Goal: Task Accomplishment & Management: Manage account settings

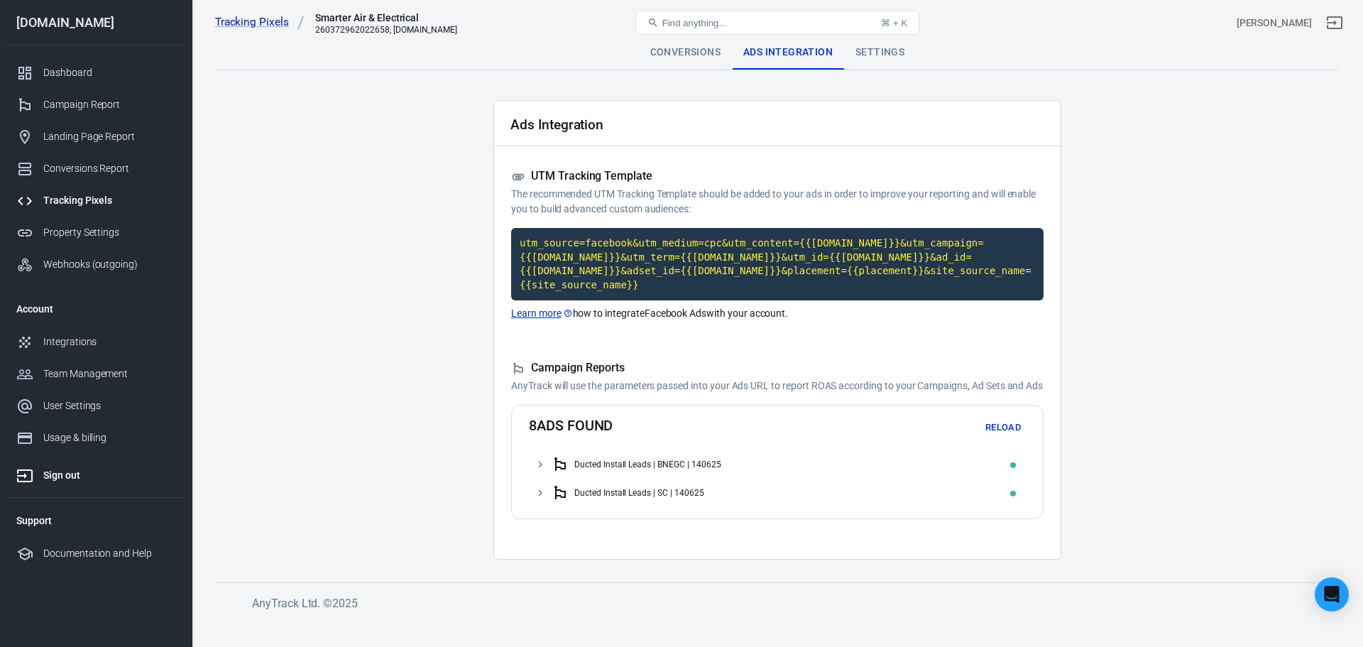
click at [160, 477] on div "Sign out" at bounding box center [109, 475] width 132 height 15
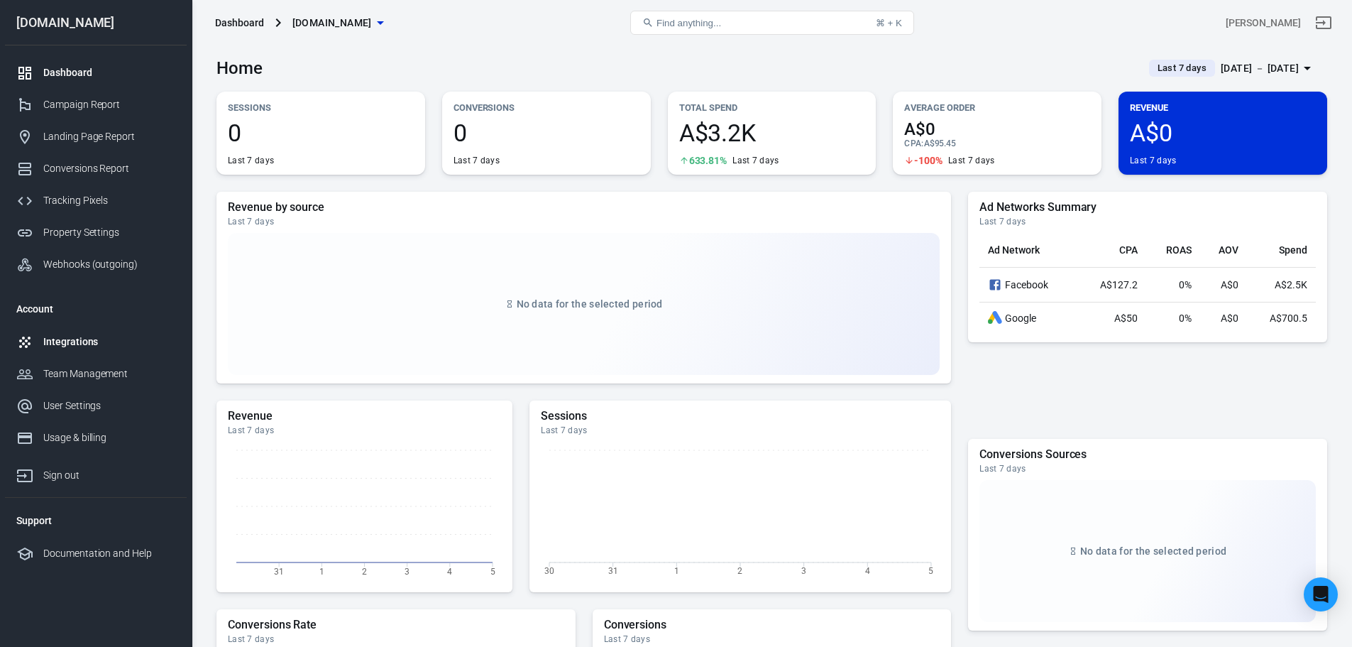
click at [76, 333] on link "Integrations" at bounding box center [96, 342] width 182 height 32
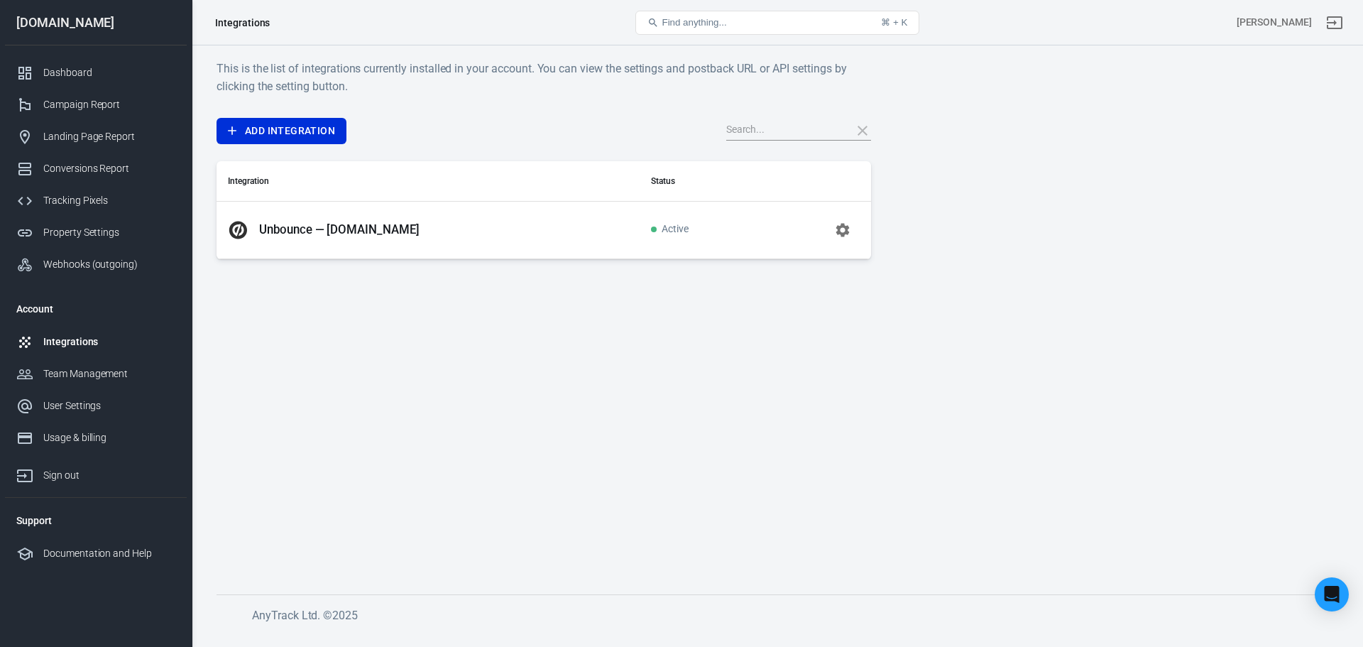
click at [316, 232] on p "Unbounce — [DOMAIN_NAME]" at bounding box center [339, 229] width 160 height 15
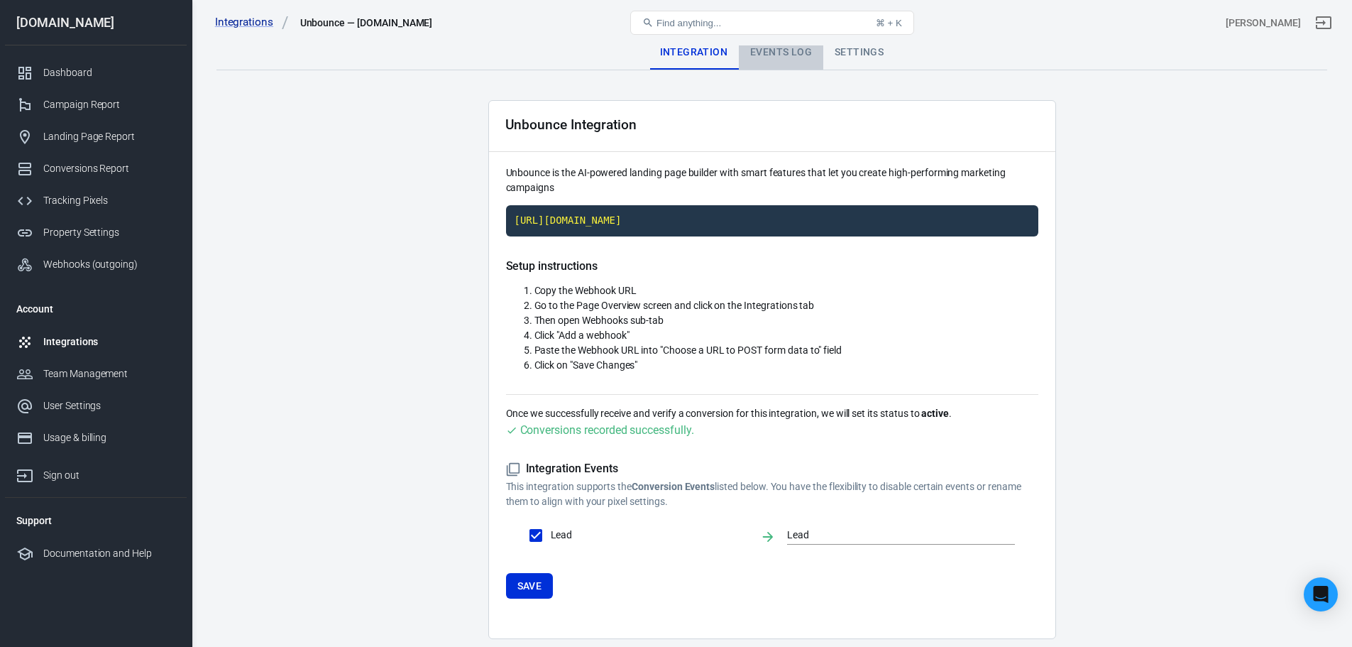
click at [760, 53] on div "Events Log" at bounding box center [781, 52] width 84 height 34
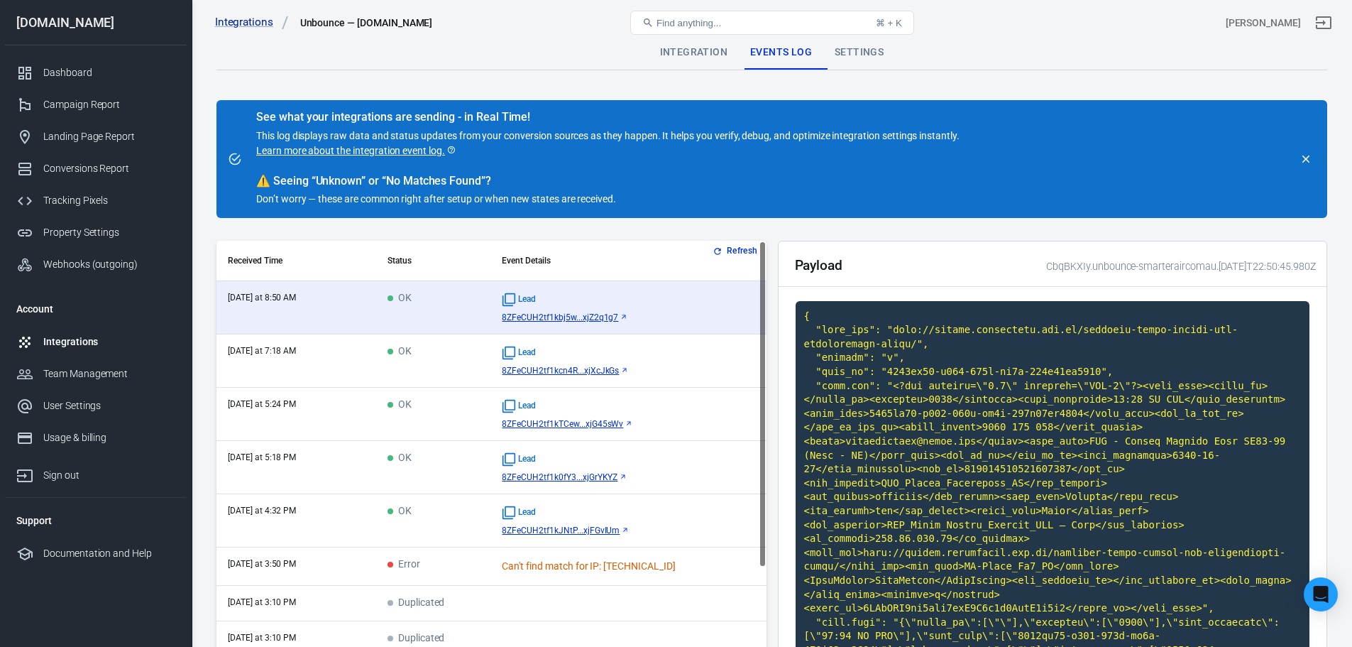
click at [843, 57] on div "Settings" at bounding box center [859, 52] width 72 height 34
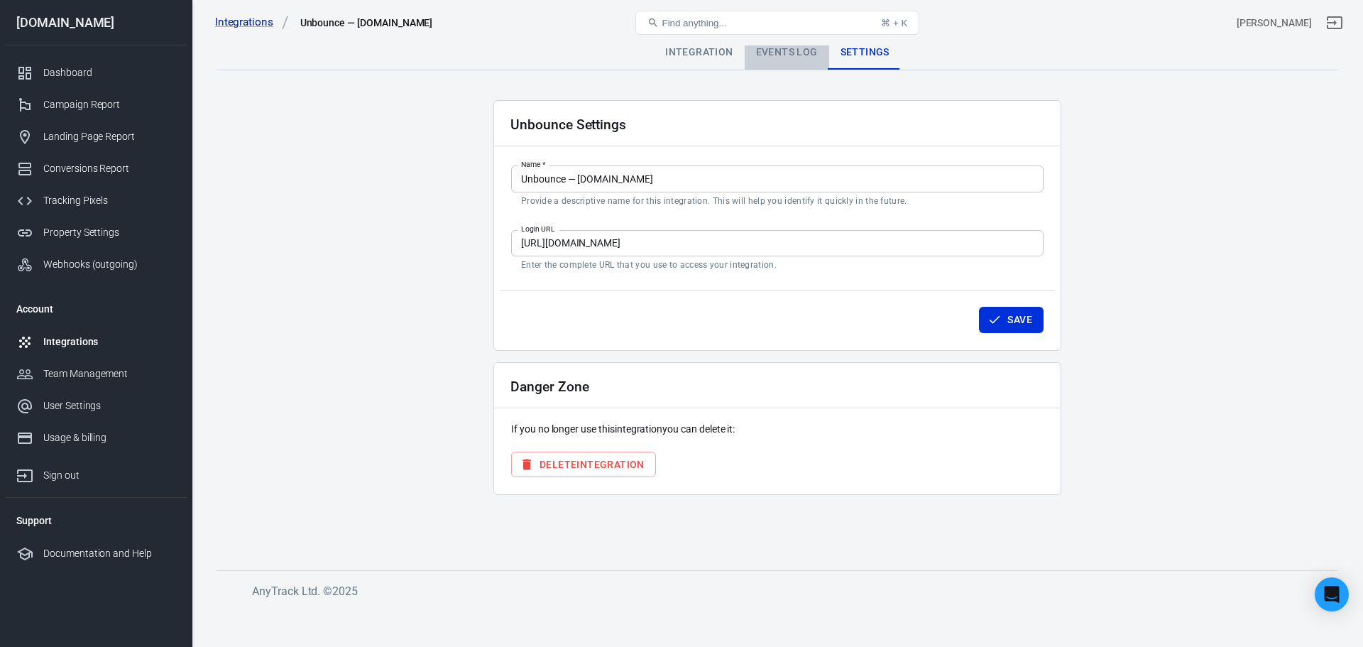
click at [808, 55] on div "Events Log" at bounding box center [787, 52] width 84 height 34
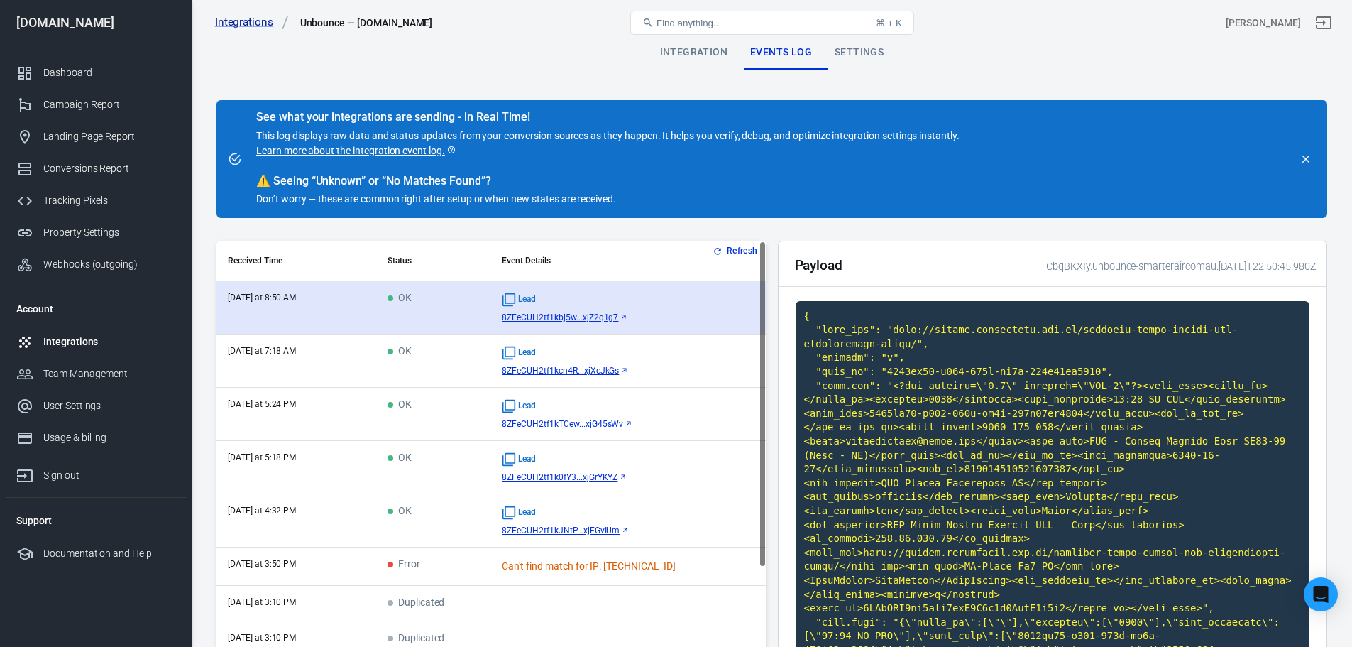
click at [411, 306] on td "OK" at bounding box center [433, 307] width 115 height 53
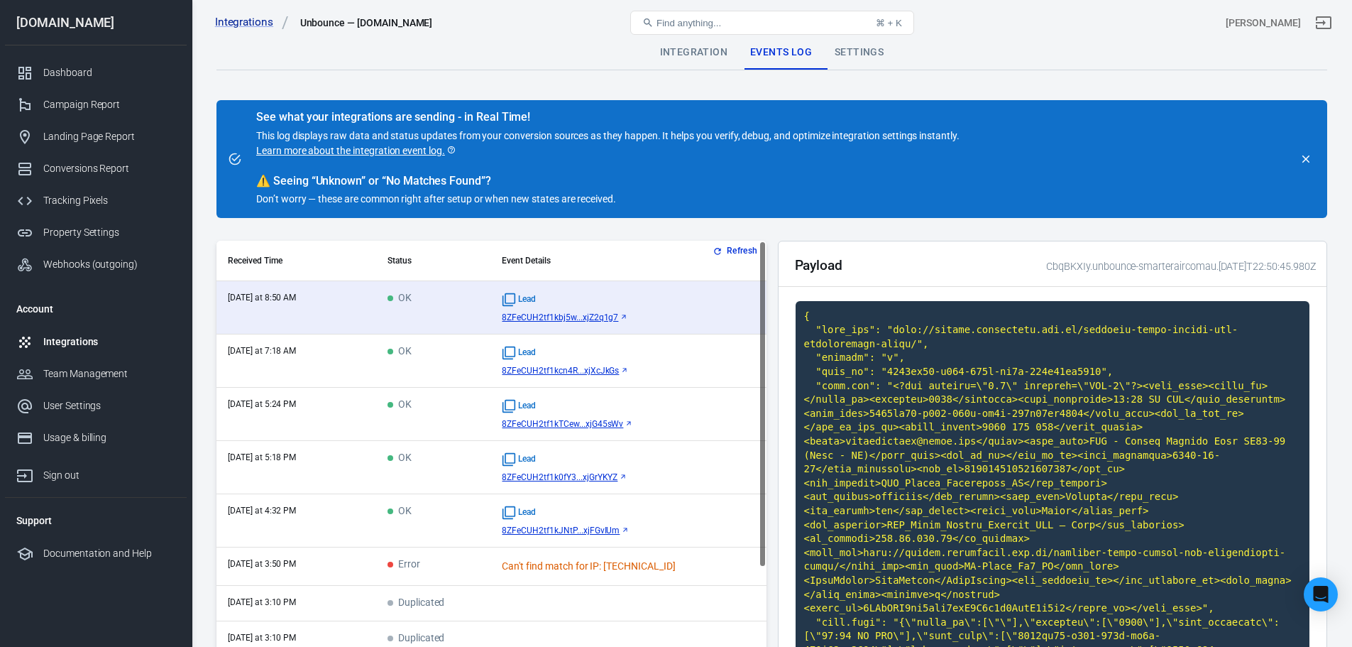
click at [845, 53] on div "Settings" at bounding box center [859, 52] width 72 height 34
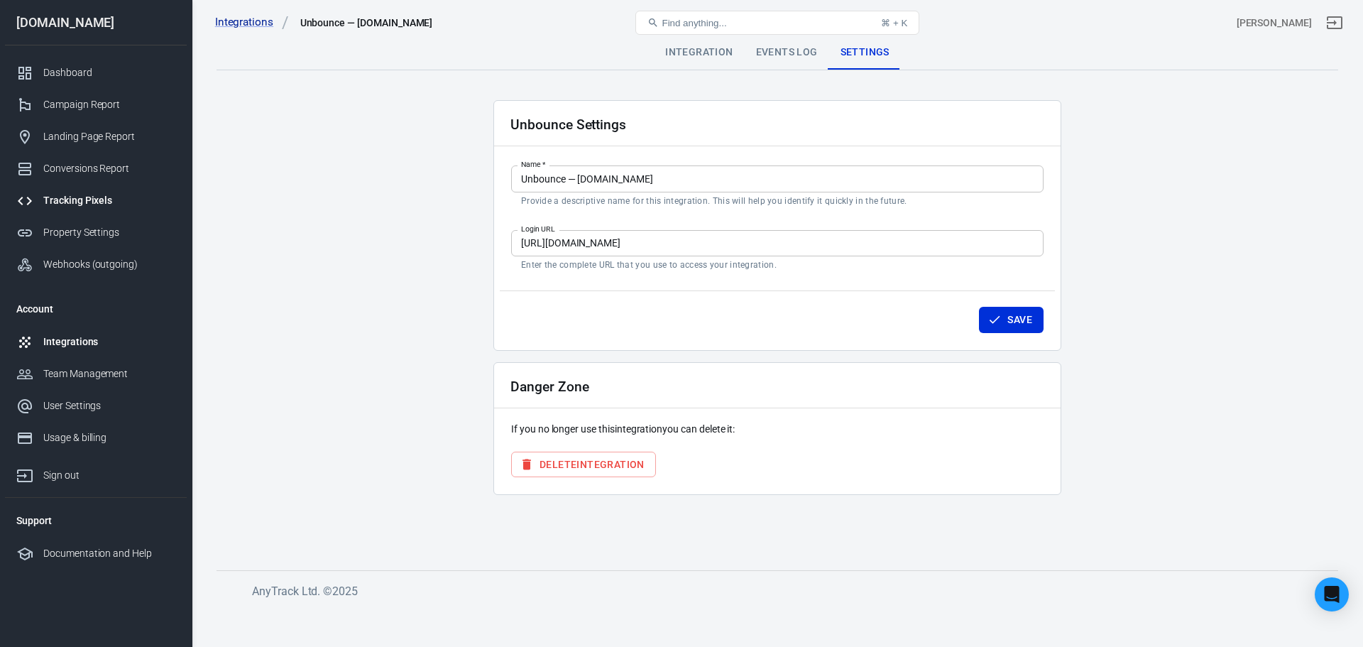
click at [66, 204] on div "Tracking Pixels" at bounding box center [109, 200] width 132 height 15
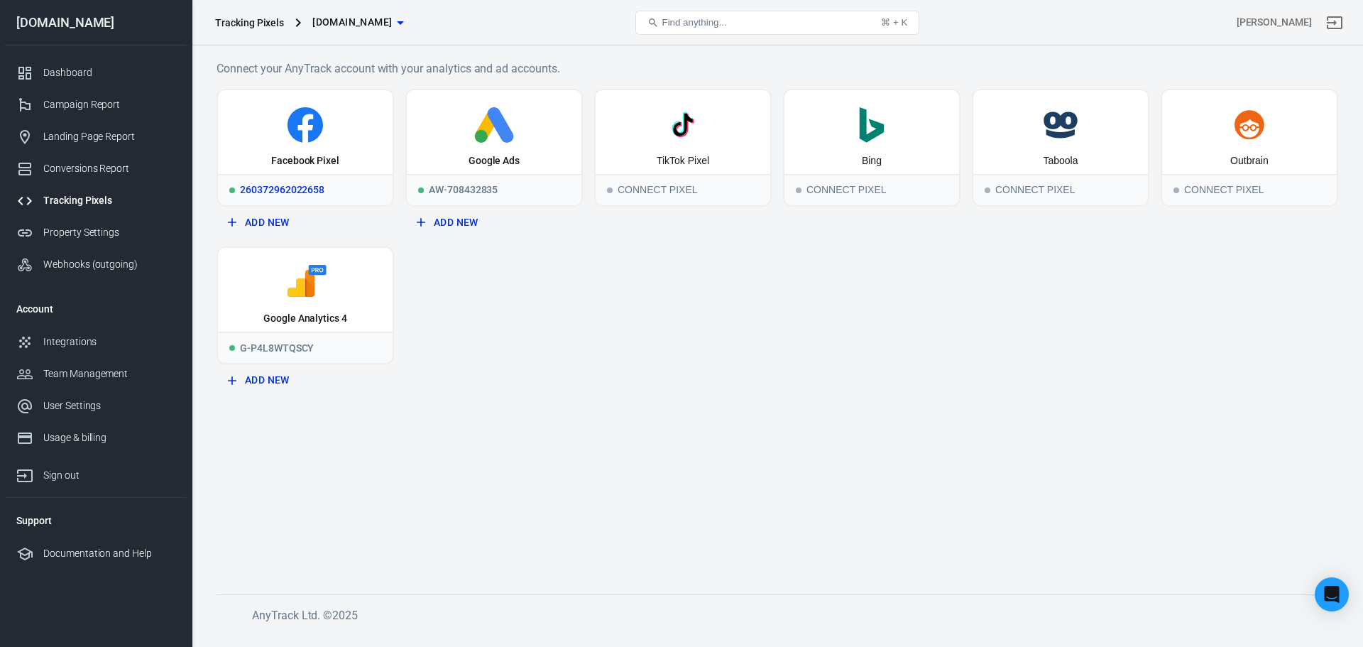
click at [311, 119] on icon at bounding box center [305, 128] width 15 height 28
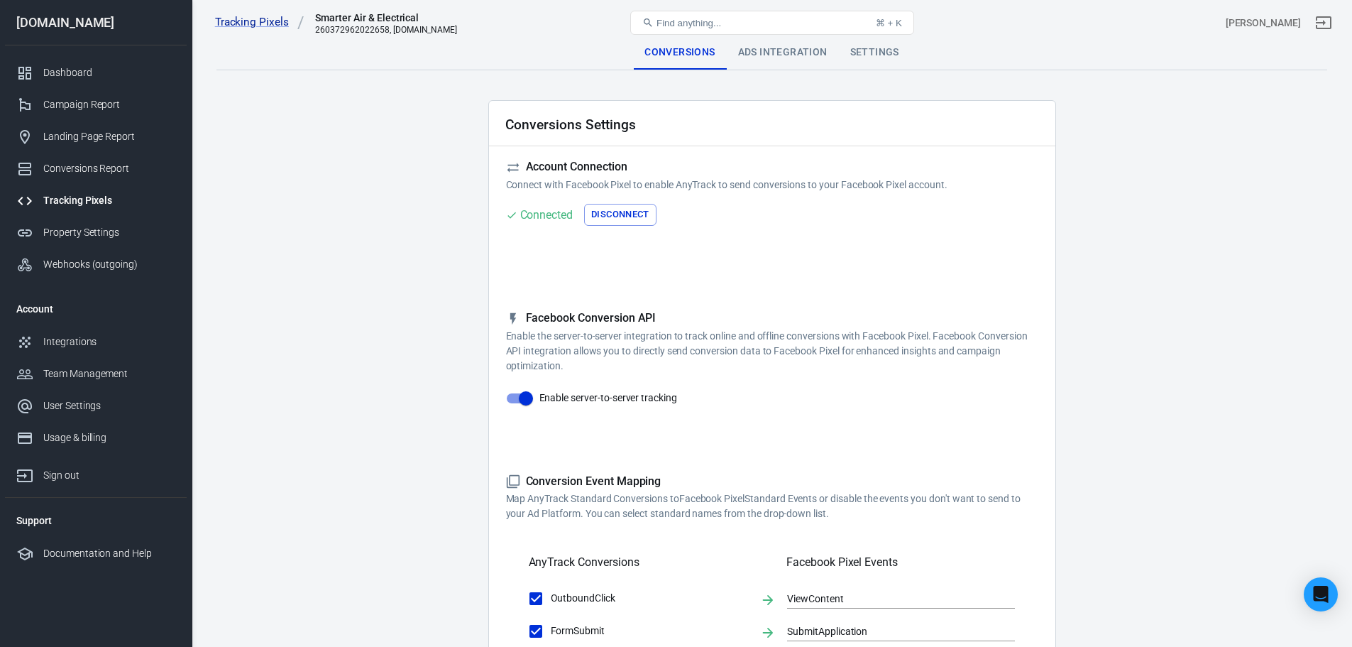
click at [755, 60] on div "Ads Integration" at bounding box center [783, 52] width 112 height 34
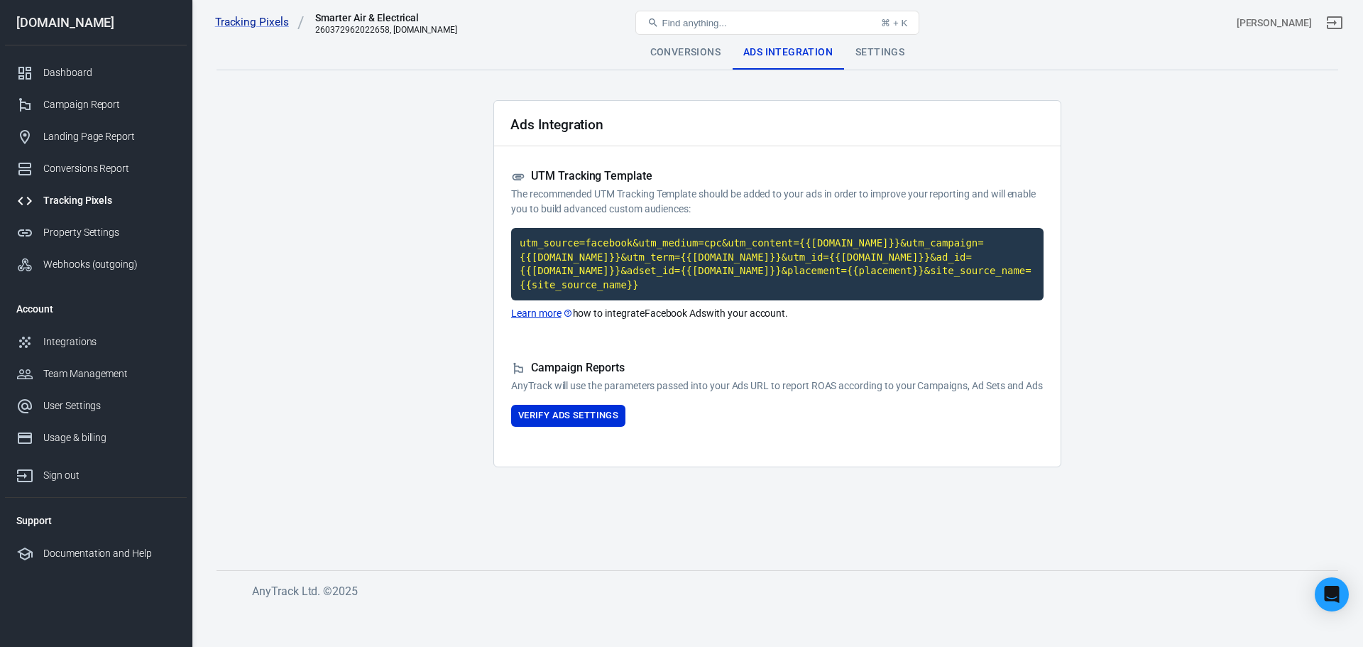
click at [858, 49] on div "Settings" at bounding box center [880, 52] width 72 height 34
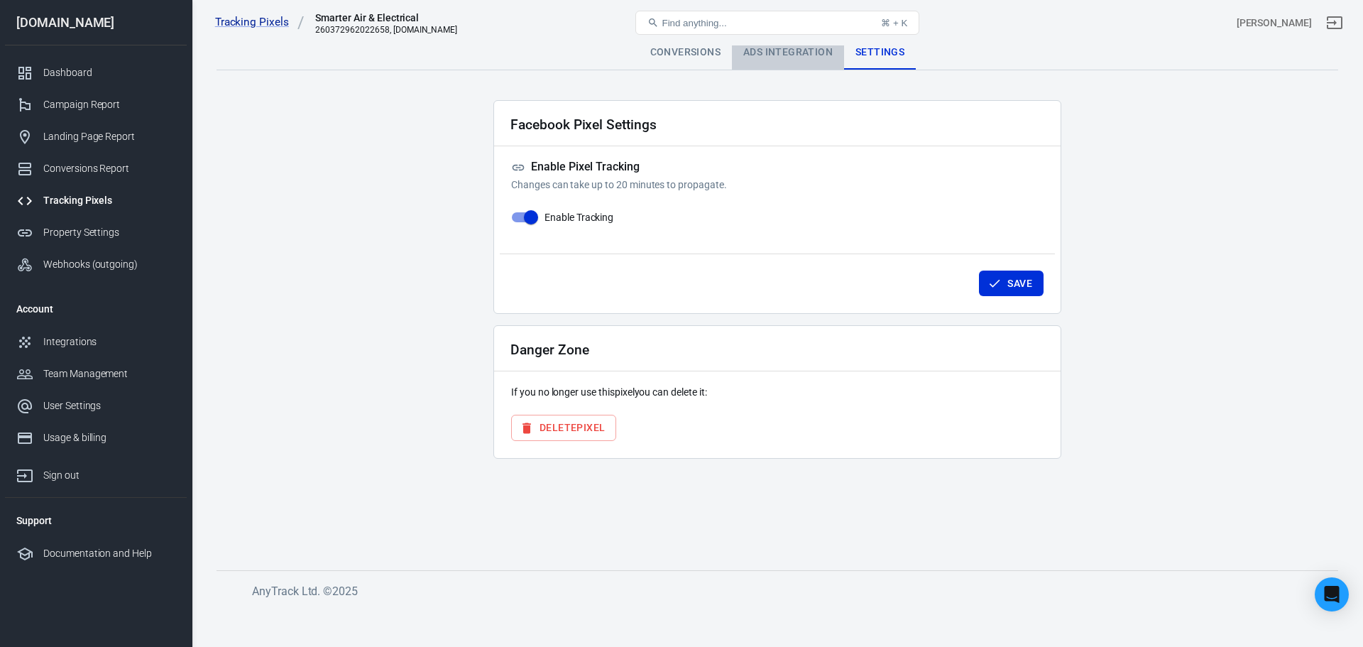
click at [784, 55] on div "Ads Integration" at bounding box center [788, 52] width 112 height 34
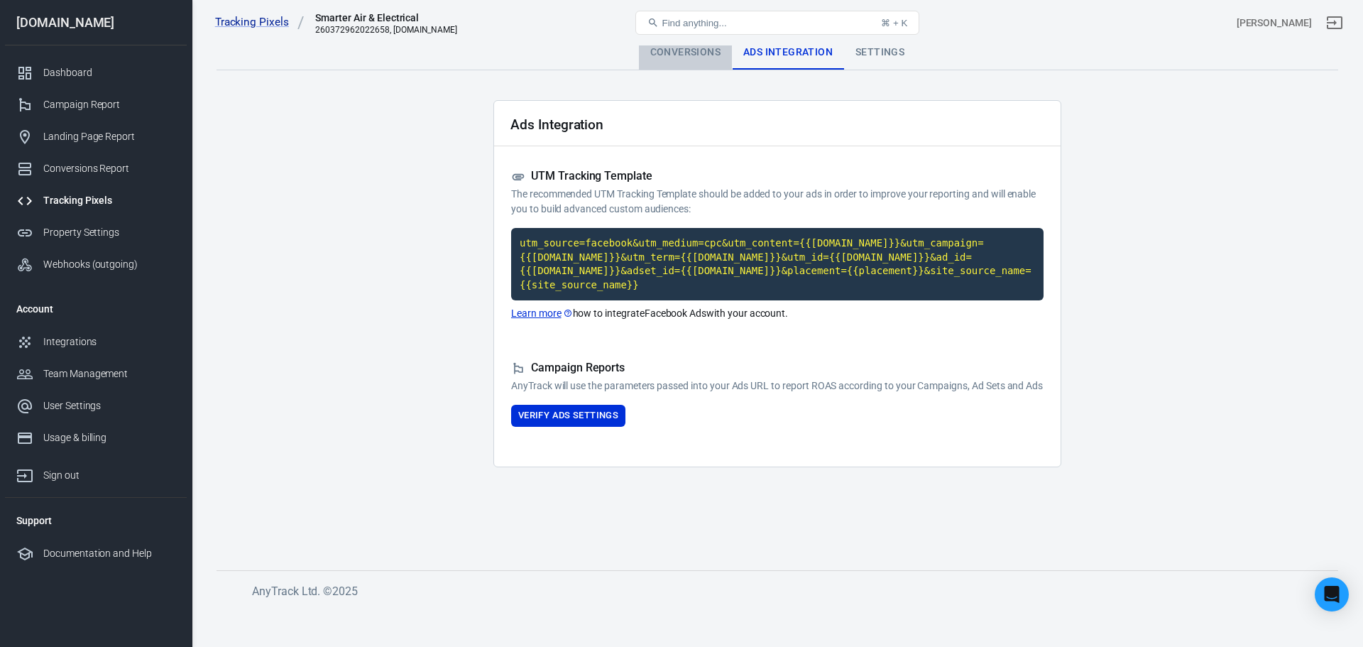
click at [691, 50] on div "Conversions" at bounding box center [685, 52] width 93 height 34
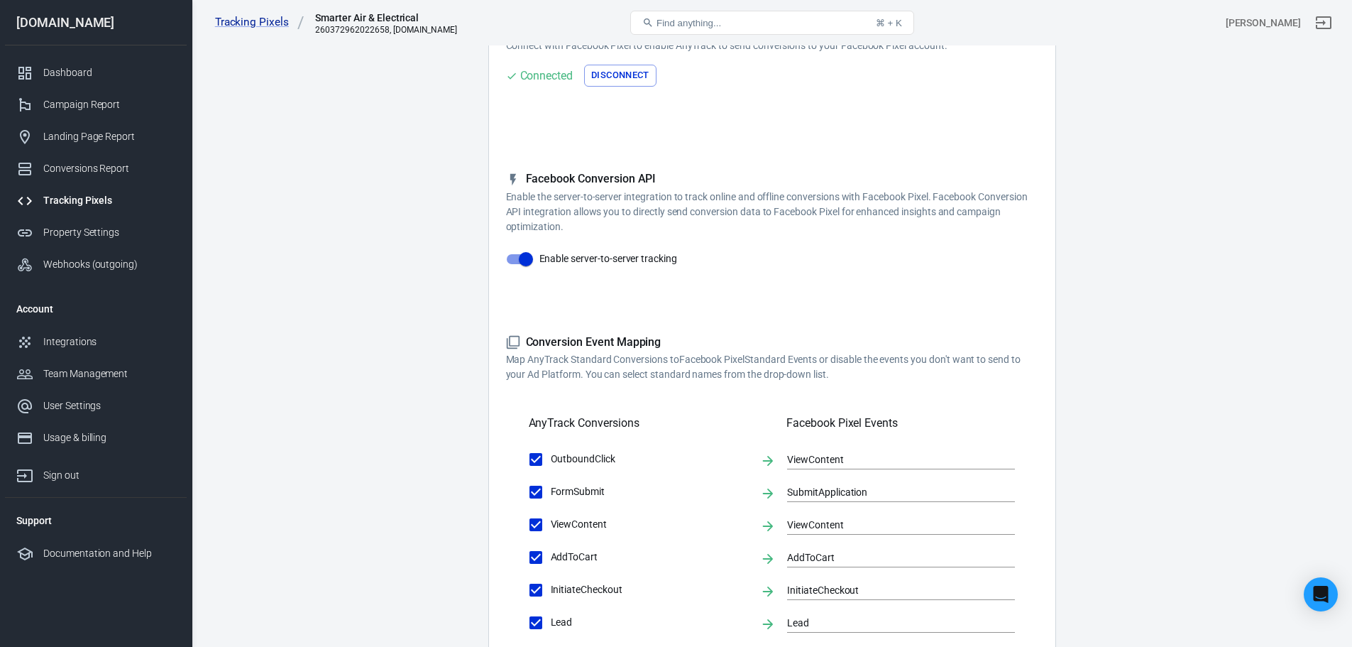
scroll to position [142, 0]
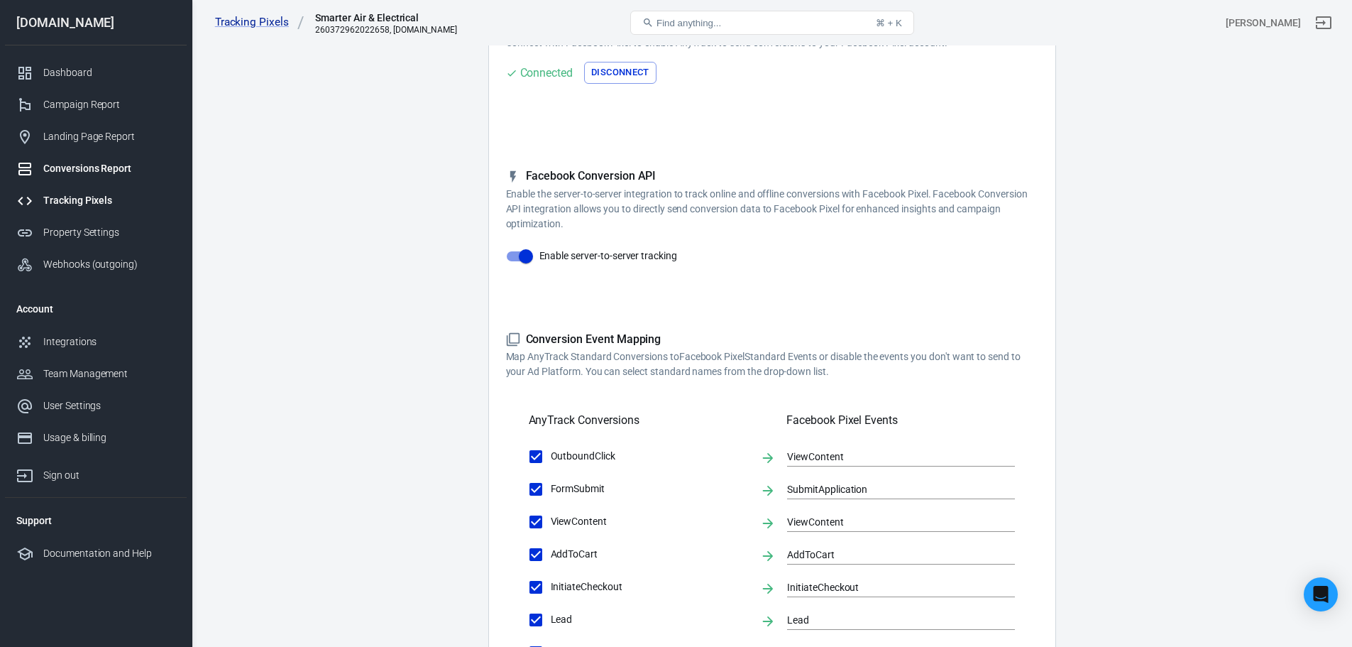
click at [69, 165] on div "Conversions Report" at bounding box center [109, 168] width 132 height 15
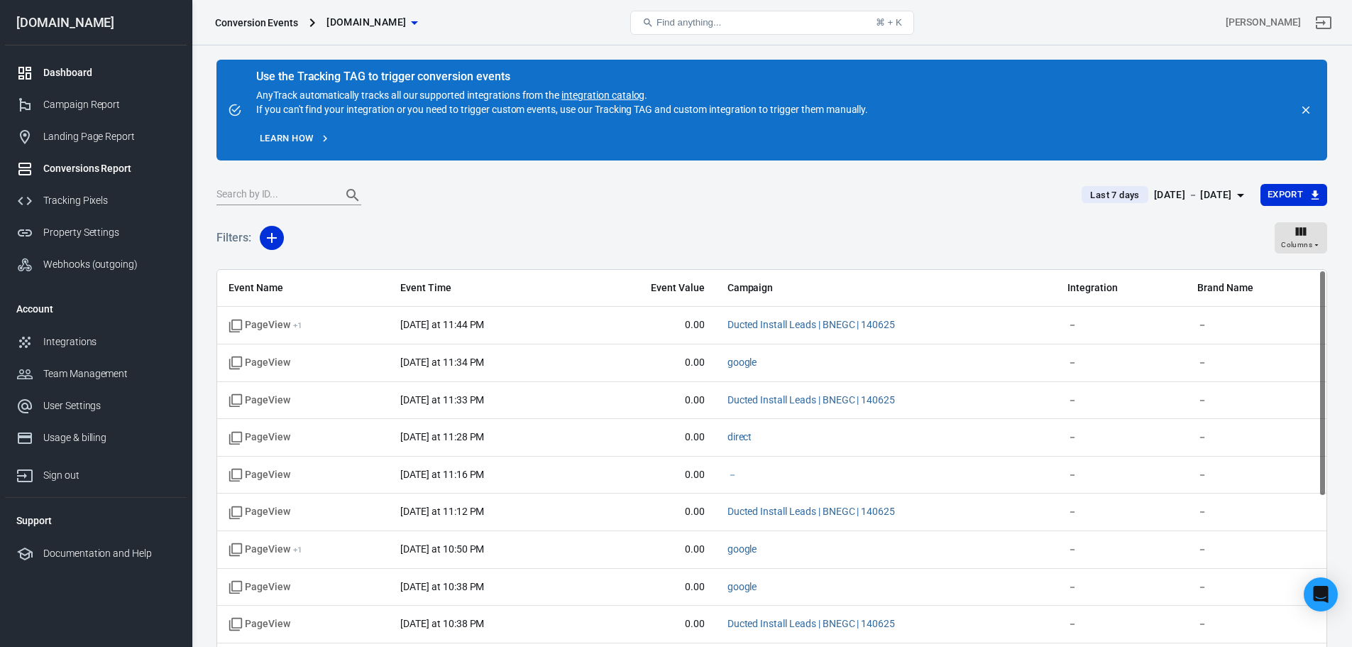
click at [53, 75] on div "Dashboard" at bounding box center [109, 72] width 132 height 15
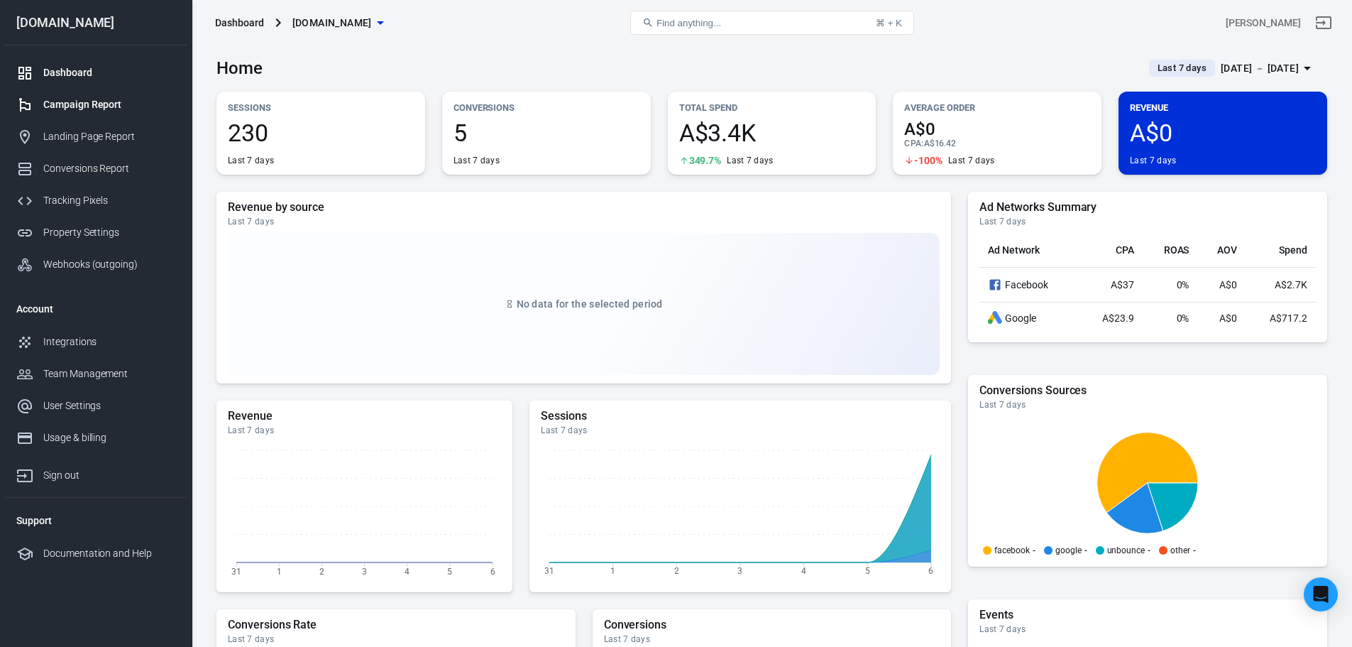
click at [103, 102] on div "Campaign Report" at bounding box center [109, 104] width 132 height 15
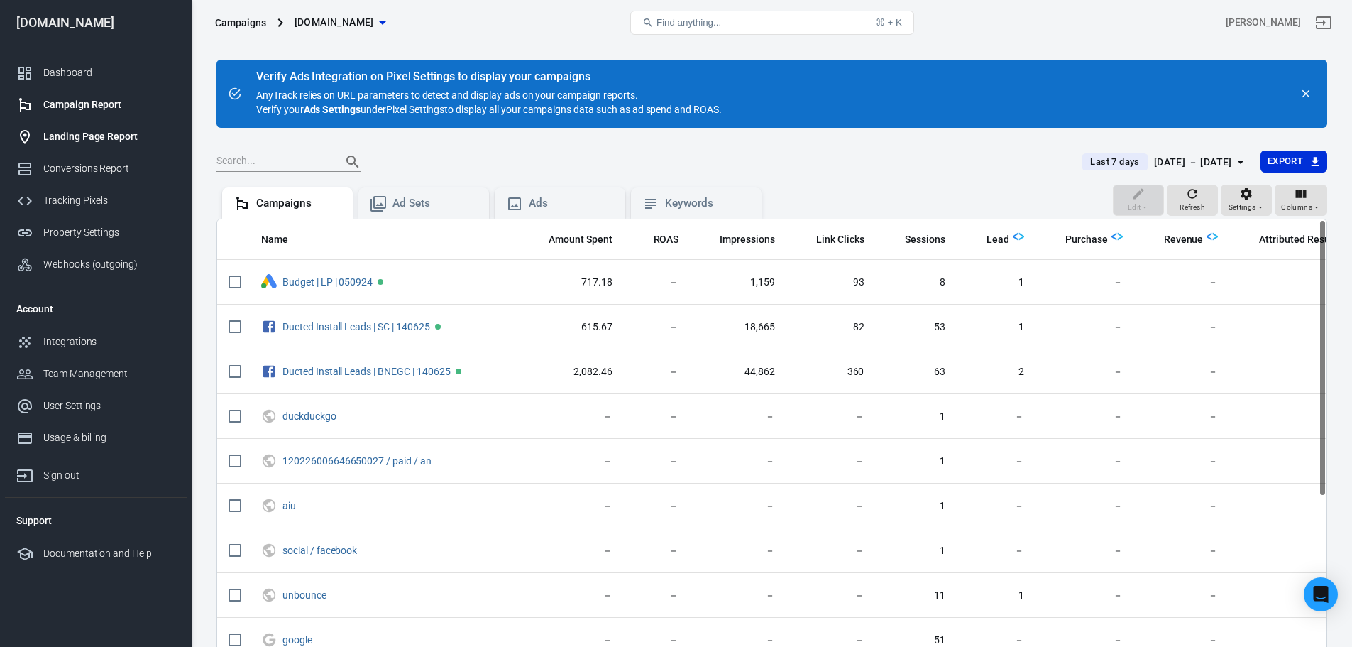
click at [84, 141] on div "Landing Page Report" at bounding box center [109, 136] width 132 height 15
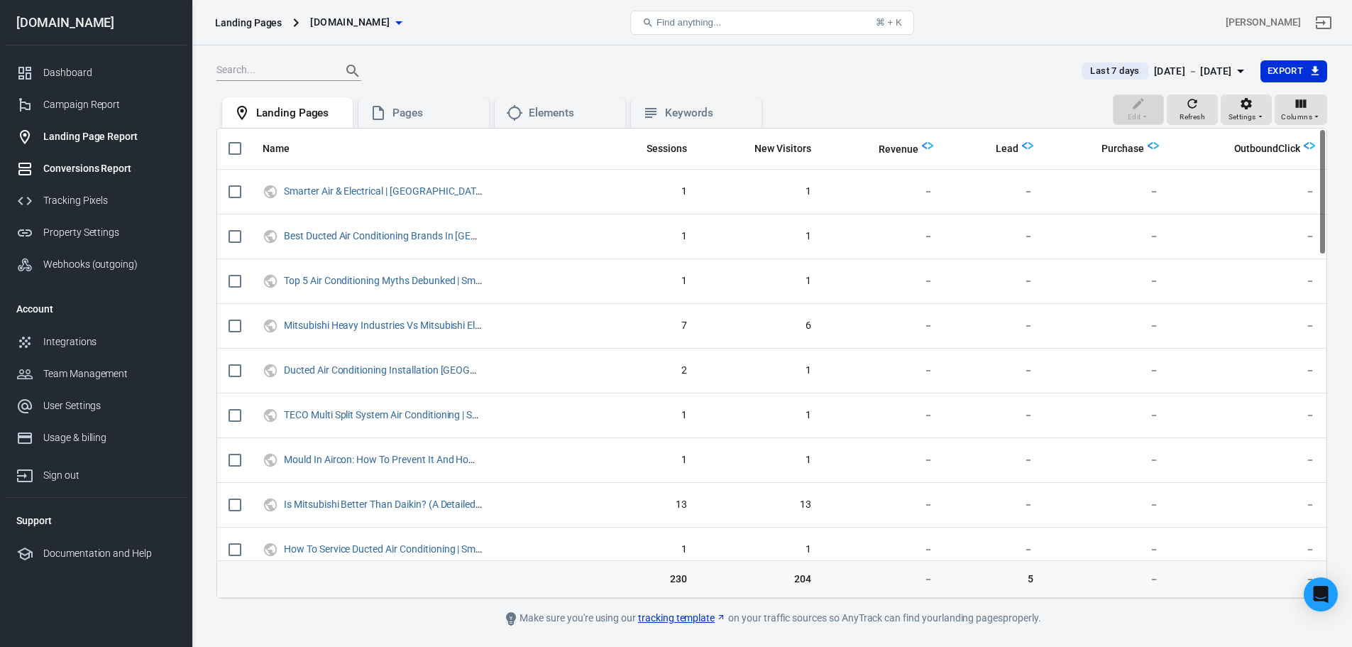
click at [89, 172] on div "Conversions Report" at bounding box center [109, 168] width 132 height 15
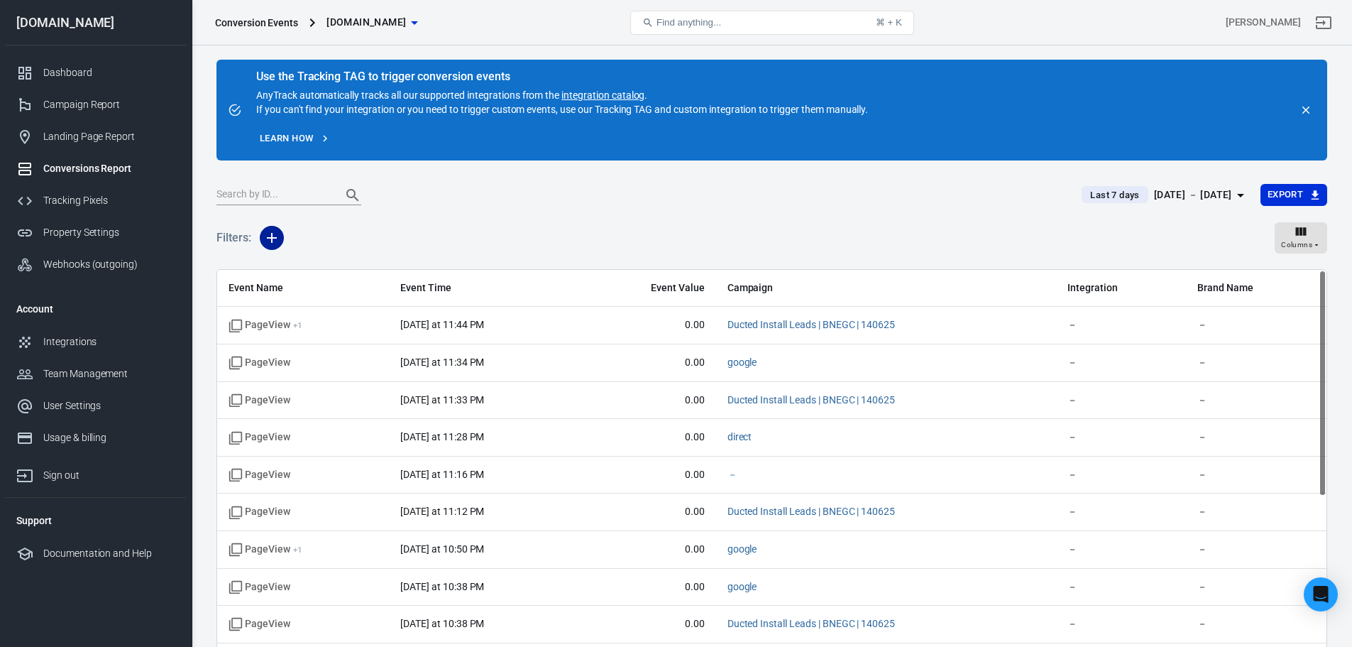
click at [268, 235] on icon "button" at bounding box center [271, 237] width 17 height 17
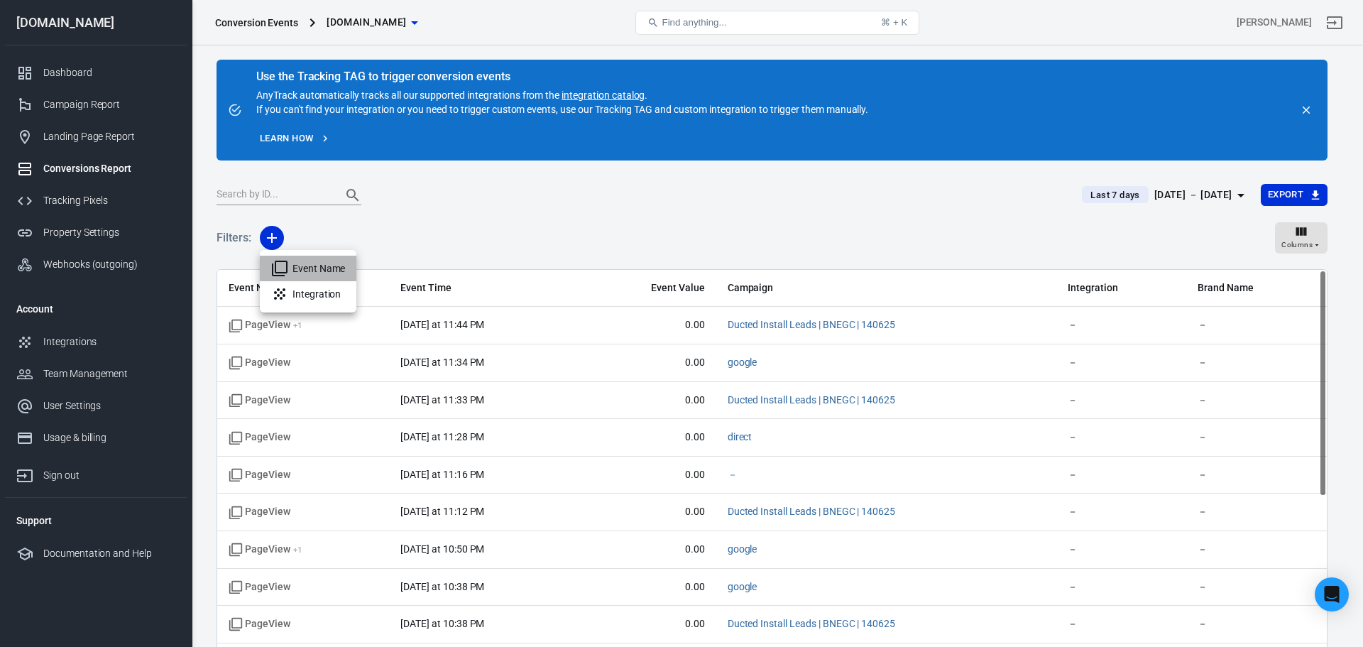
click at [295, 270] on li "Event Name" at bounding box center [308, 269] width 97 height 26
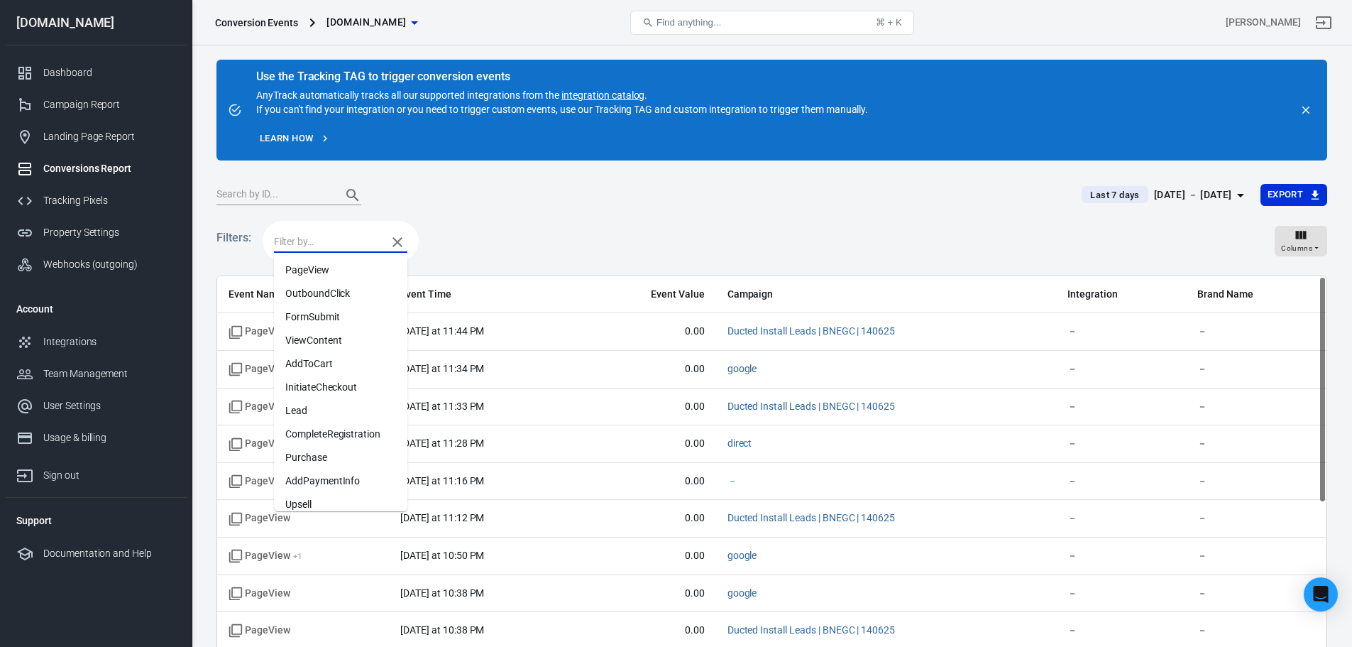
click at [349, 243] on input "text" at bounding box center [327, 242] width 106 height 18
click at [316, 410] on li "Lead" at bounding box center [340, 410] width 133 height 23
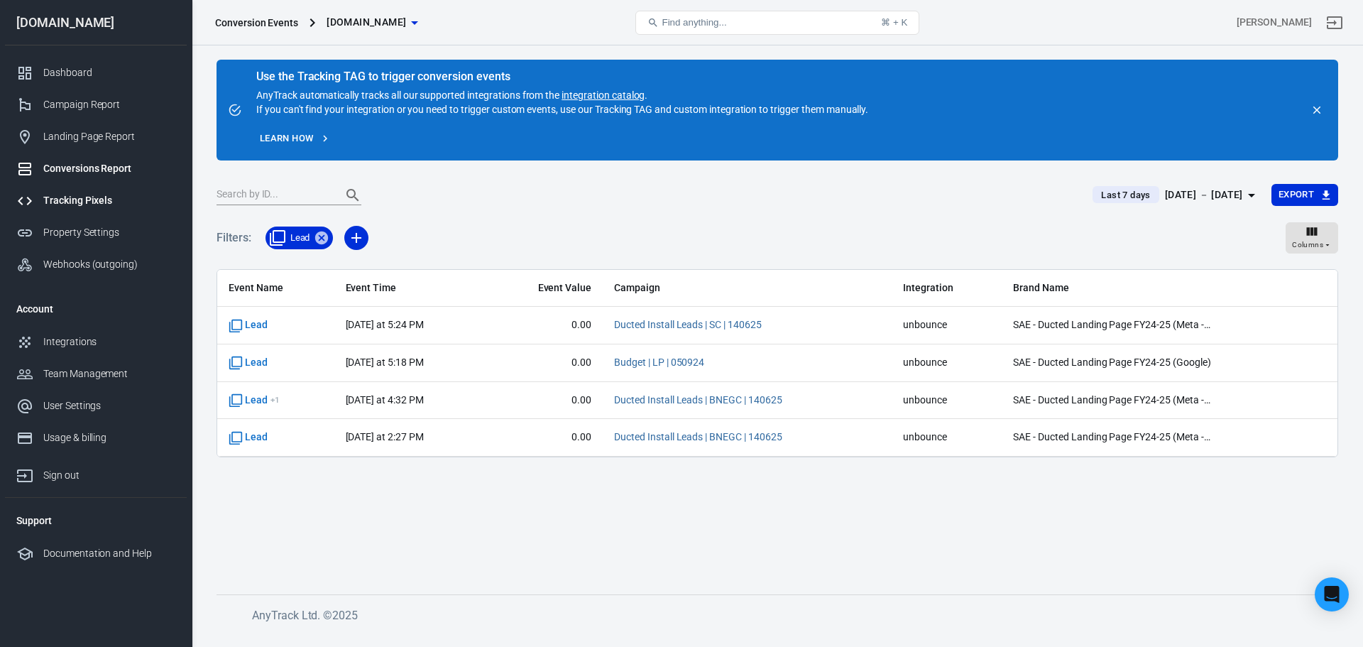
click at [60, 202] on div "Tracking Pixels" at bounding box center [109, 200] width 132 height 15
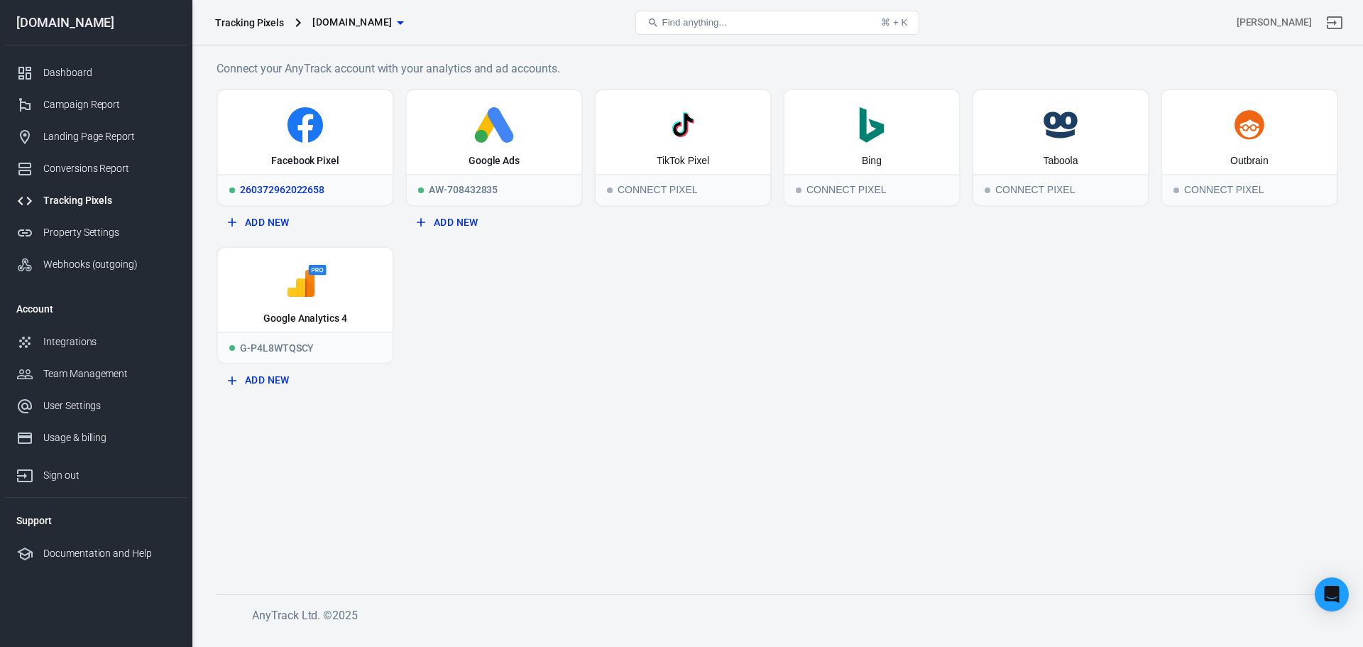
click at [317, 139] on icon at bounding box center [305, 124] width 163 height 35
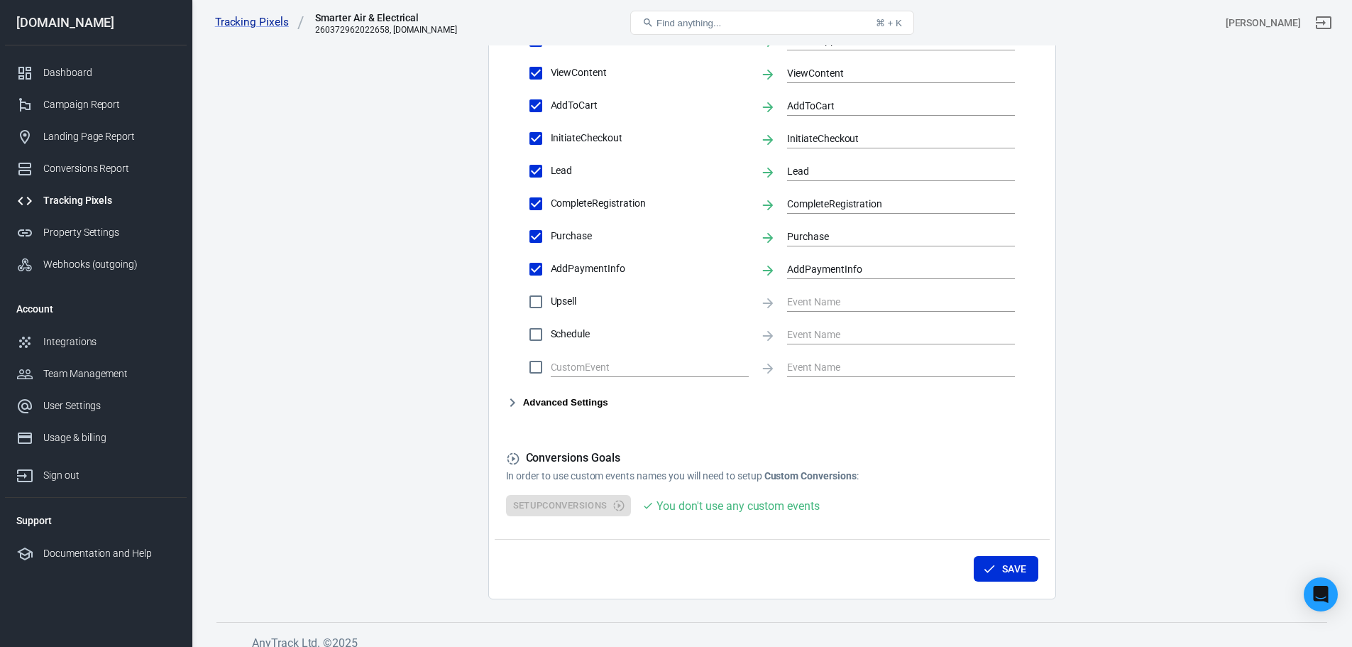
scroll to position [604, 0]
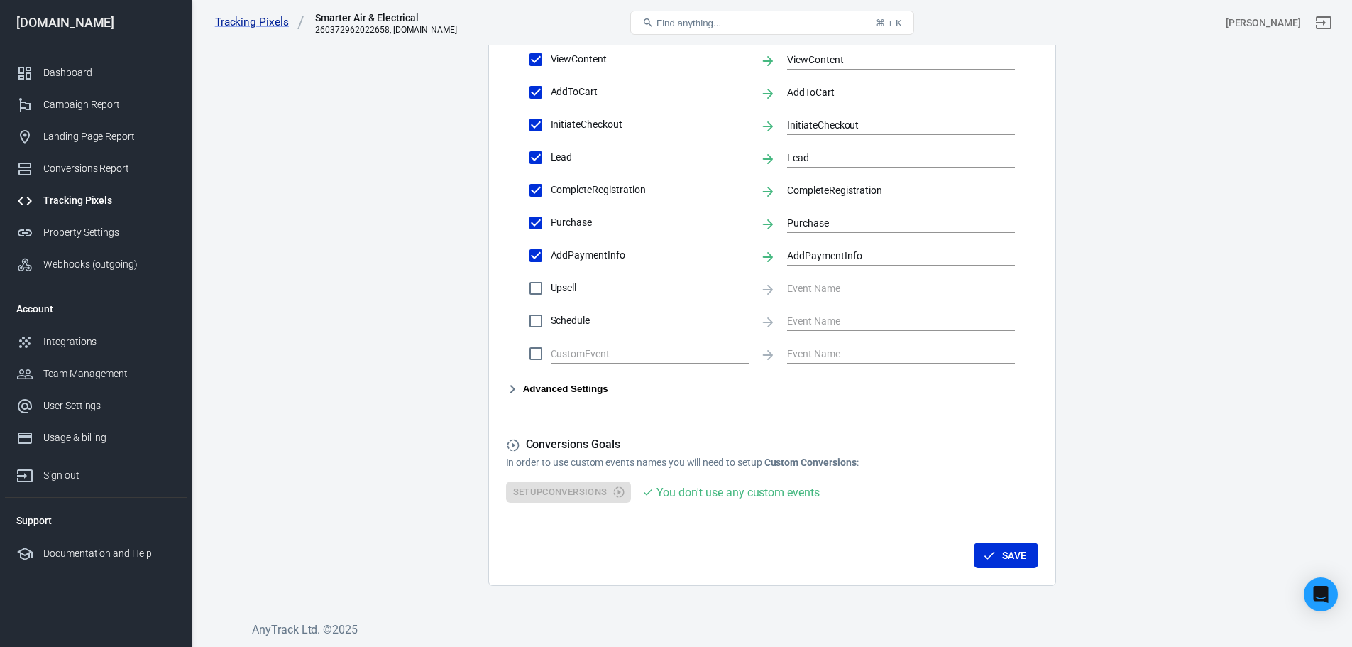
click at [510, 388] on icon "button" at bounding box center [512, 388] width 17 height 17
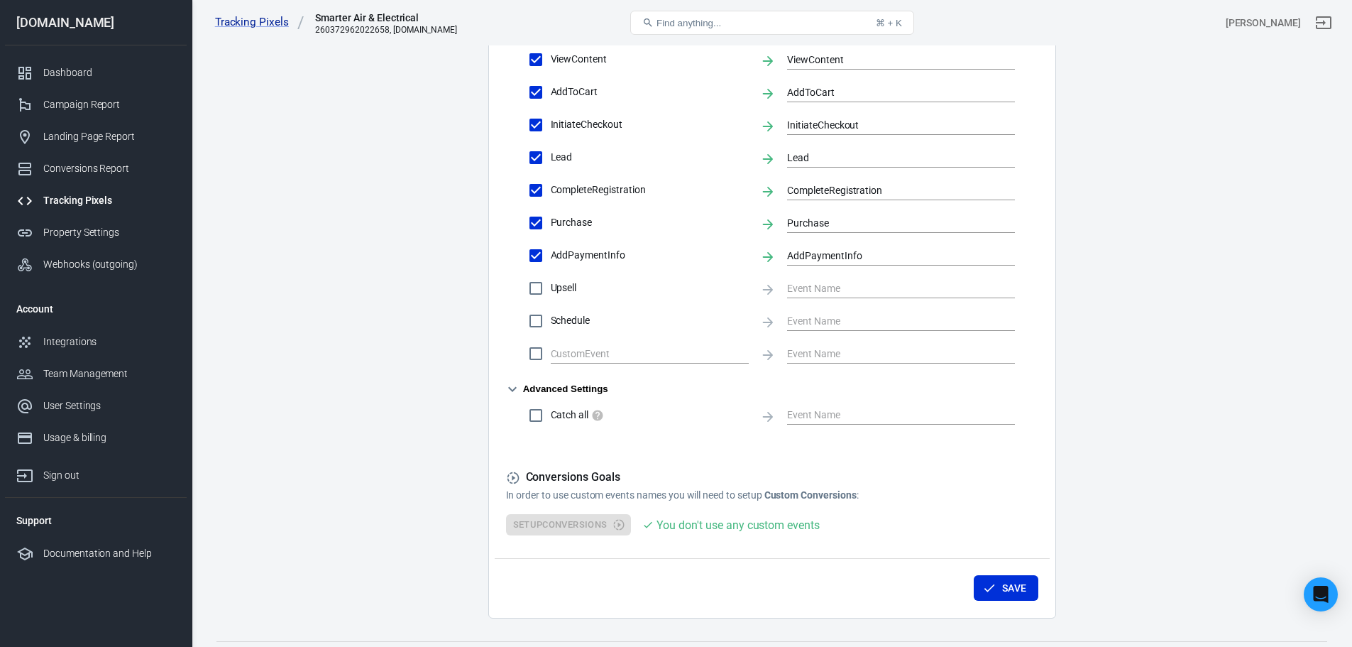
click at [513, 385] on icon "button" at bounding box center [512, 388] width 17 height 17
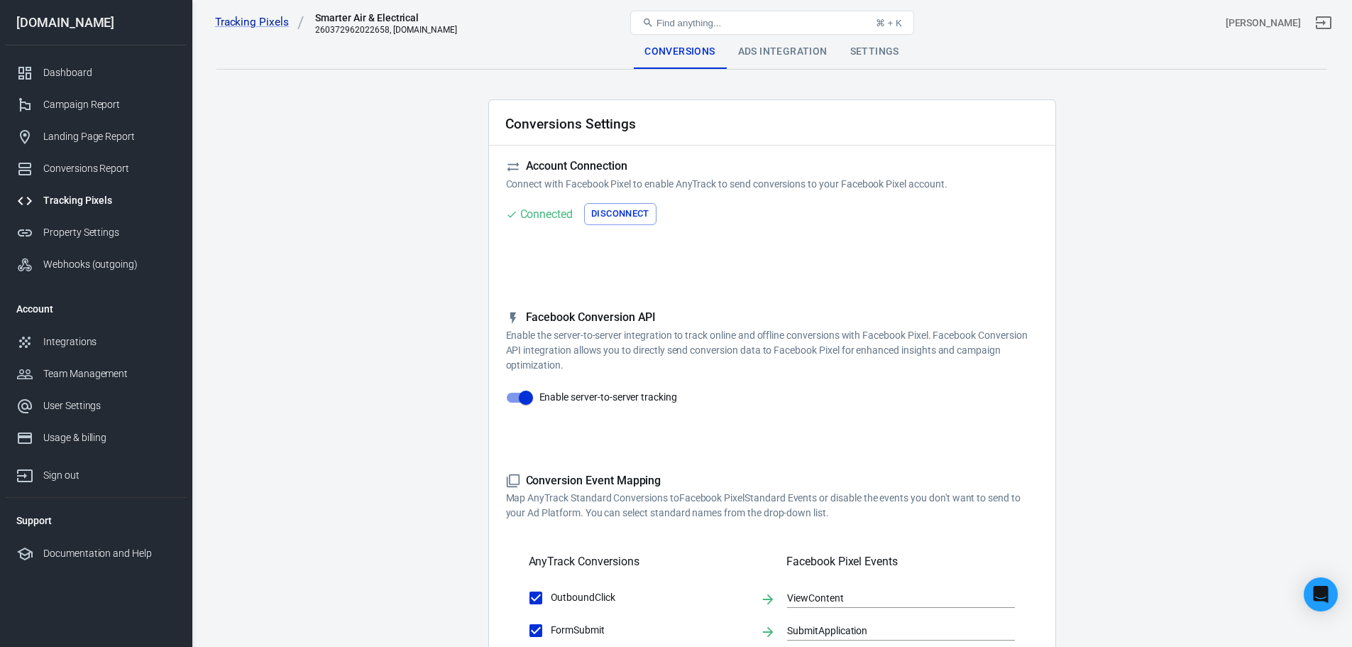
scroll to position [0, 0]
click at [769, 57] on div "Ads Integration" at bounding box center [783, 52] width 112 height 34
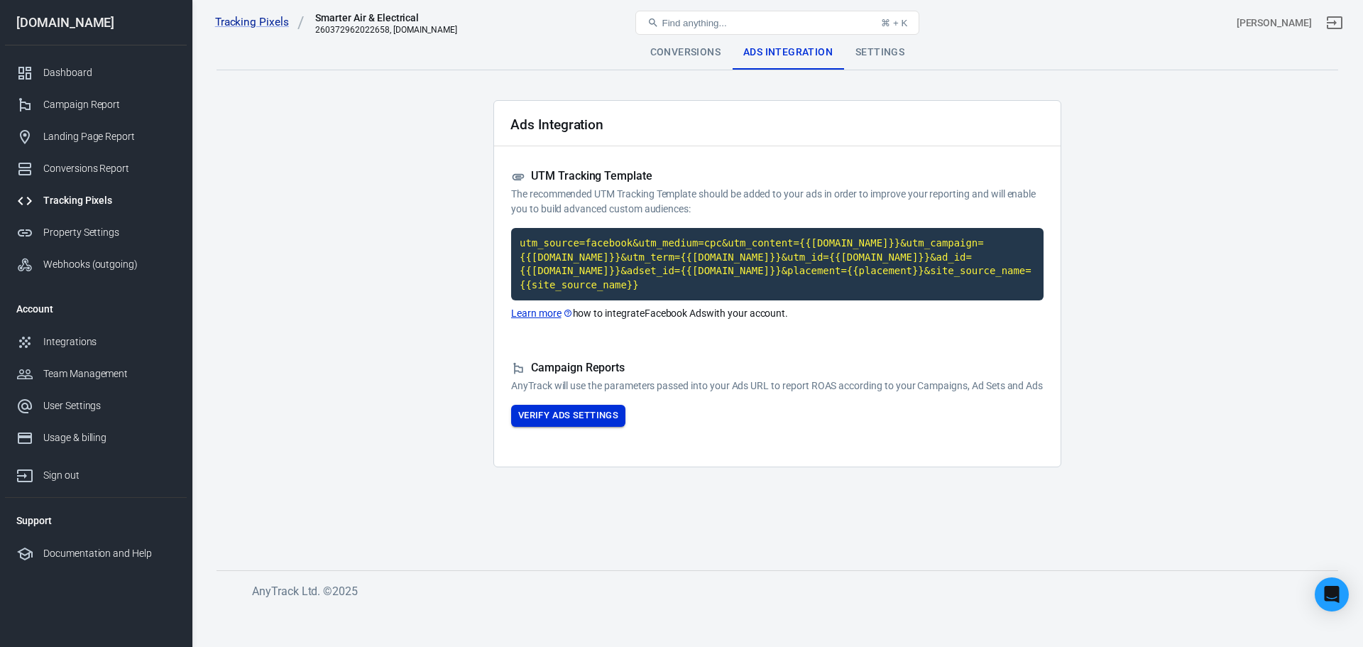
click at [591, 410] on button "Verify Ads Settings" at bounding box center [568, 416] width 114 height 22
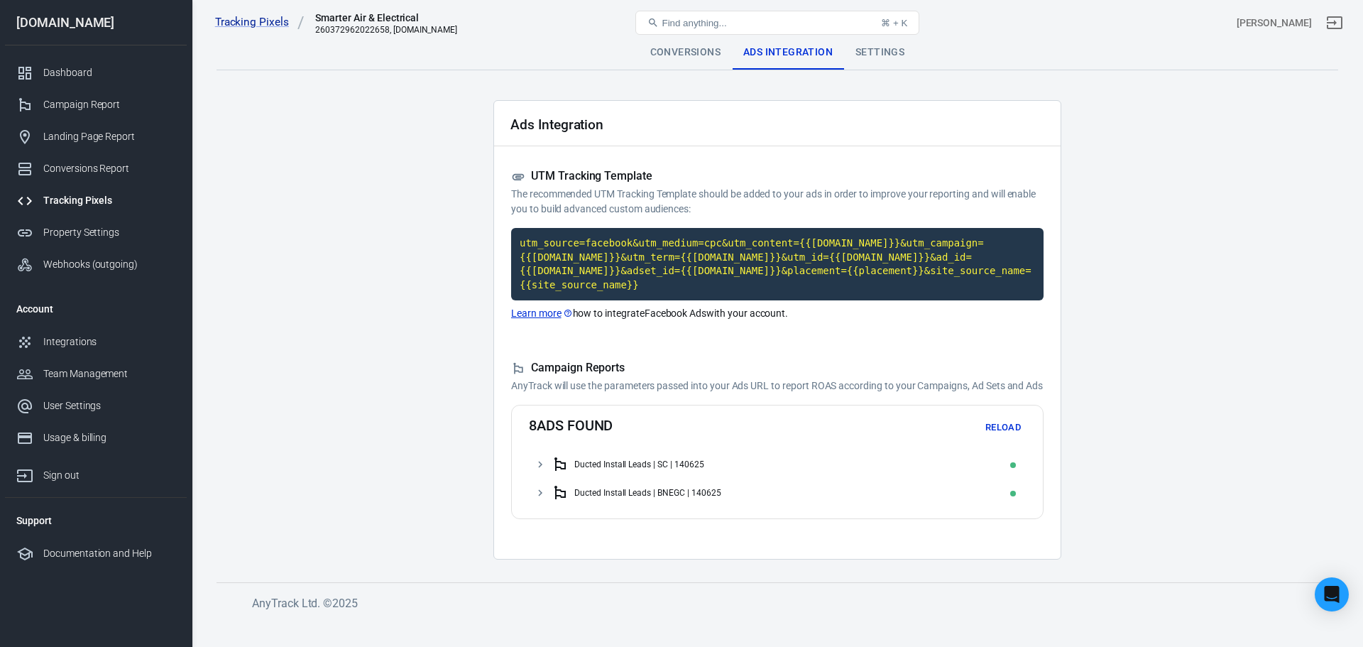
click at [545, 465] on icon at bounding box center [540, 464] width 13 height 13
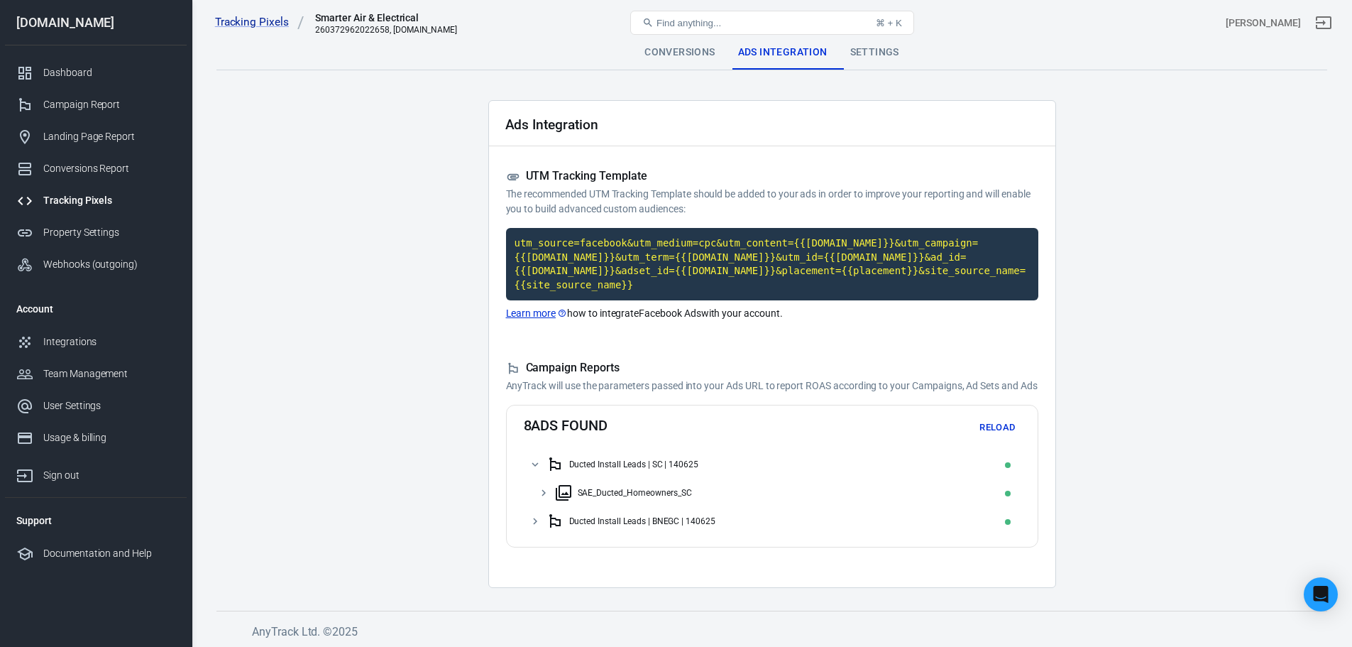
click at [548, 490] on icon at bounding box center [543, 492] width 13 height 13
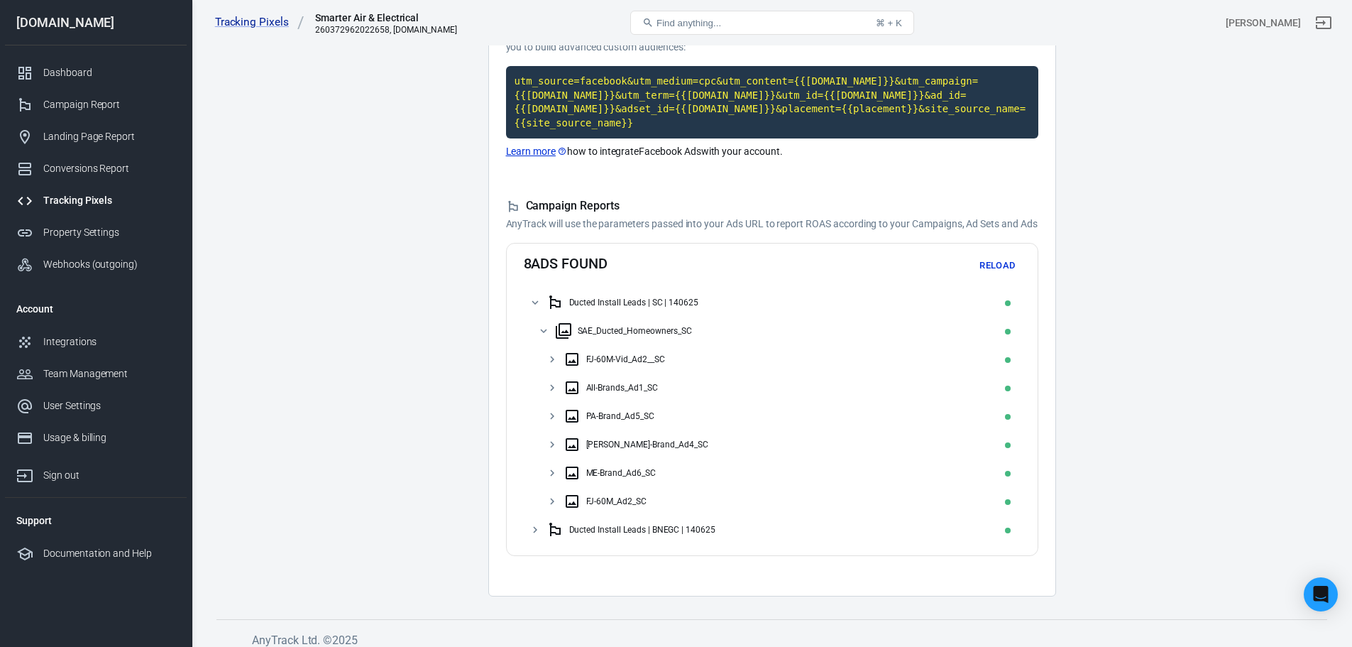
scroll to position [173, 0]
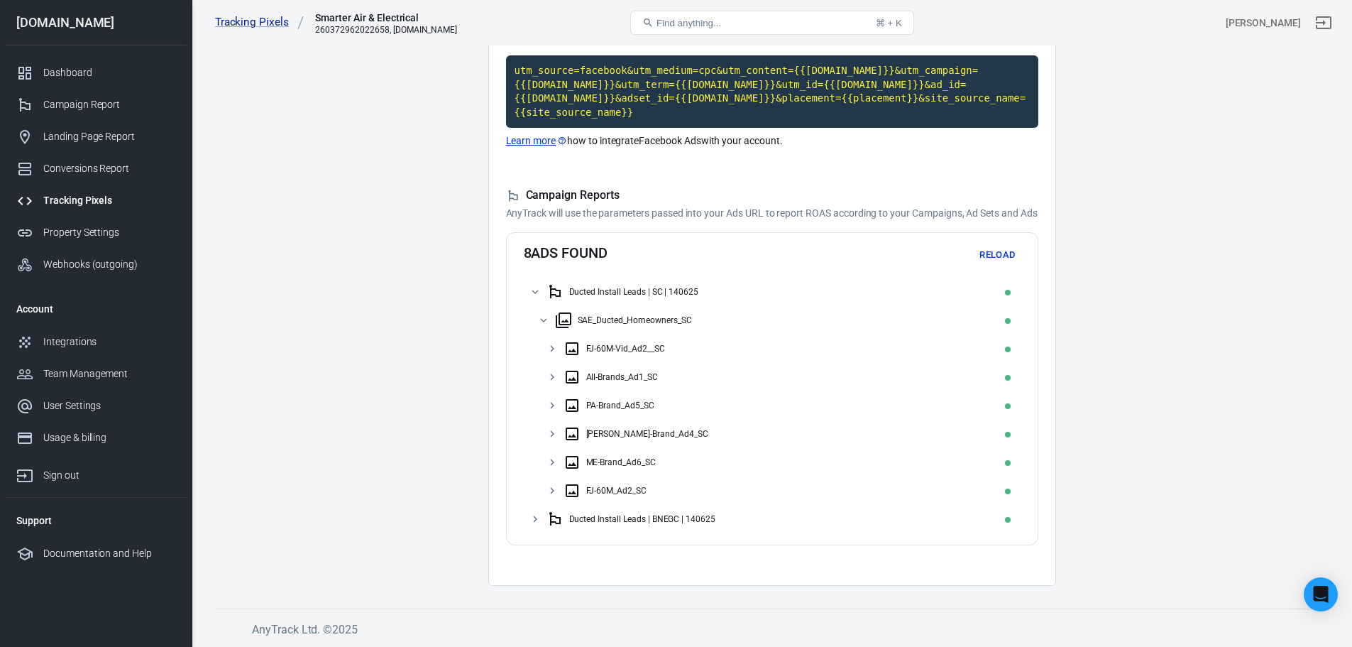
click at [558, 346] on icon at bounding box center [552, 348] width 13 height 13
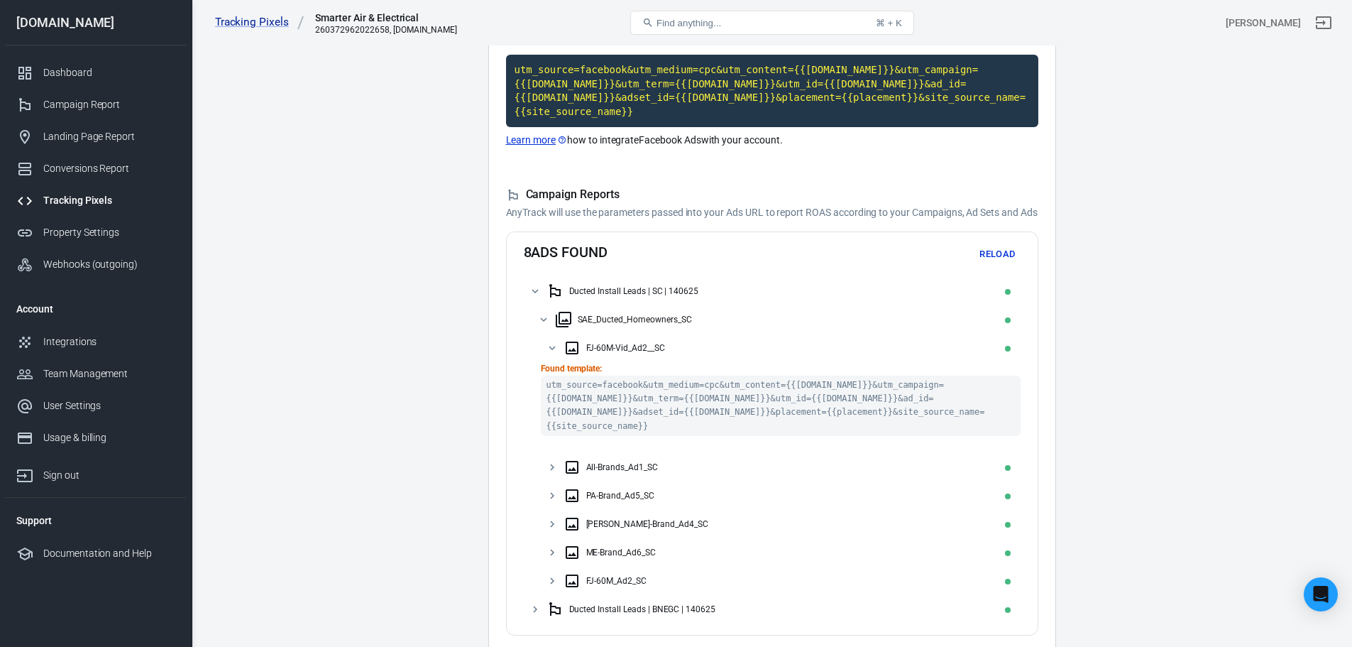
click at [544, 352] on div "FJ-60M-Vid_Ad2__SC" at bounding box center [772, 348] width 497 height 28
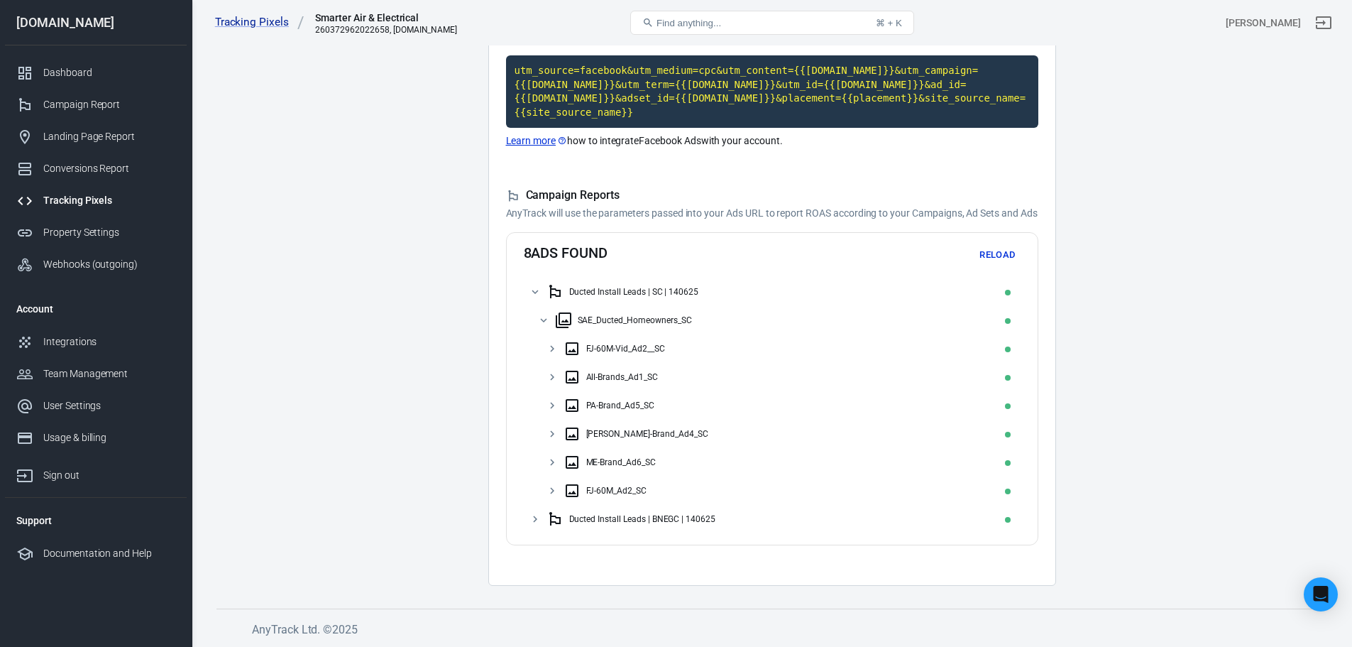
click at [541, 314] on div "SAE_Ducted_Homeowners_SC" at bounding box center [772, 320] width 497 height 28
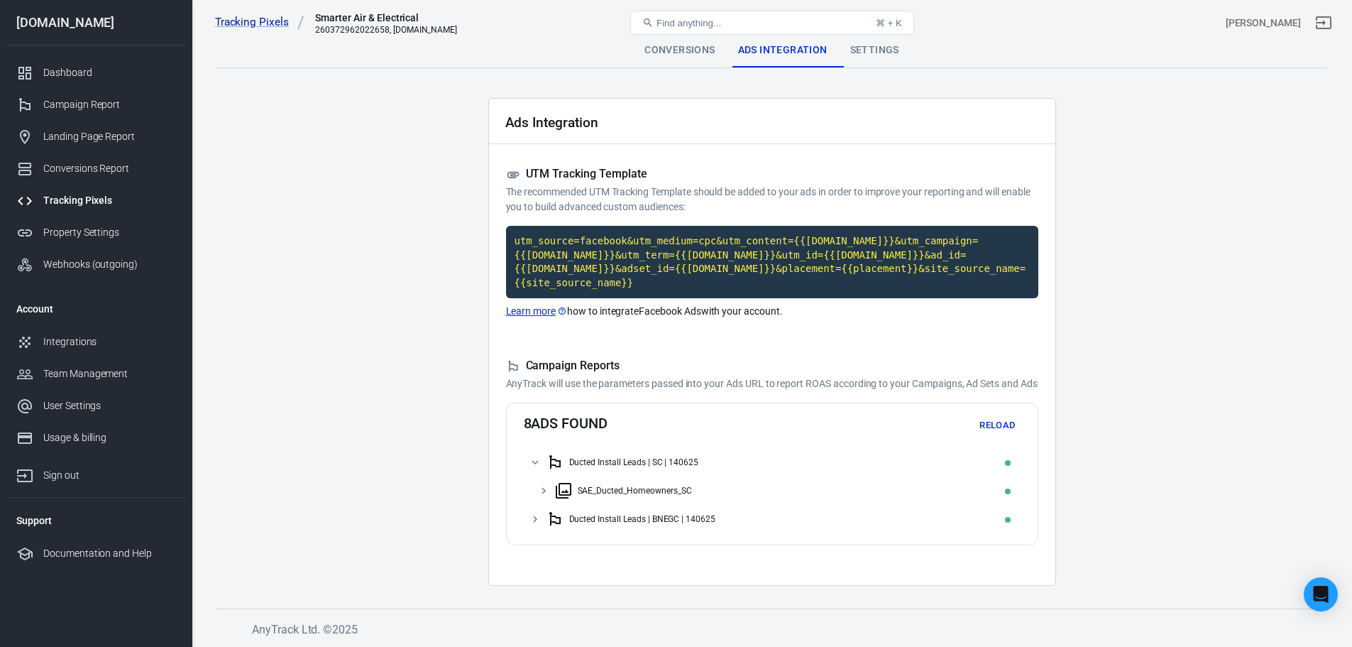
scroll to position [0, 0]
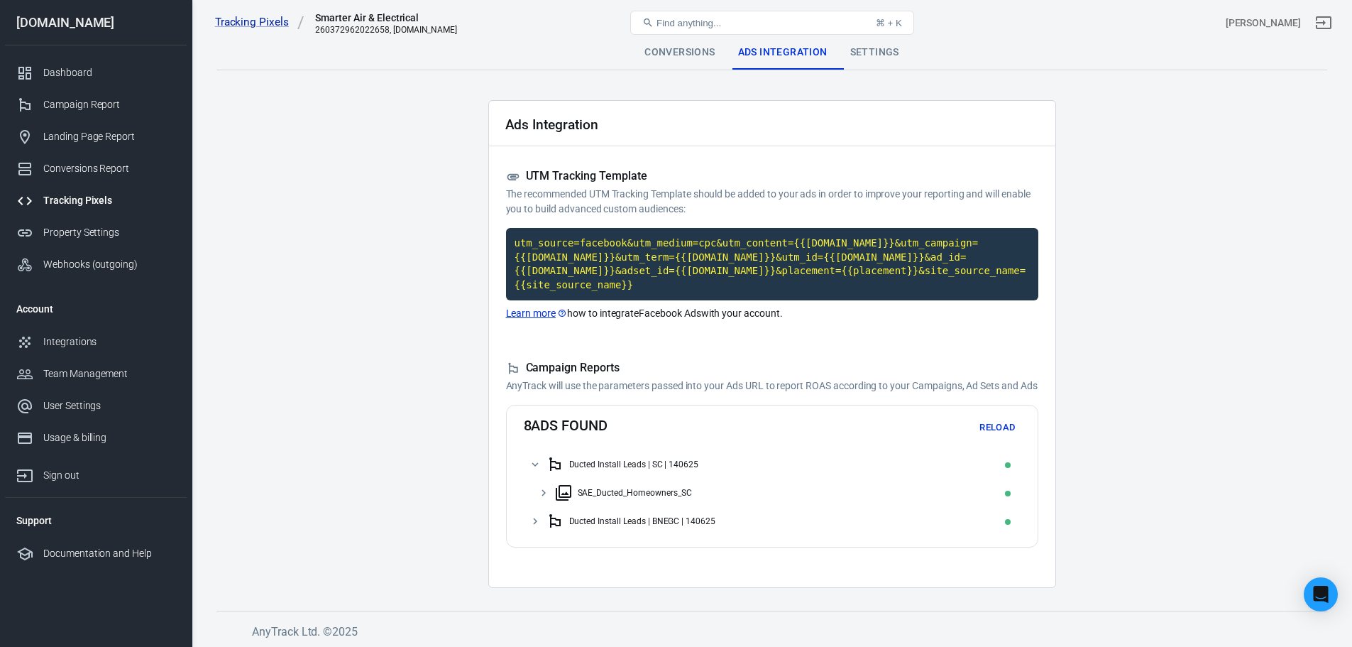
click at [870, 45] on div "Settings" at bounding box center [875, 52] width 72 height 34
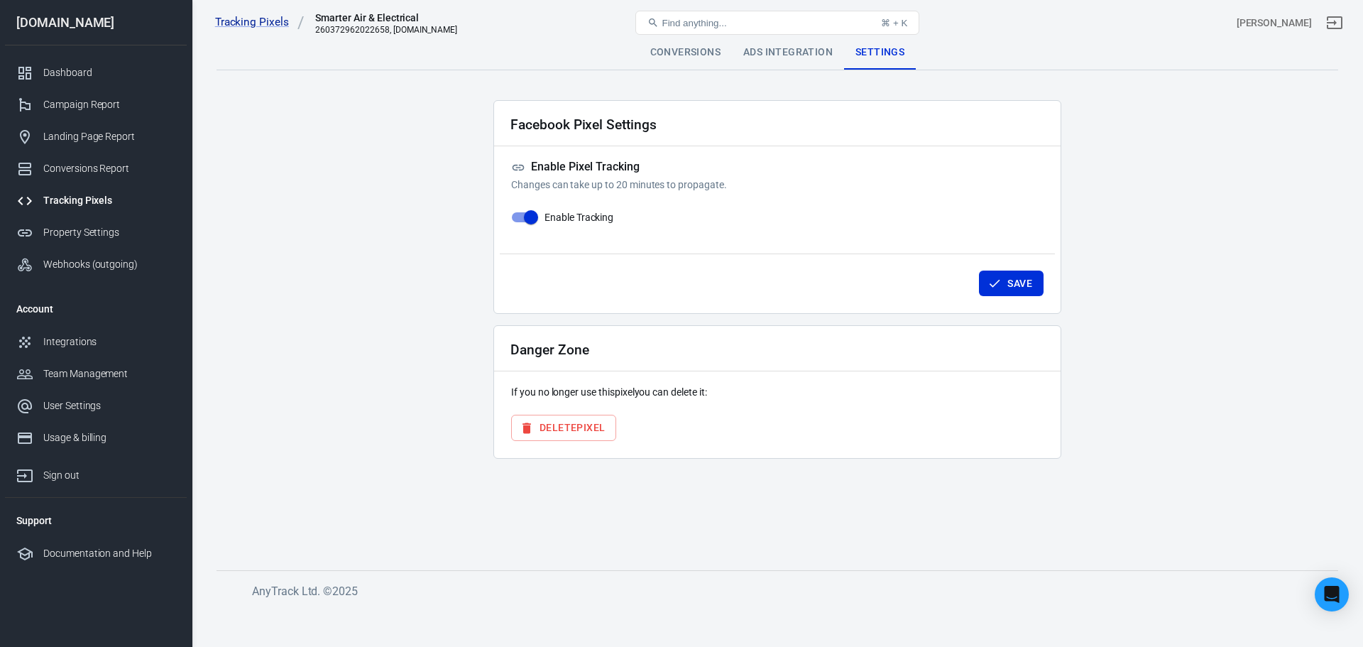
click at [672, 54] on div "Conversions" at bounding box center [685, 52] width 93 height 34
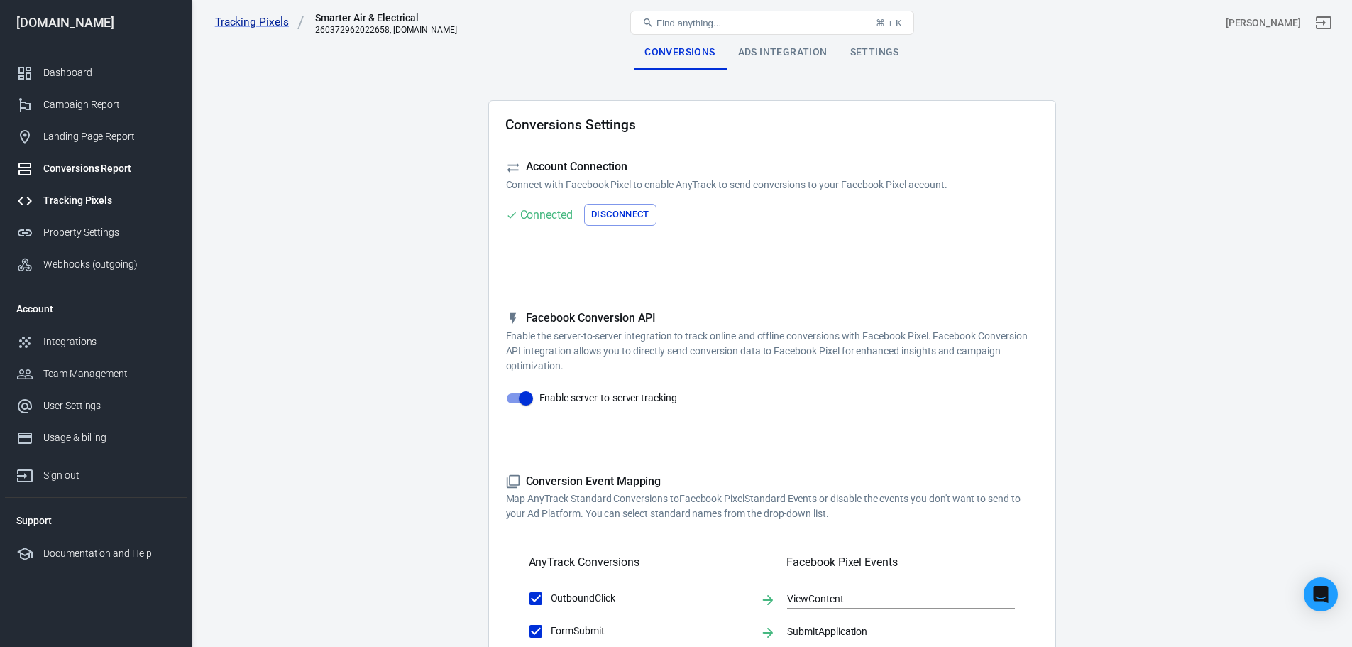
click at [91, 167] on div "Conversions Report" at bounding box center [109, 168] width 132 height 15
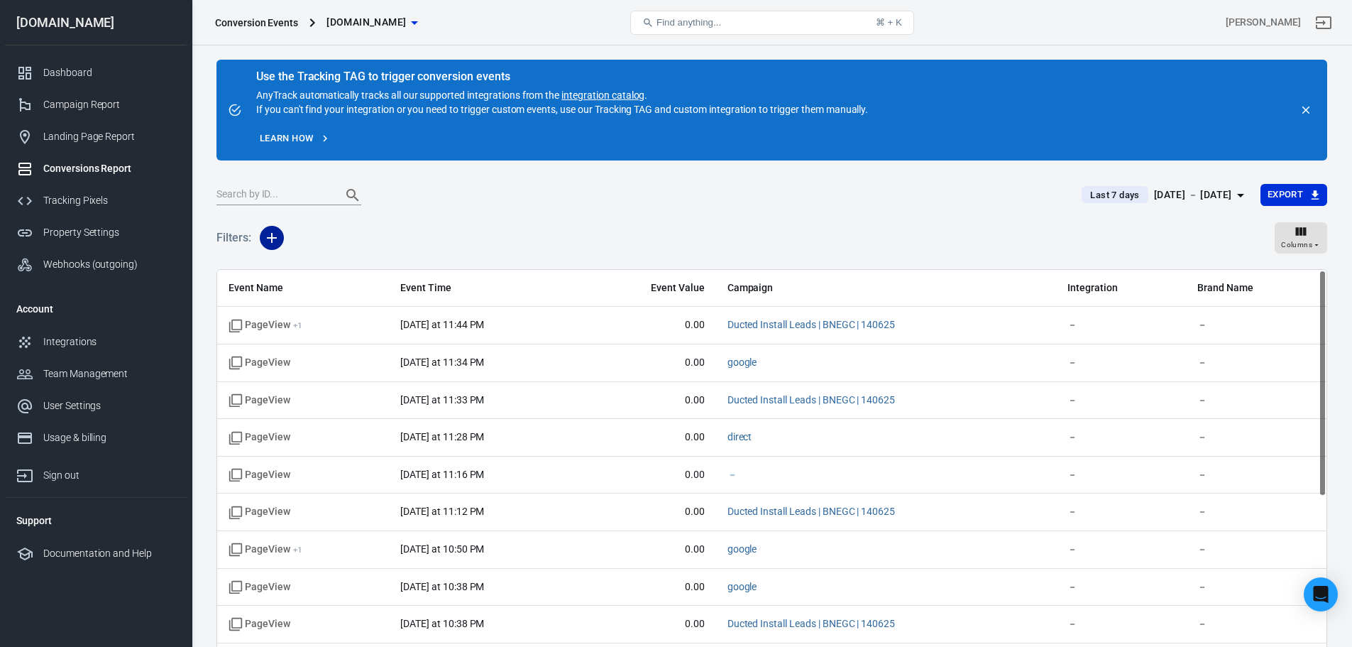
click at [272, 234] on icon "button" at bounding box center [272, 238] width 10 height 10
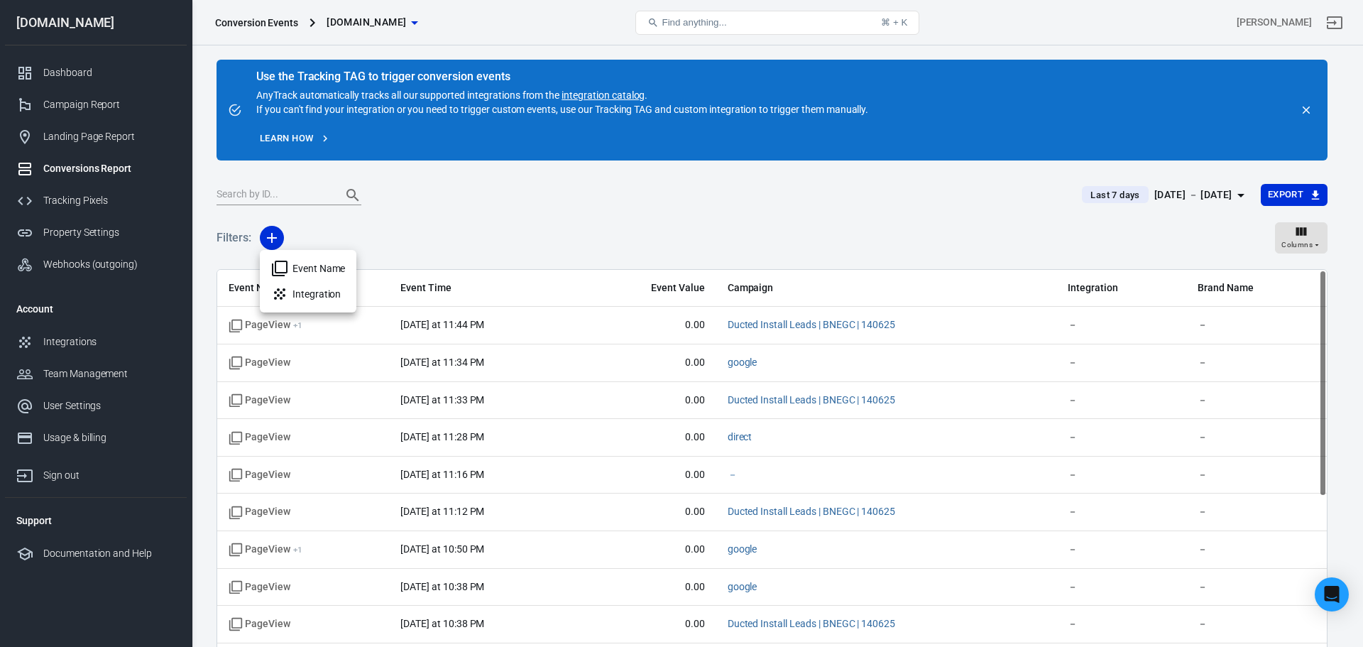
click at [307, 263] on li "Event Name" at bounding box center [308, 269] width 97 height 26
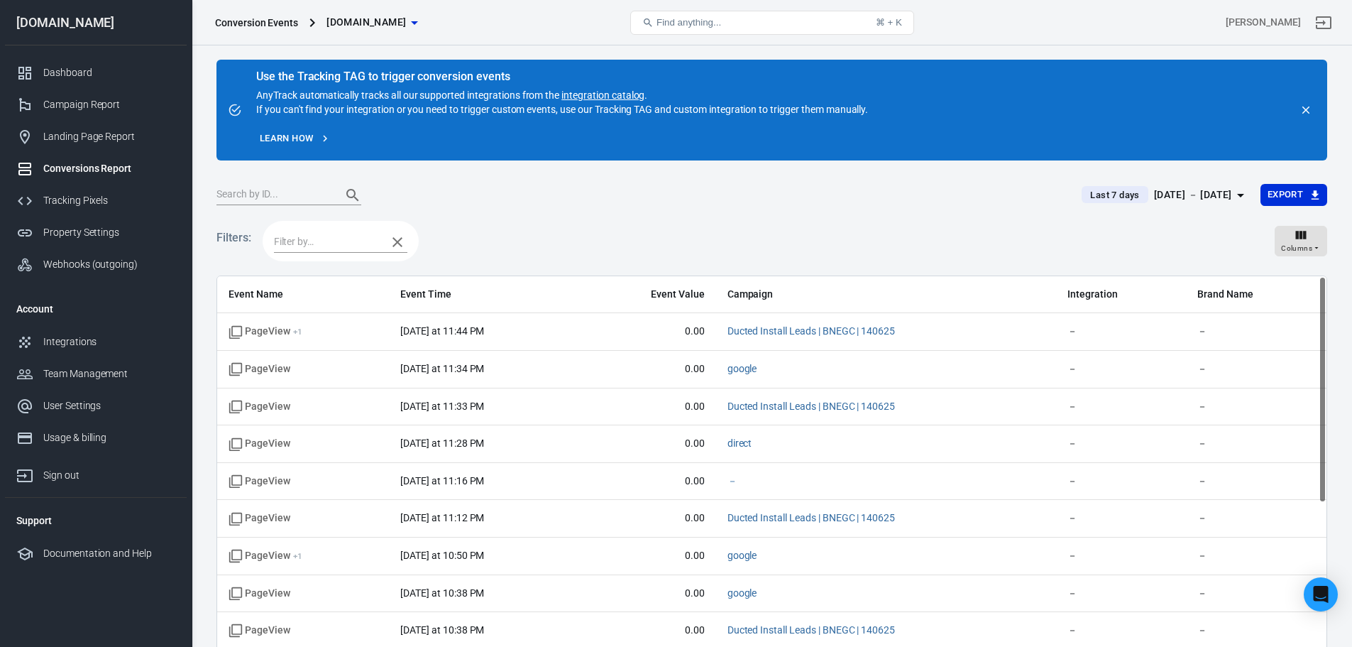
click at [305, 248] on input "text" at bounding box center [327, 242] width 106 height 18
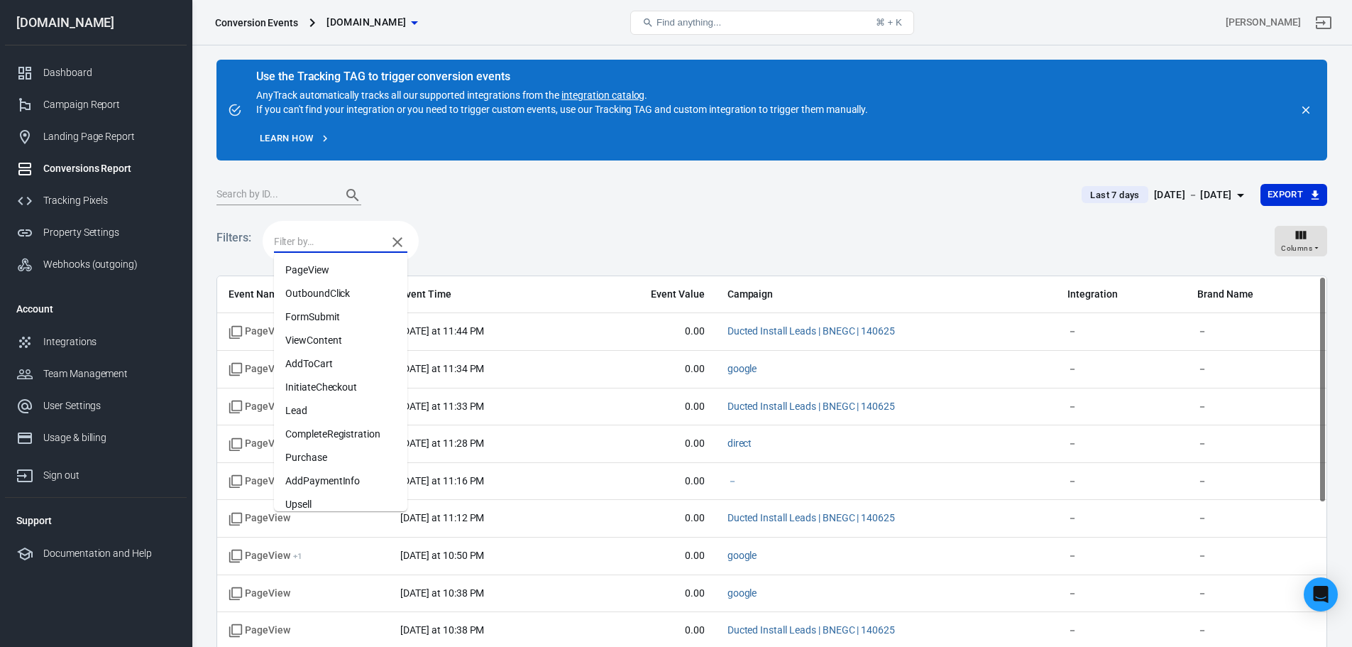
click at [314, 410] on li "Lead" at bounding box center [340, 410] width 133 height 23
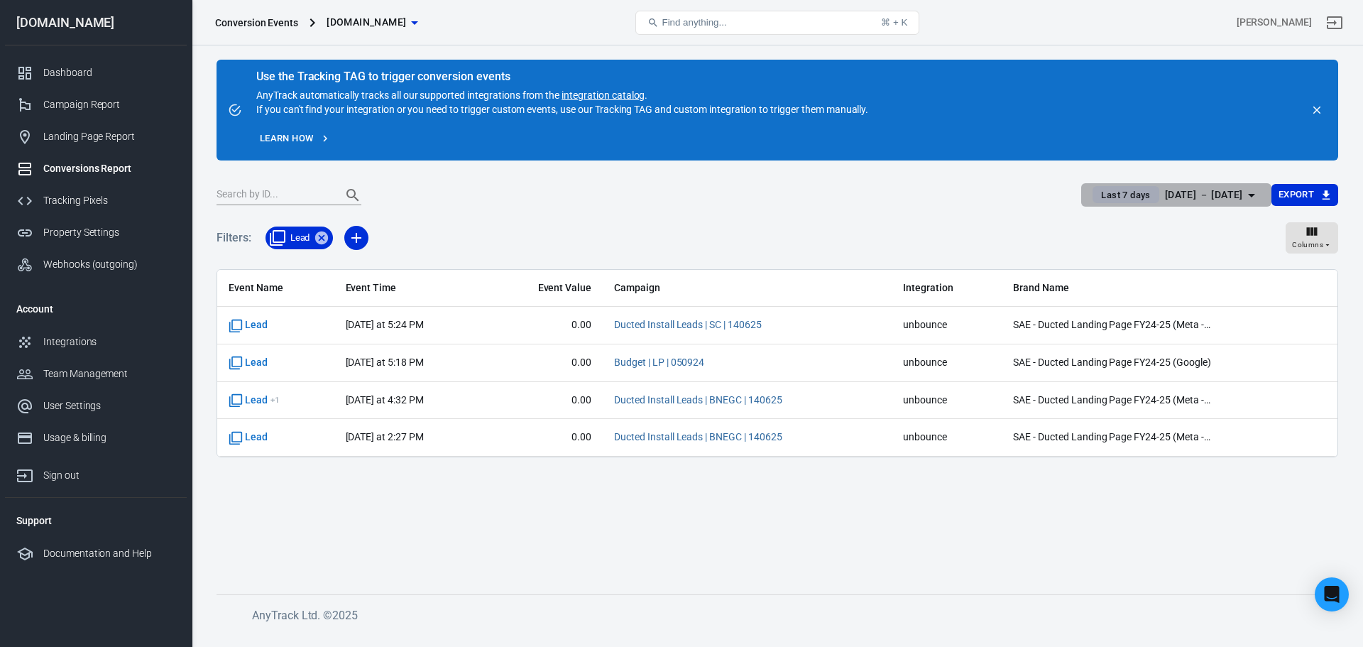
click at [1197, 195] on div "[DATE] － [DATE]" at bounding box center [1204, 195] width 78 height 18
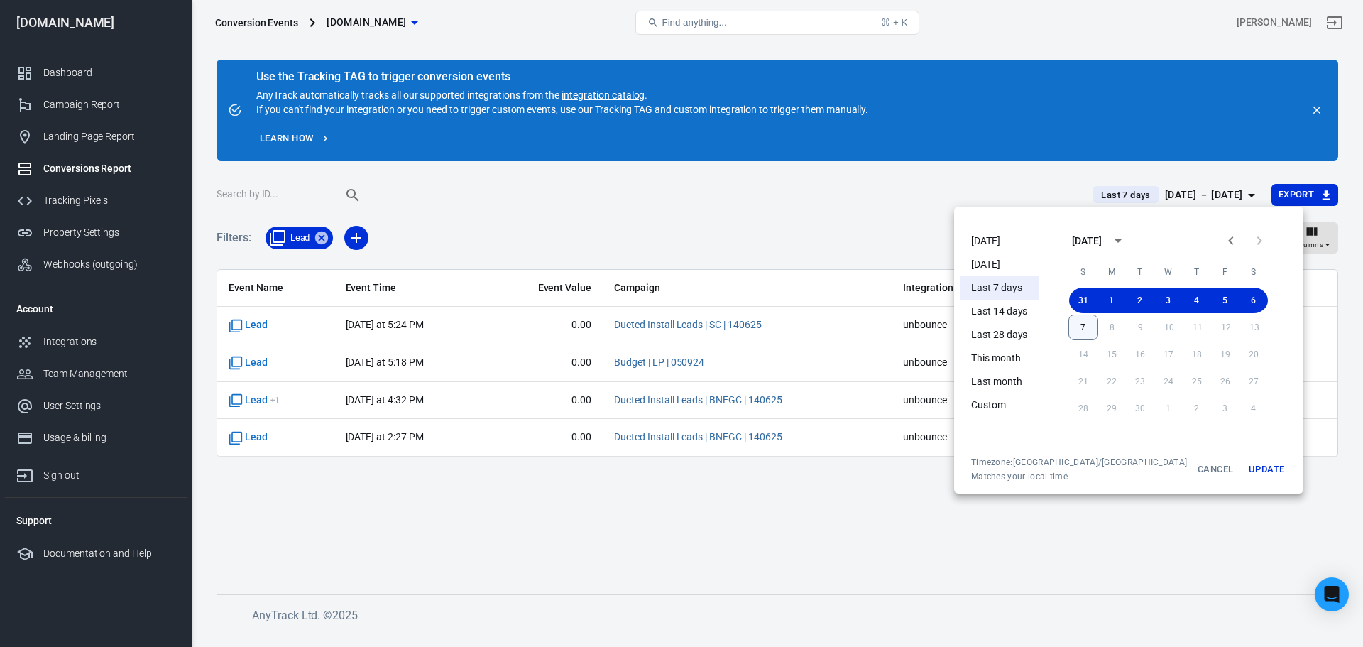
click at [1070, 322] on button "7" at bounding box center [1083, 327] width 30 height 26
click at [1244, 471] on button "Update" at bounding box center [1266, 469] width 45 height 26
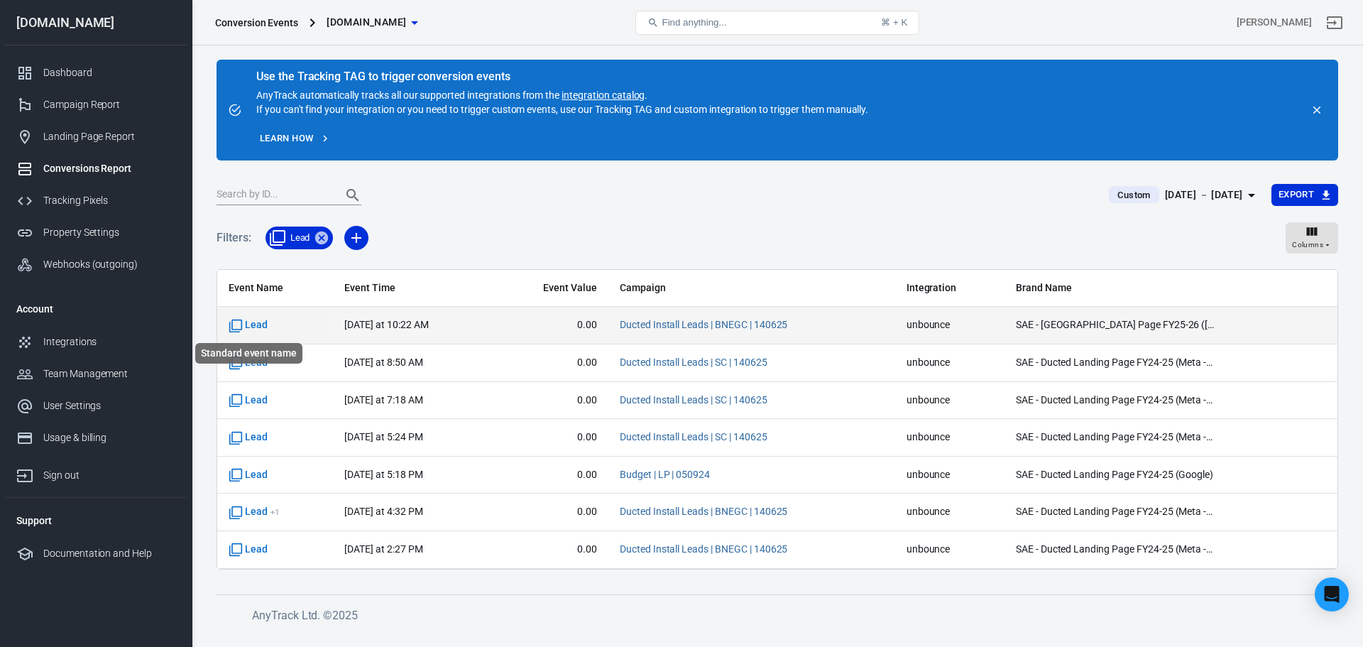
click at [261, 320] on span "Lead" at bounding box center [248, 325] width 39 height 14
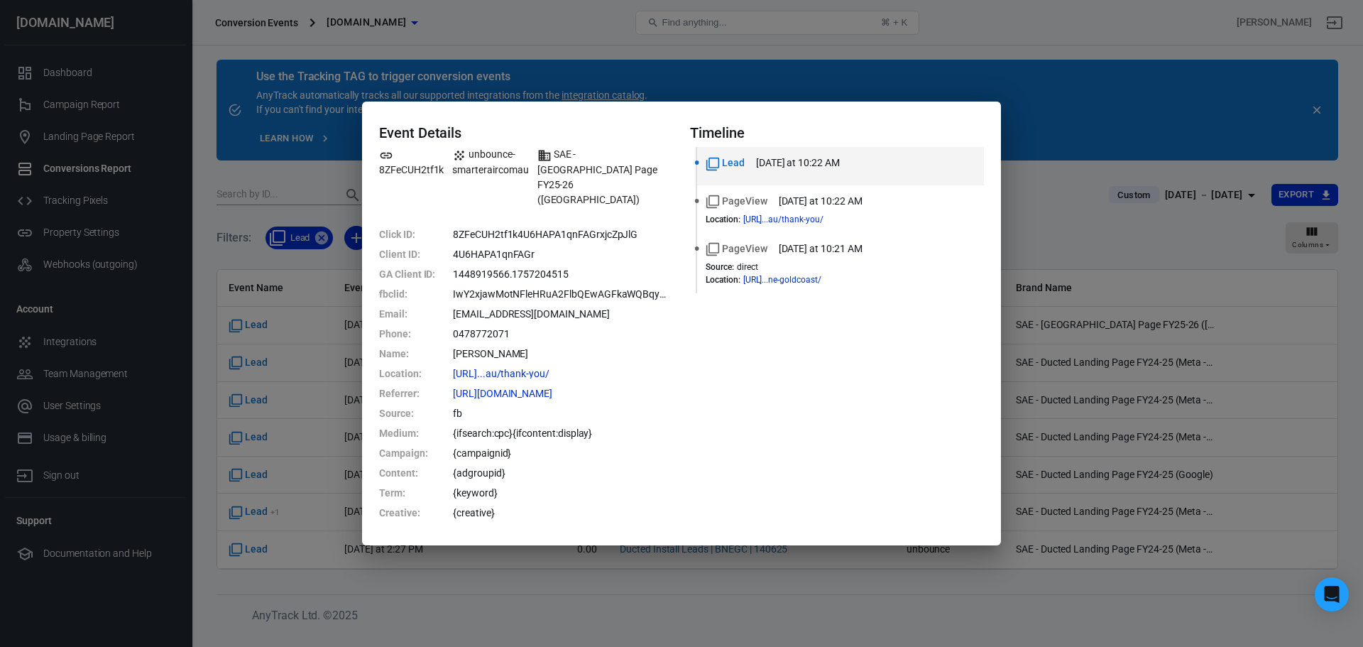
click at [1039, 231] on div "Event Details 8ZFeCUH2tf1k unbounce-smarteraircomau SAE - Split Landing Page FY…" at bounding box center [681, 323] width 1363 height 647
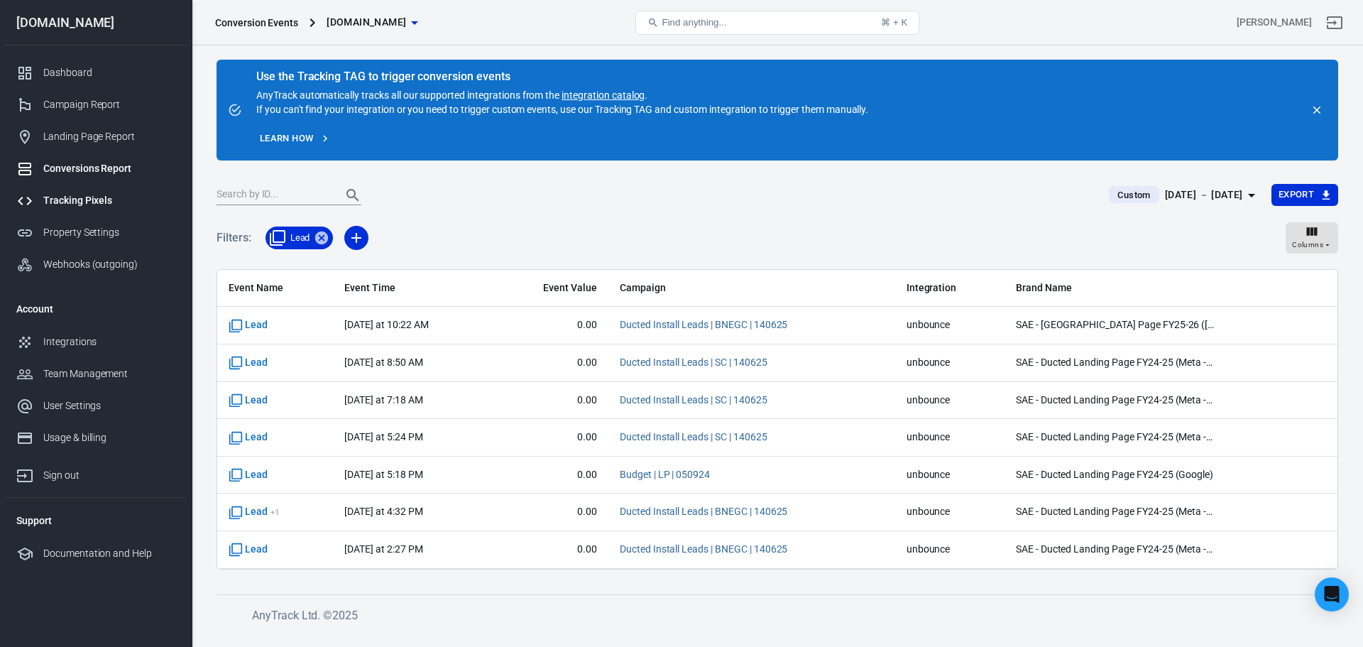
click at [69, 202] on div "Tracking Pixels" at bounding box center [109, 200] width 132 height 15
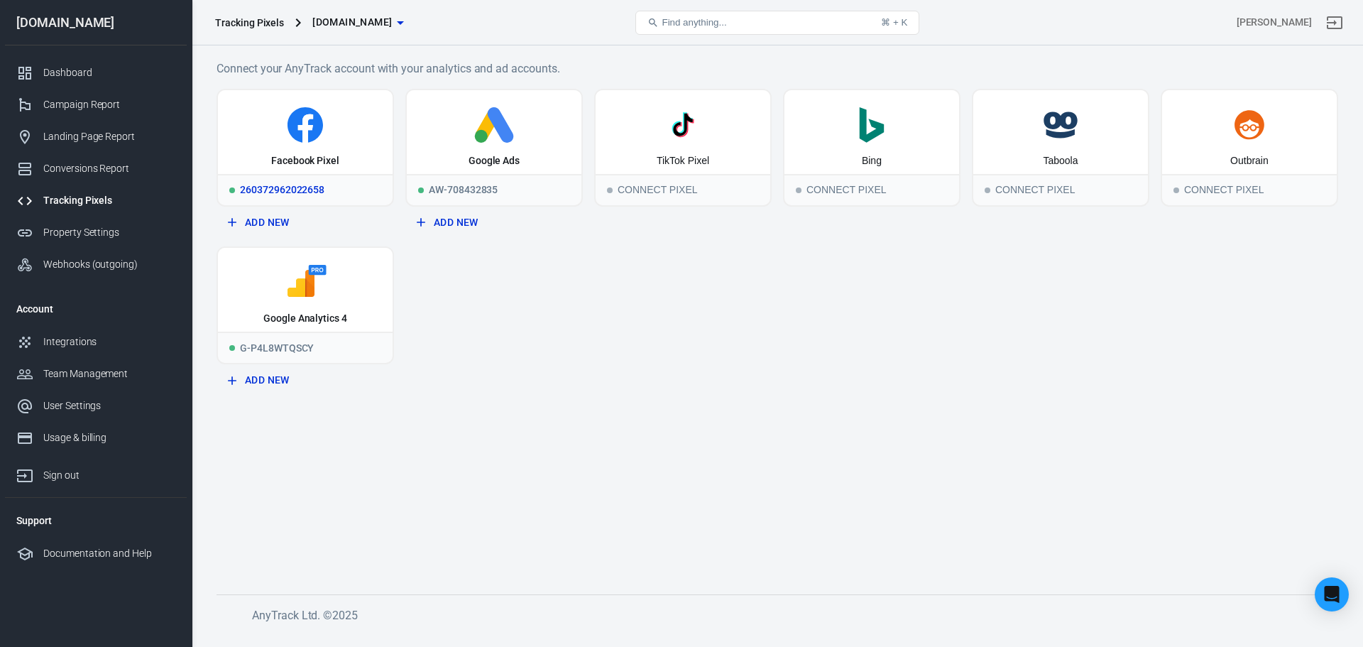
click at [322, 130] on icon at bounding box center [304, 124] width 35 height 35
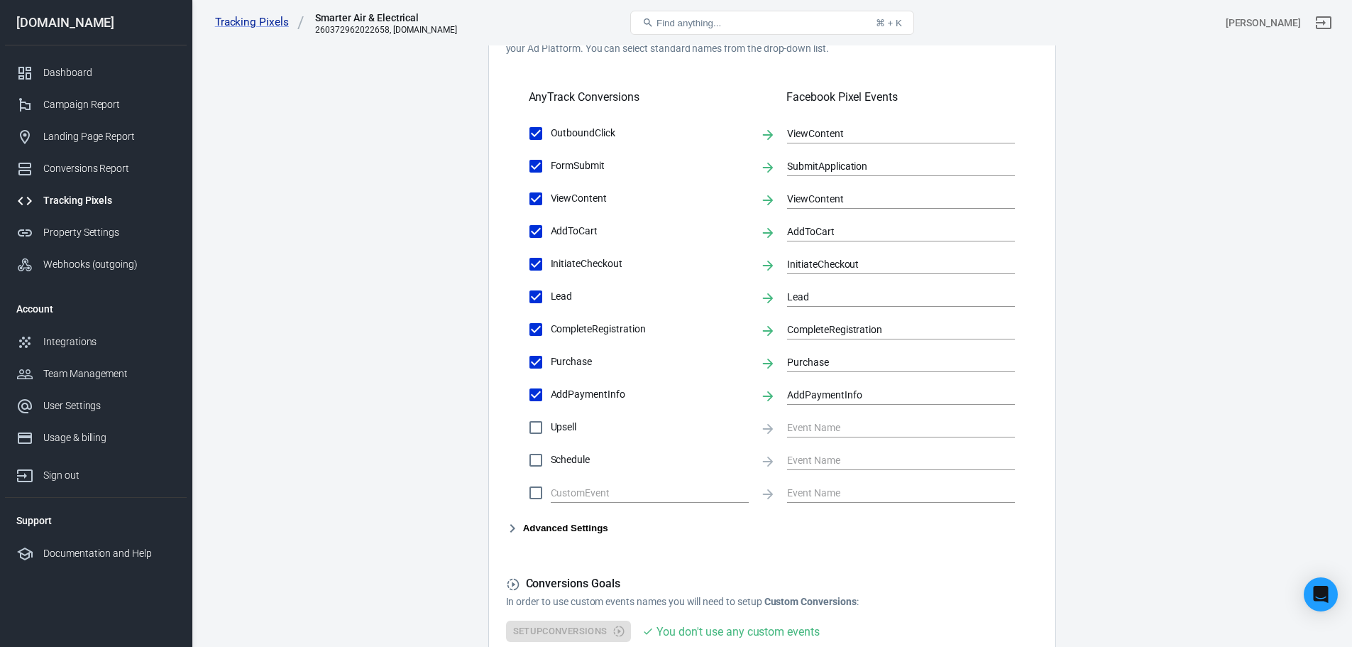
scroll to position [497, 0]
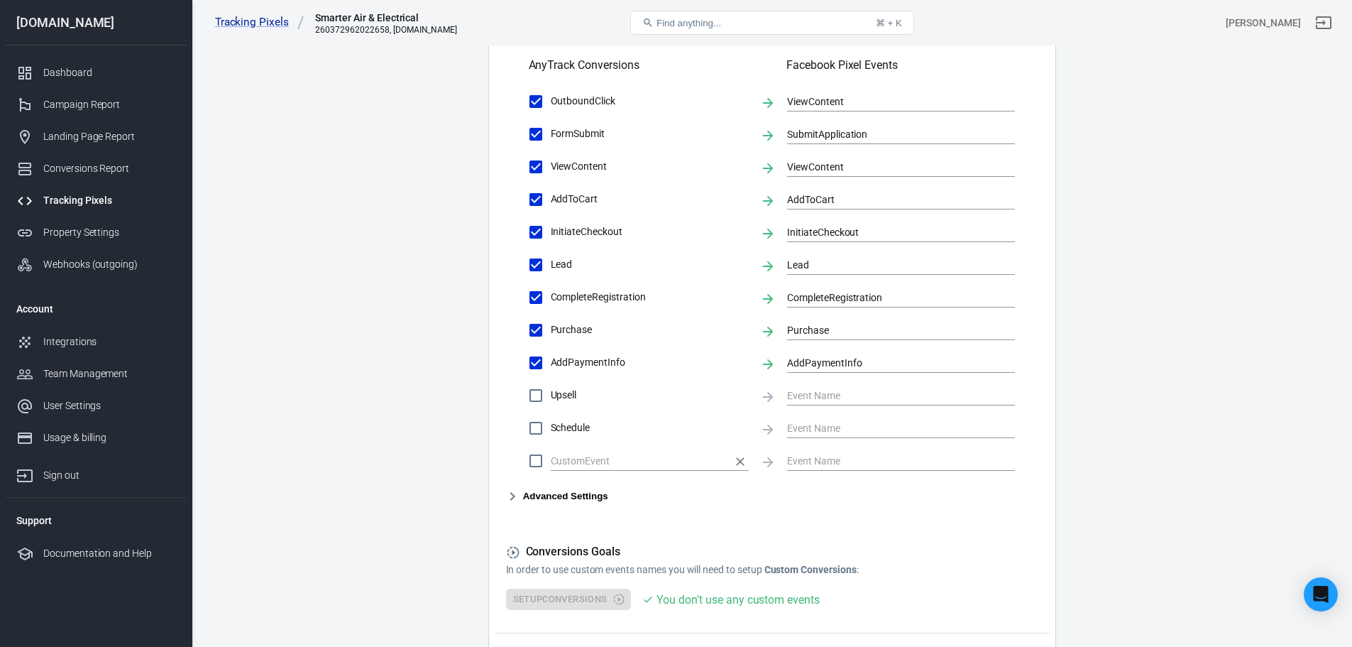
click at [624, 461] on input "text" at bounding box center [639, 460] width 177 height 18
click at [526, 498] on button "Advanced Settings" at bounding box center [557, 496] width 102 height 17
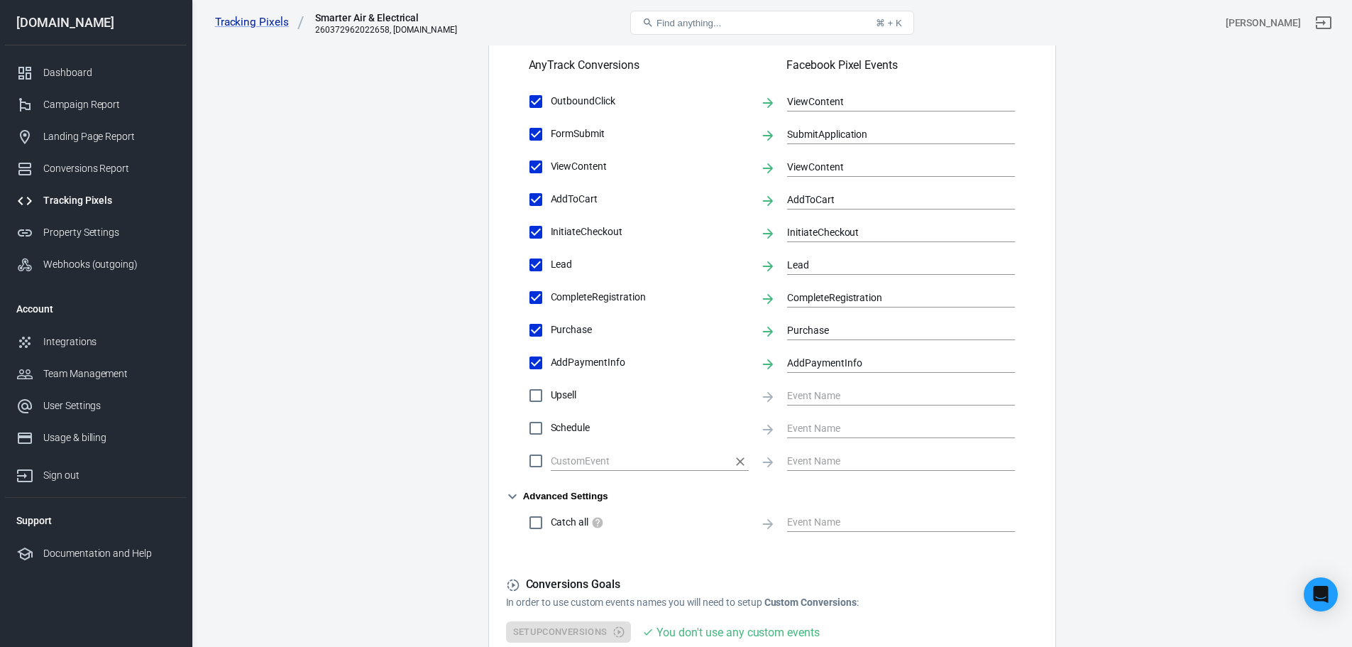
click at [572, 461] on input "text" at bounding box center [639, 460] width 177 height 18
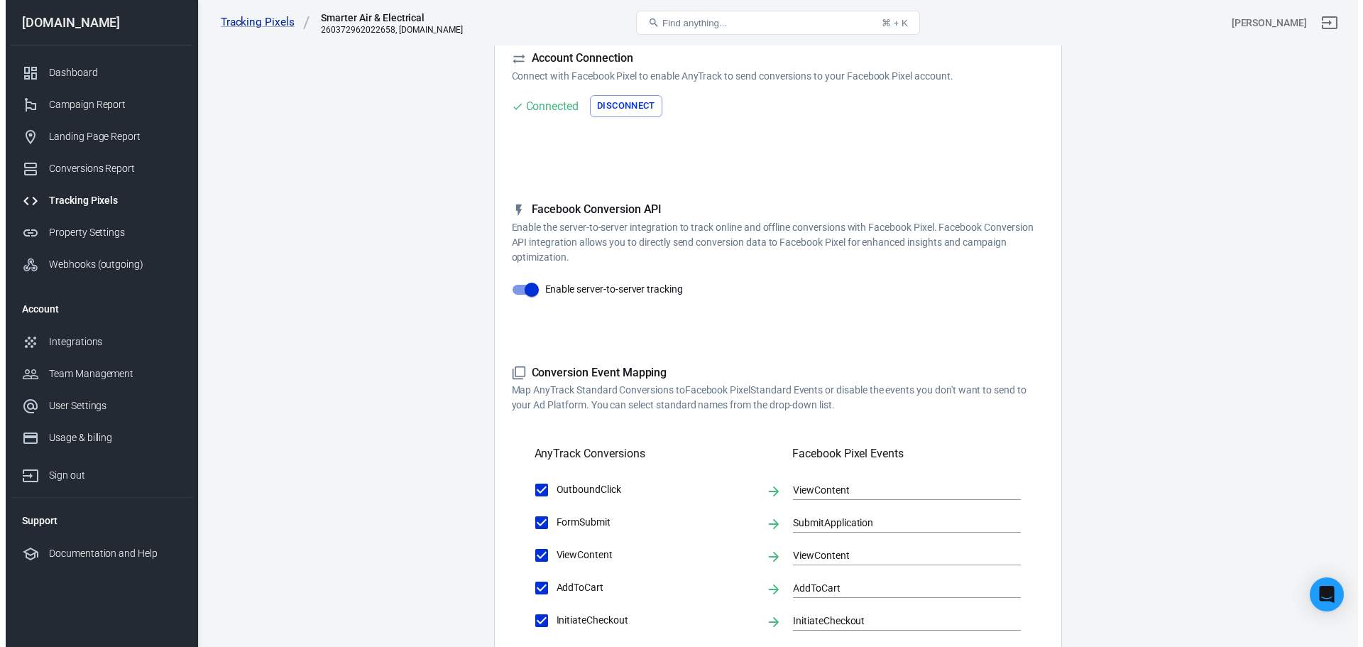
scroll to position [0, 0]
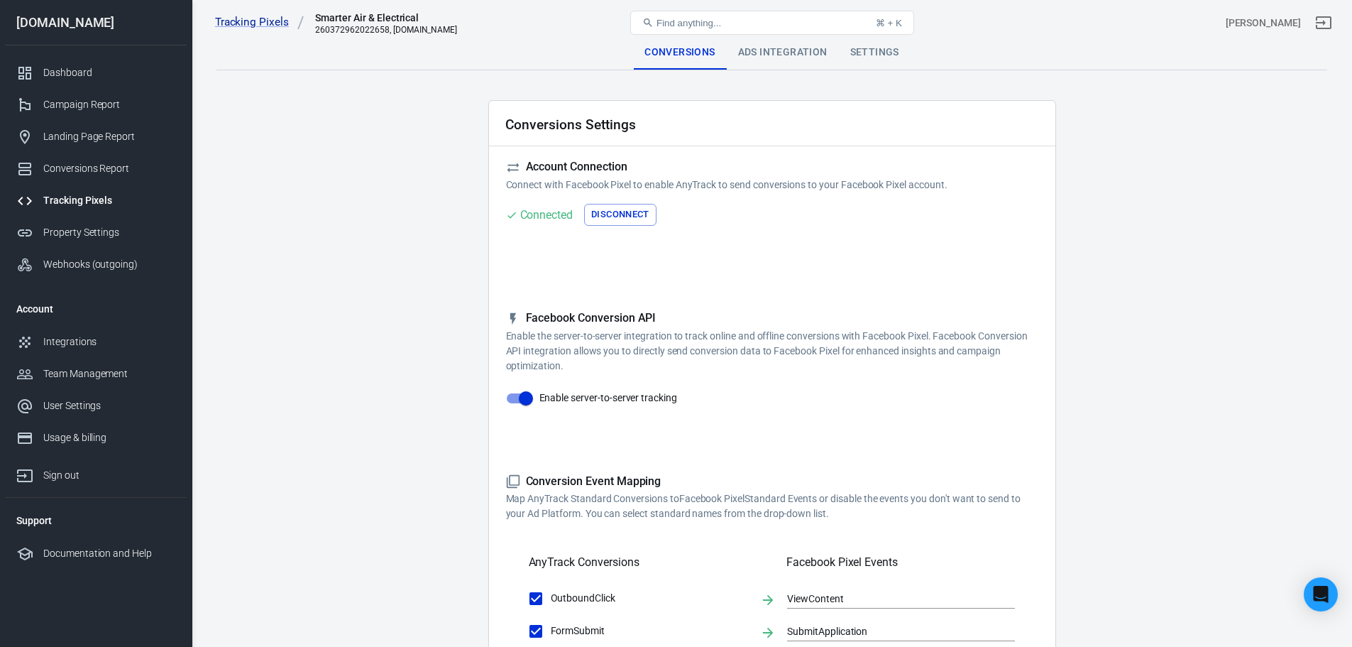
click at [765, 50] on div "Ads Integration" at bounding box center [783, 52] width 112 height 34
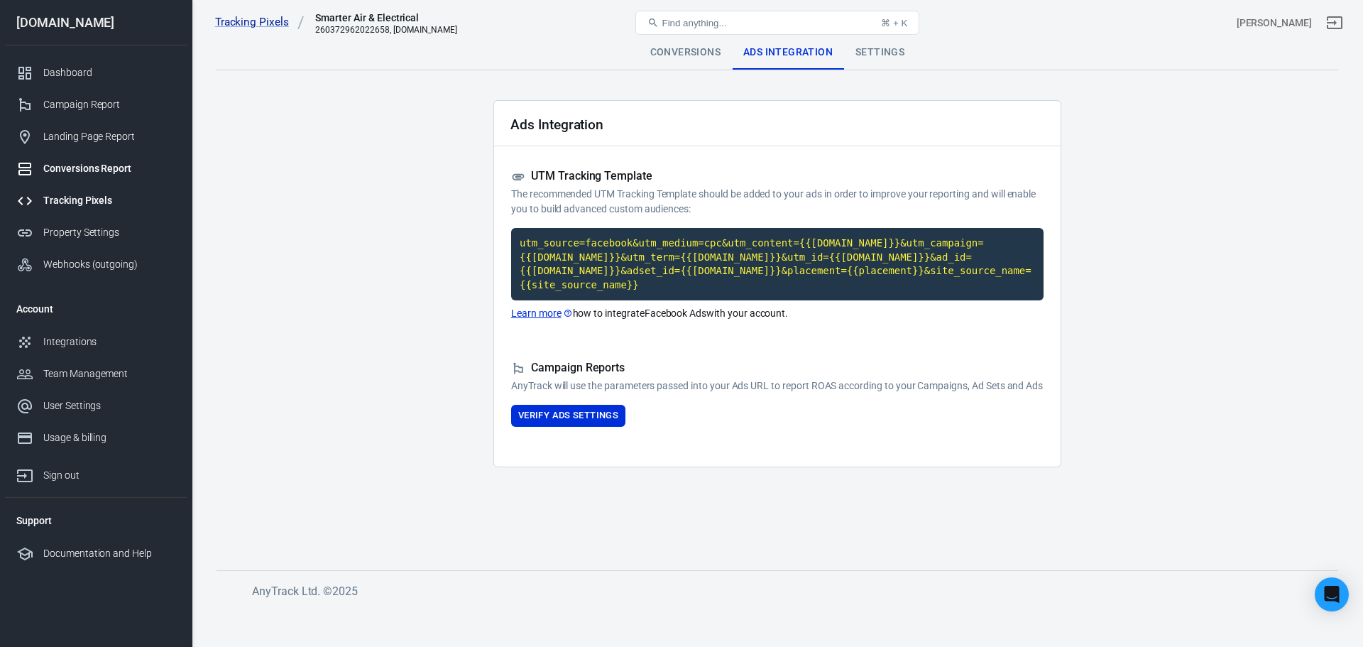
click at [34, 161] on div at bounding box center [29, 168] width 27 height 17
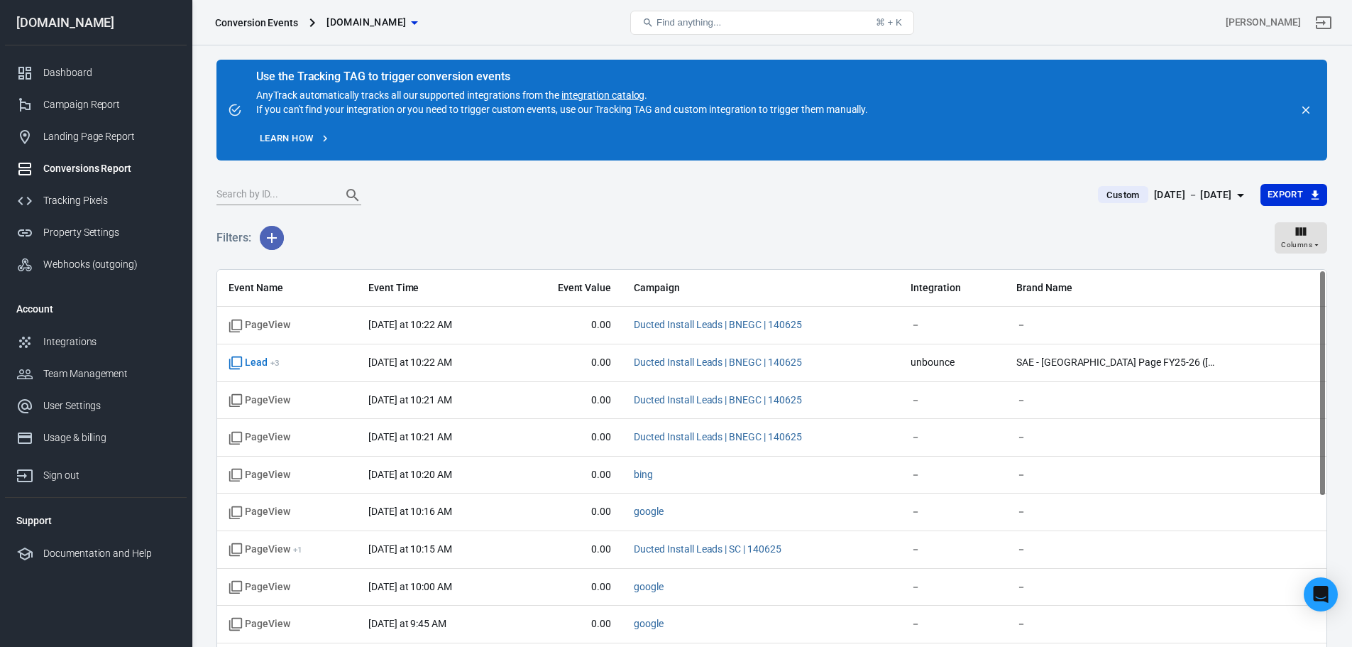
click at [270, 246] on icon "button" at bounding box center [271, 237] width 17 height 17
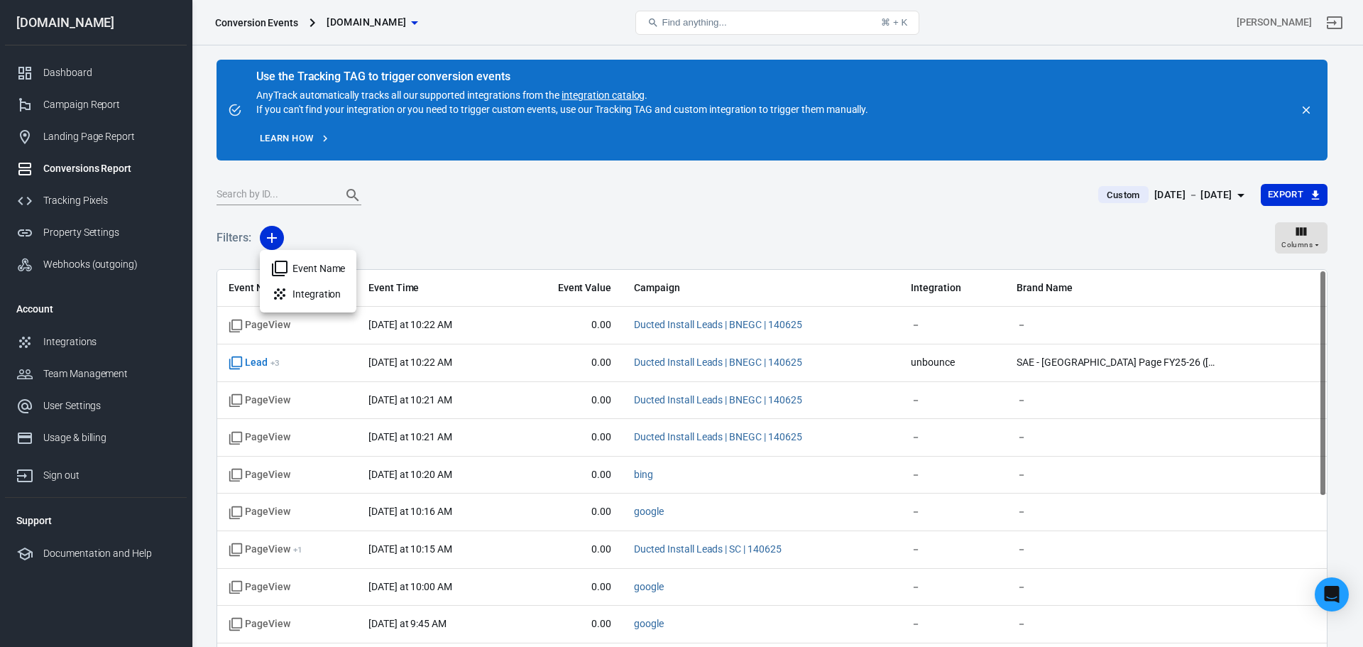
click at [300, 361] on div at bounding box center [681, 323] width 1363 height 647
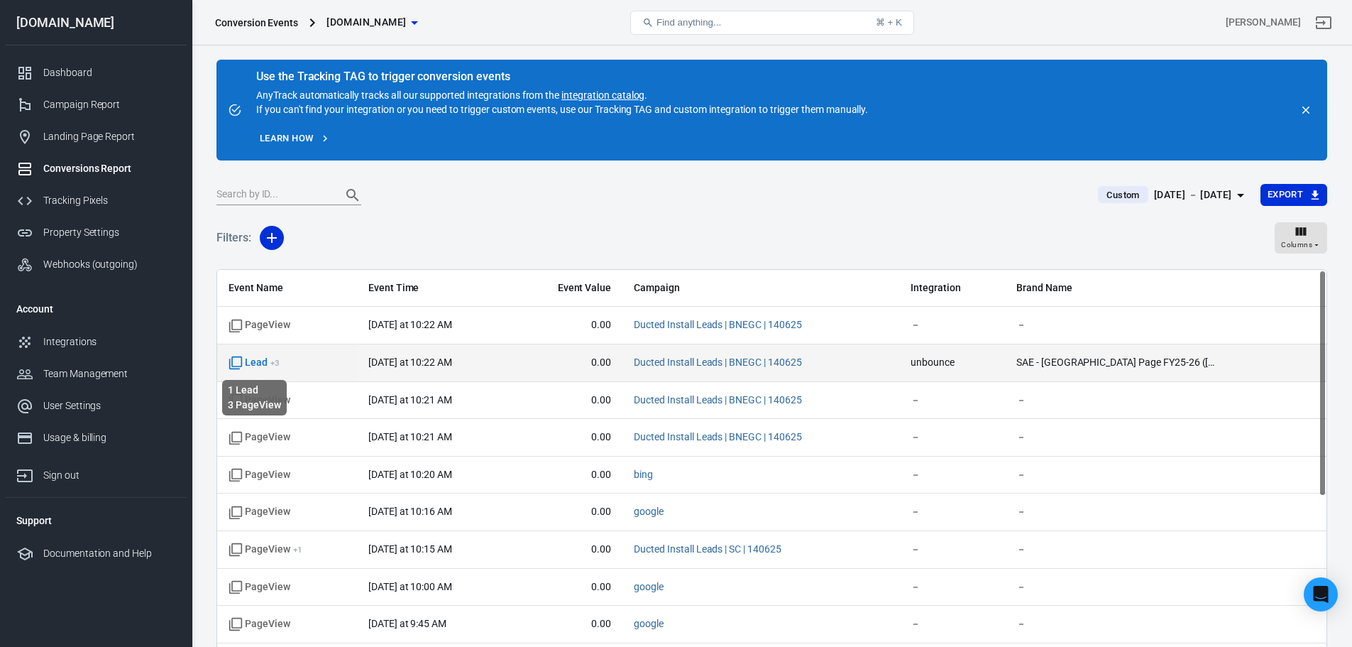
click at [260, 363] on span "Lead + 3" at bounding box center [254, 363] width 51 height 14
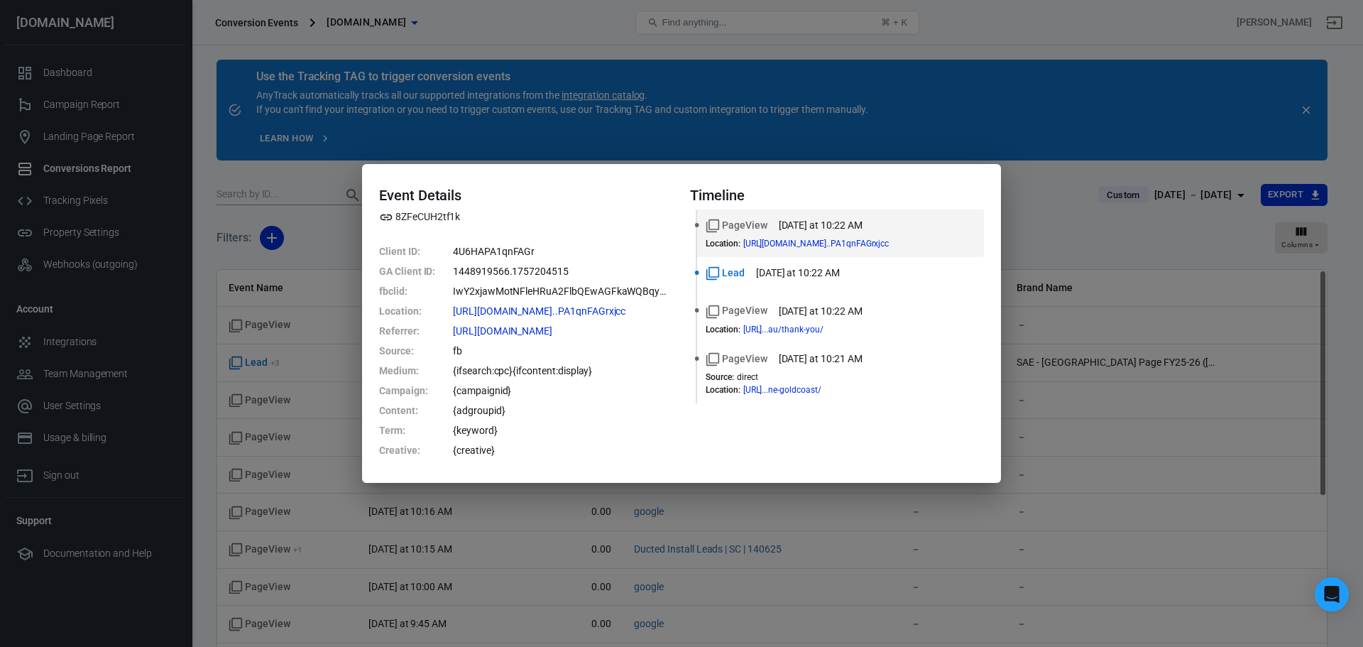
click at [324, 168] on div "Event Details 8ZFeCUH2tf1k Client ID : 4U6HAPA1qnFAGr GA Client ID : 1448919566…" at bounding box center [681, 323] width 1363 height 647
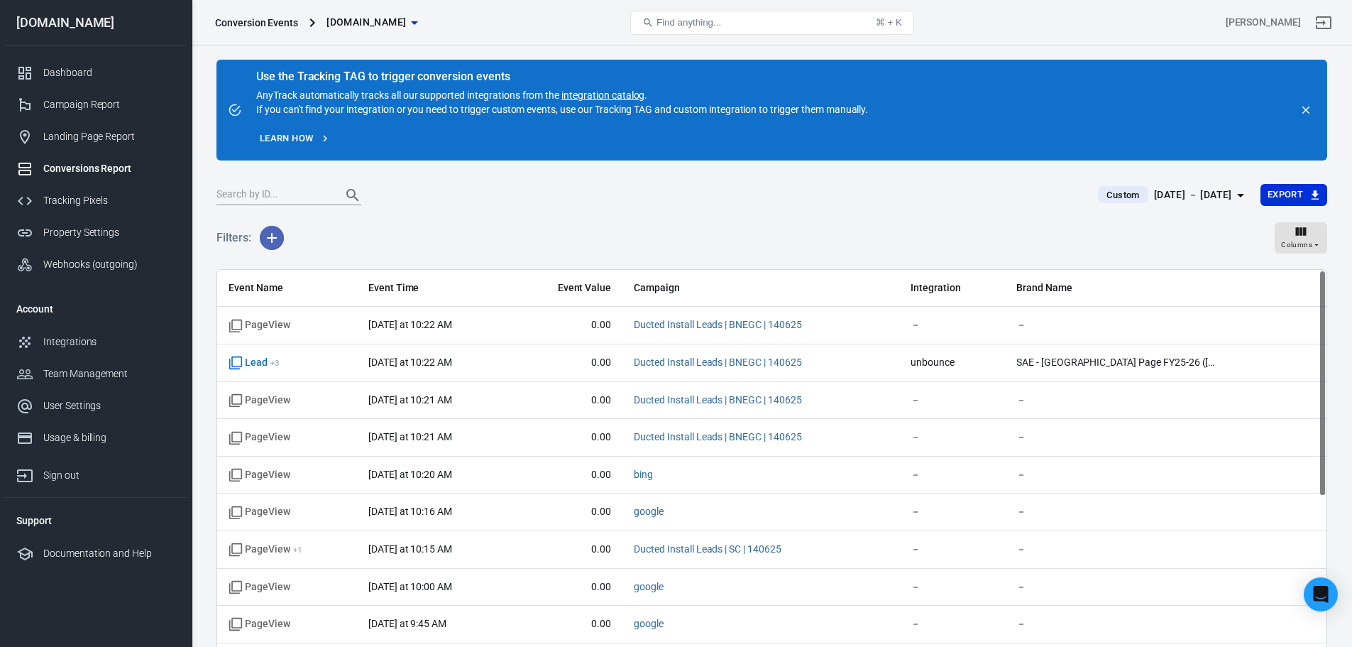
click at [281, 238] on button "button" at bounding box center [272, 238] width 24 height 24
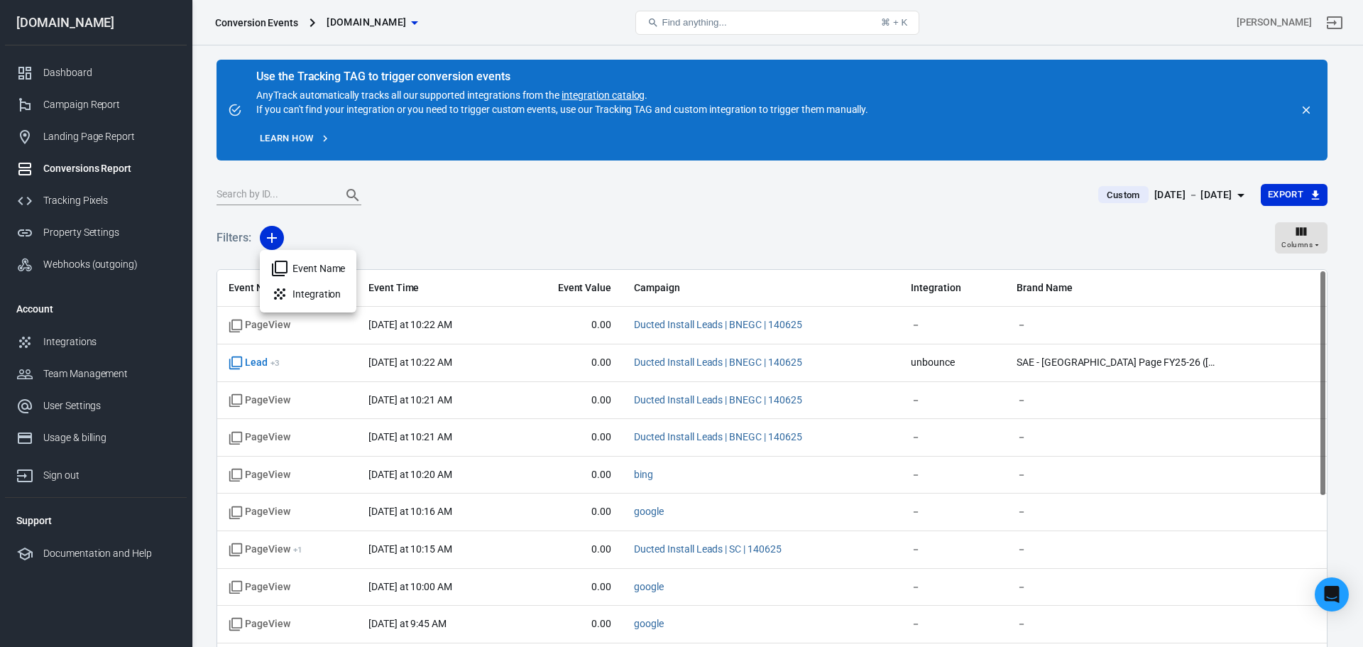
click at [319, 272] on li "Event Name" at bounding box center [308, 269] width 97 height 26
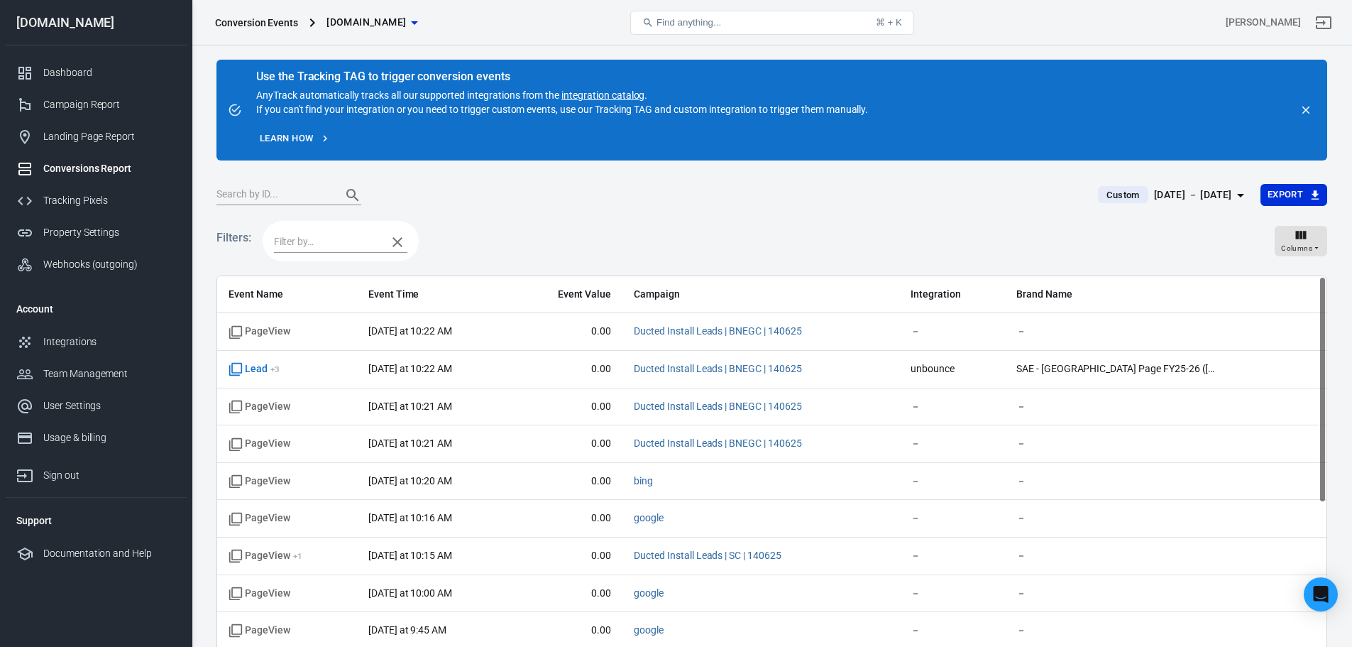
click at [328, 239] on input "text" at bounding box center [327, 242] width 106 height 18
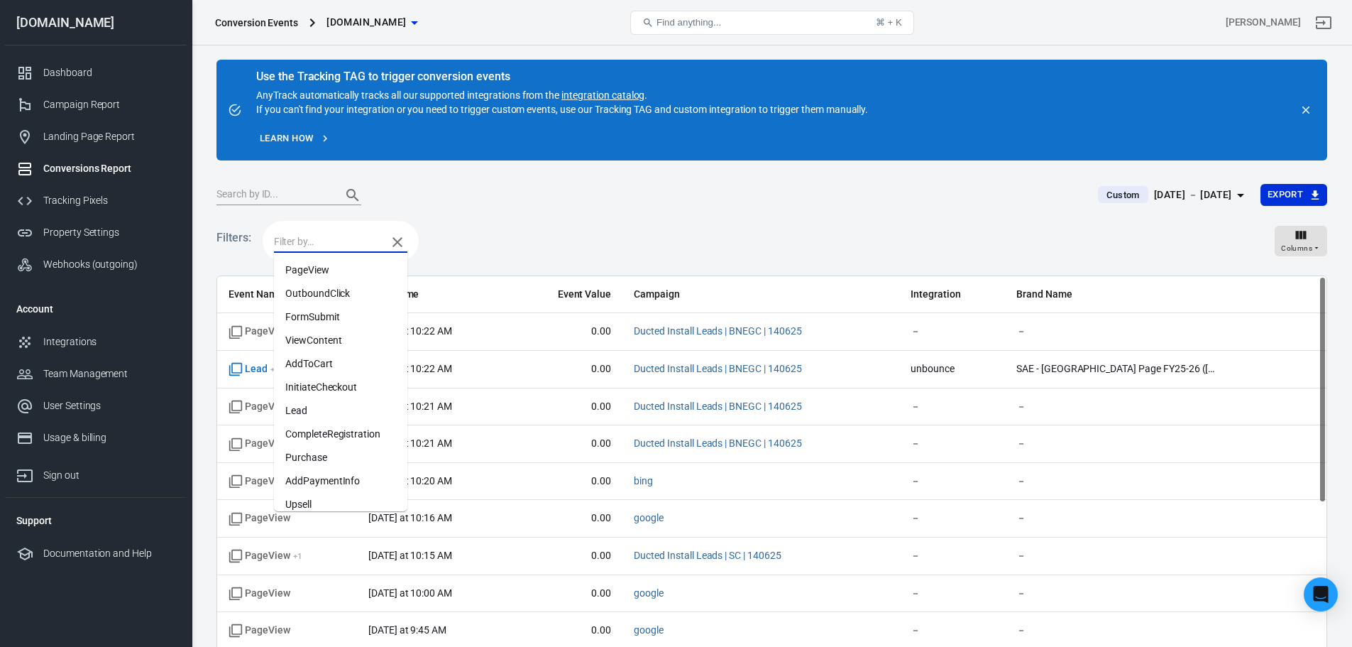
click at [332, 409] on li "Lead" at bounding box center [340, 410] width 133 height 23
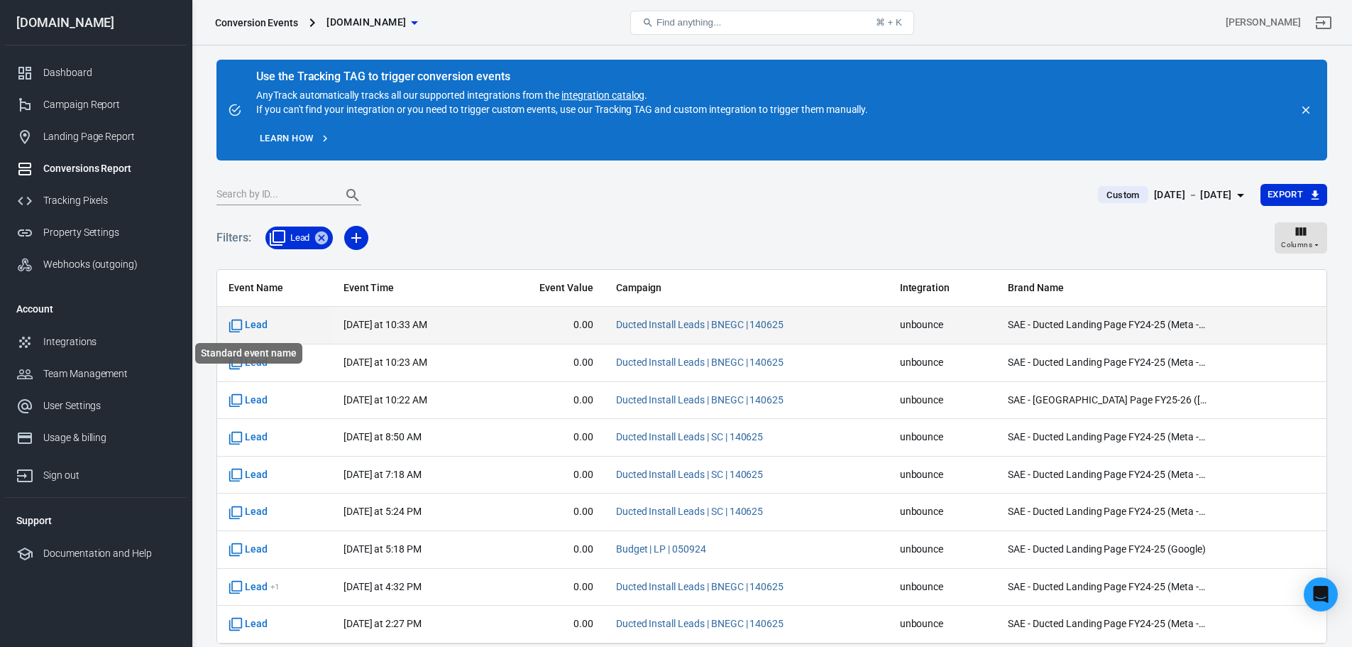
click at [268, 322] on span "Lead" at bounding box center [275, 325] width 92 height 14
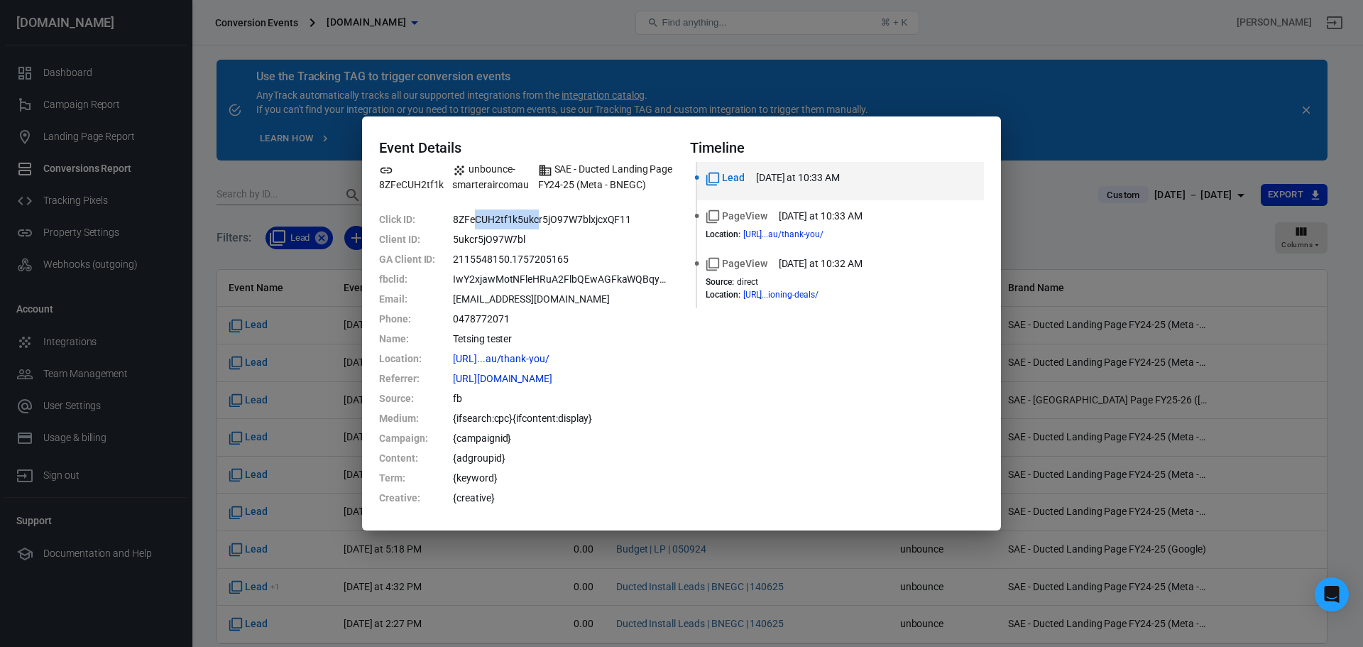
drag, startPoint x: 477, startPoint y: 219, endPoint x: 542, endPoint y: 220, distance: 64.6
click at [542, 220] on dd "8ZFeCUH2tf1k5ukcr5jO97W7blxjcxQF11" at bounding box center [563, 219] width 220 height 20
click at [559, 221] on dd "8ZFeCUH2tf1k5ukcr5jO97W7blxjcxQF11" at bounding box center [563, 219] width 220 height 20
click at [1021, 141] on div "Event Details 8ZFeCUH2tf1k unbounce-smarteraircomau SAE - Ducted Landing Page F…" at bounding box center [681, 323] width 1363 height 647
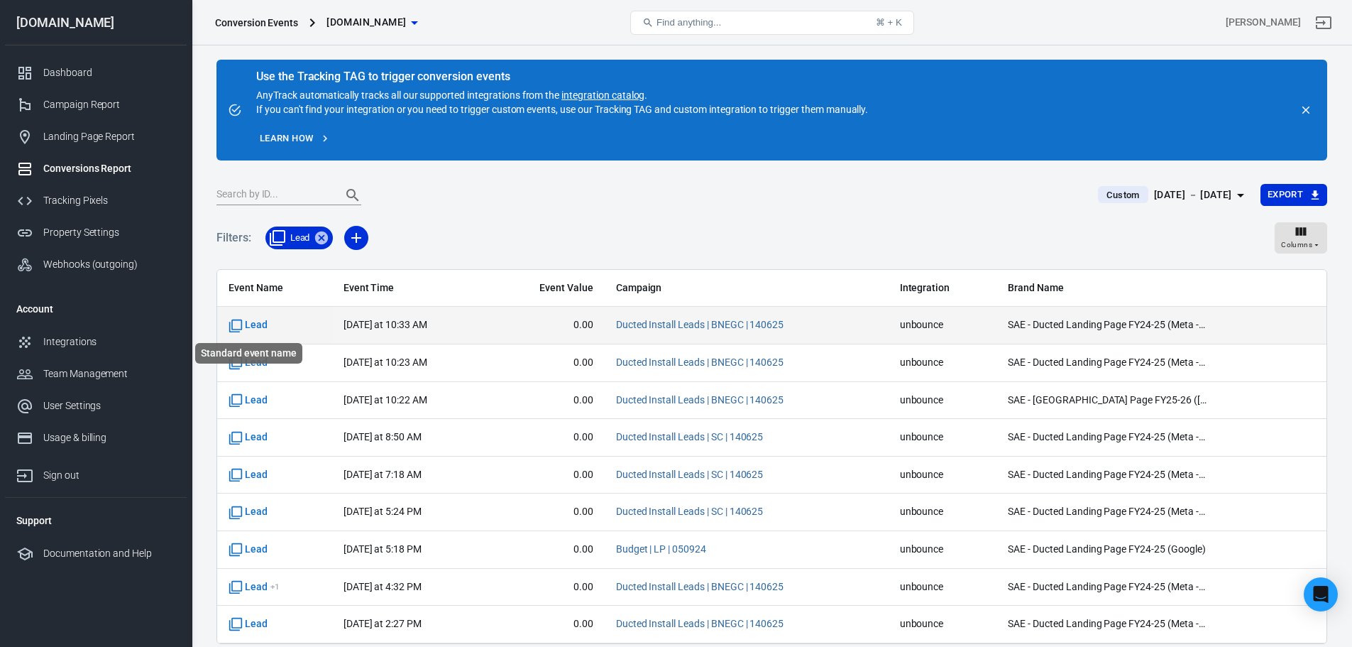
click at [256, 324] on span "Lead" at bounding box center [248, 325] width 39 height 14
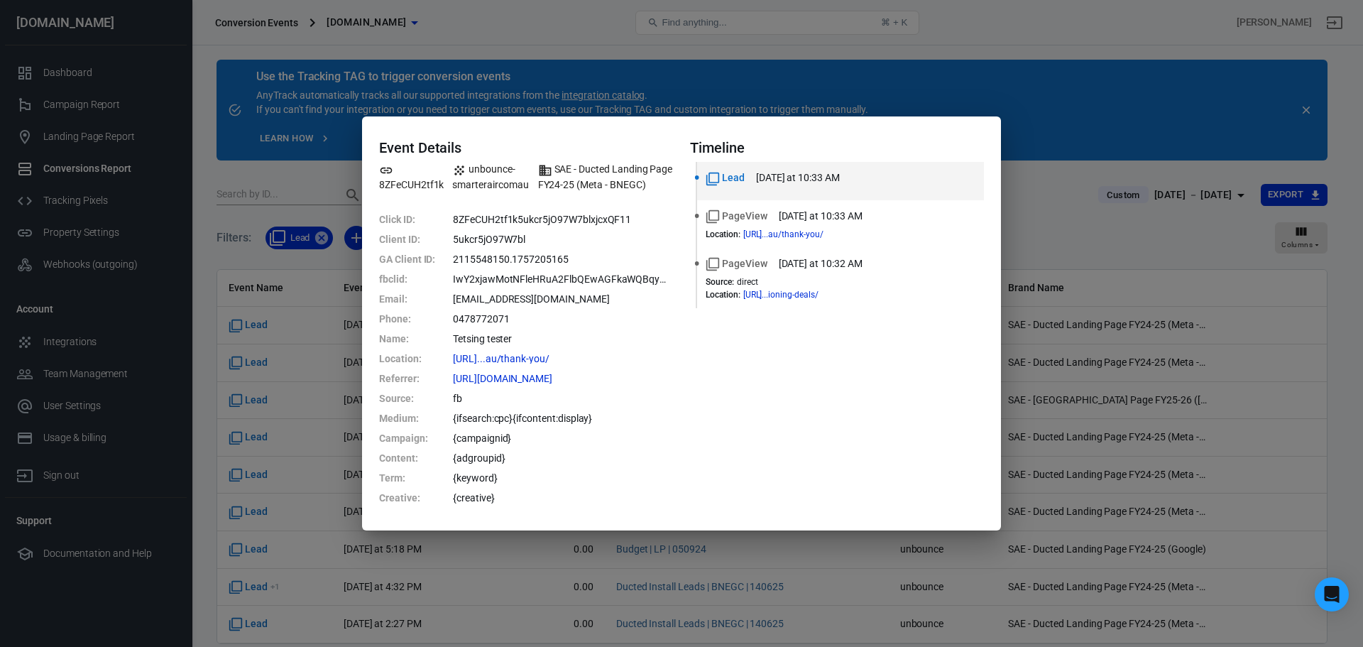
click at [265, 93] on div "Event Details 8ZFeCUH2tf1k unbounce-smarteraircomau SAE - Ducted Landing Page F…" at bounding box center [681, 323] width 1363 height 647
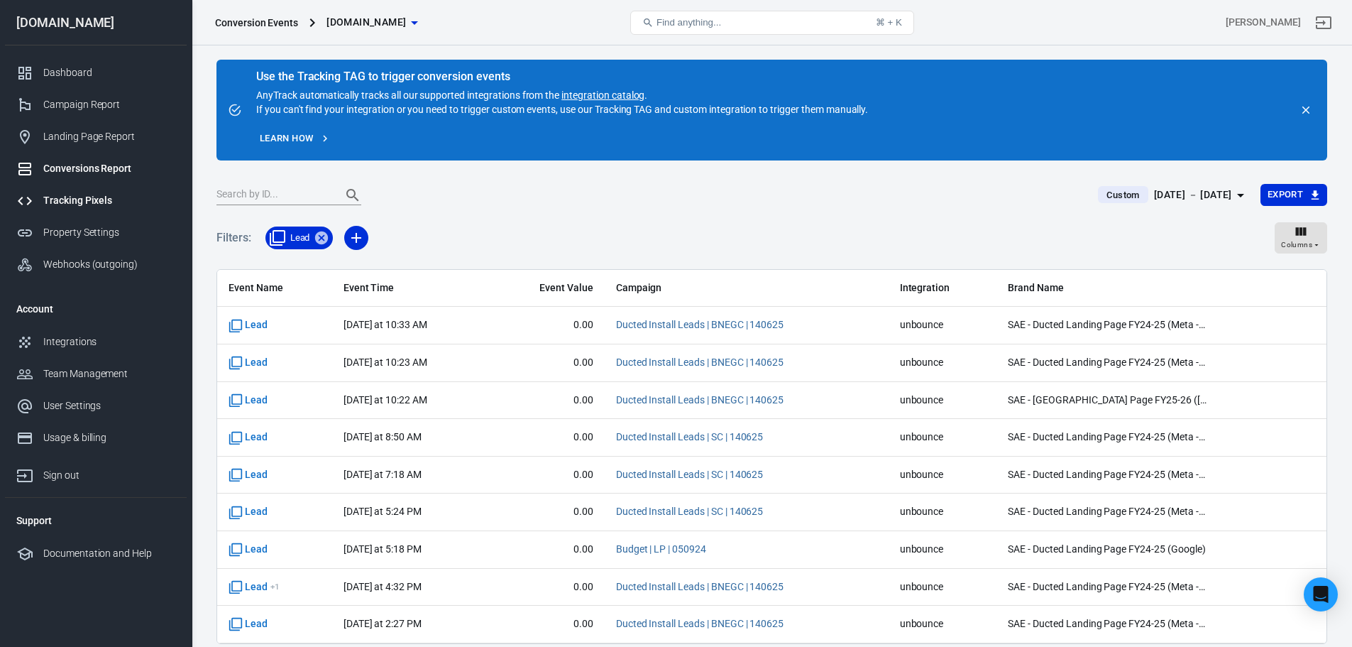
click at [81, 199] on div "Tracking Pixels" at bounding box center [109, 200] width 132 height 15
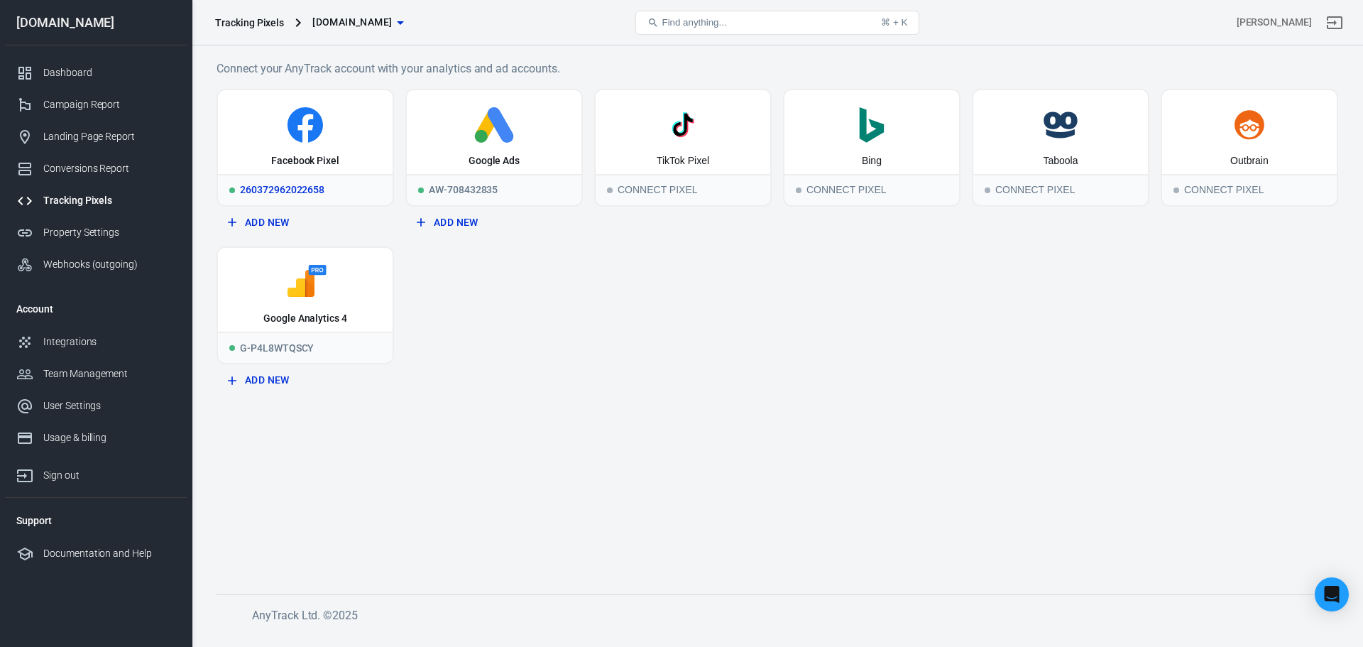
click at [295, 142] on icon at bounding box center [305, 124] width 163 height 35
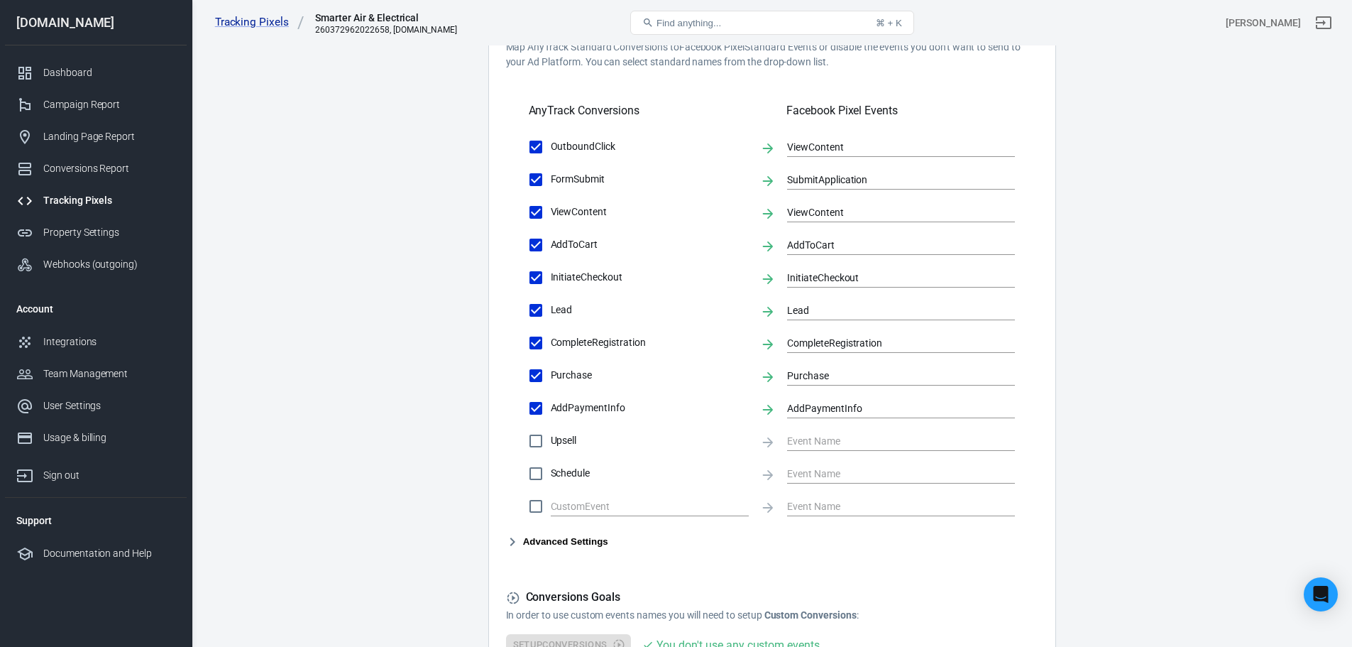
scroll to position [568, 0]
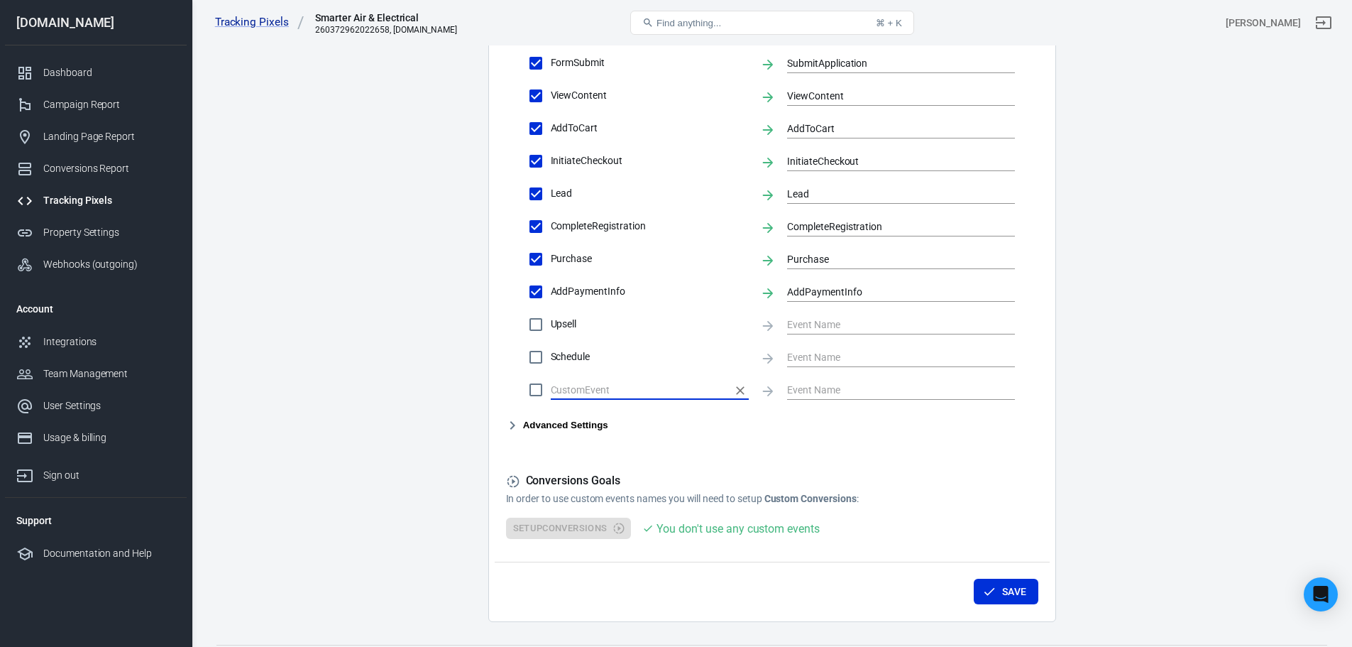
click at [574, 396] on input "text" at bounding box center [639, 389] width 177 height 18
click at [545, 420] on button "Advanced Settings" at bounding box center [557, 425] width 102 height 17
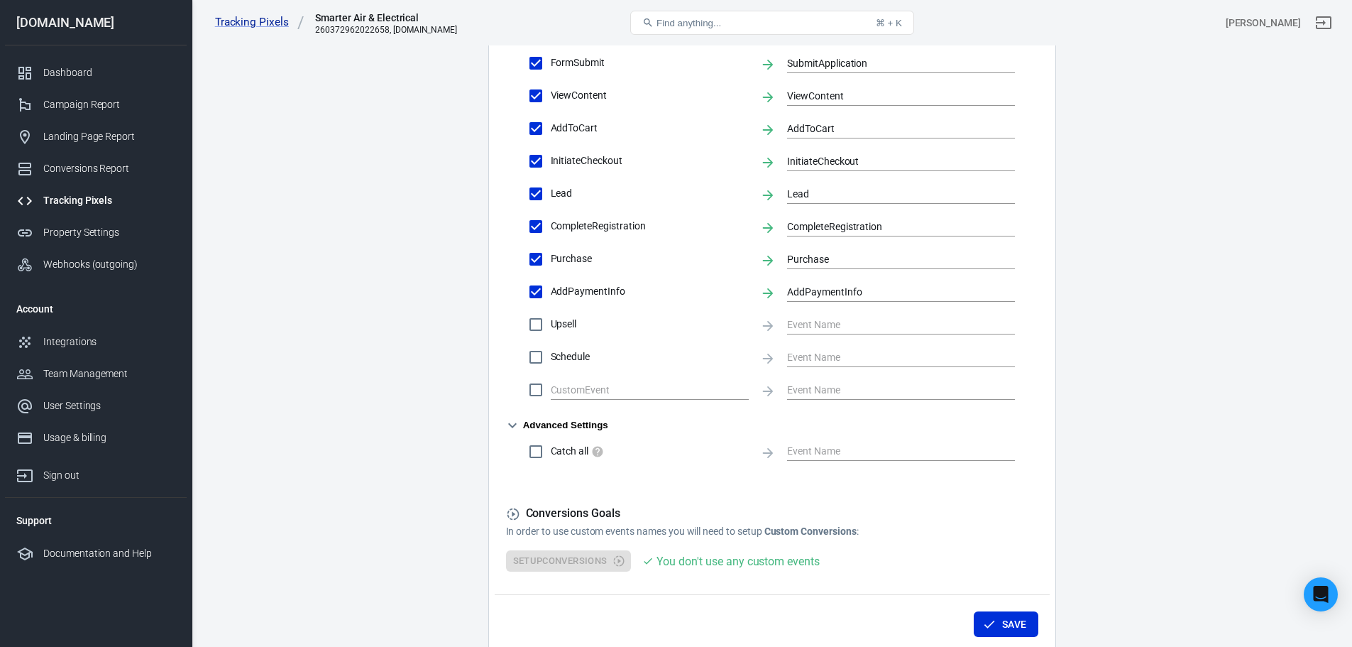
click at [557, 450] on span "Catch all" at bounding box center [650, 451] width 198 height 15
click at [551, 450] on input "Catch all" at bounding box center [536, 452] width 30 height 30
click at [542, 449] on input "Catch all" at bounding box center [536, 452] width 30 height 30
checkbox input "false"
click at [996, 625] on button "Save" at bounding box center [1006, 624] width 65 height 26
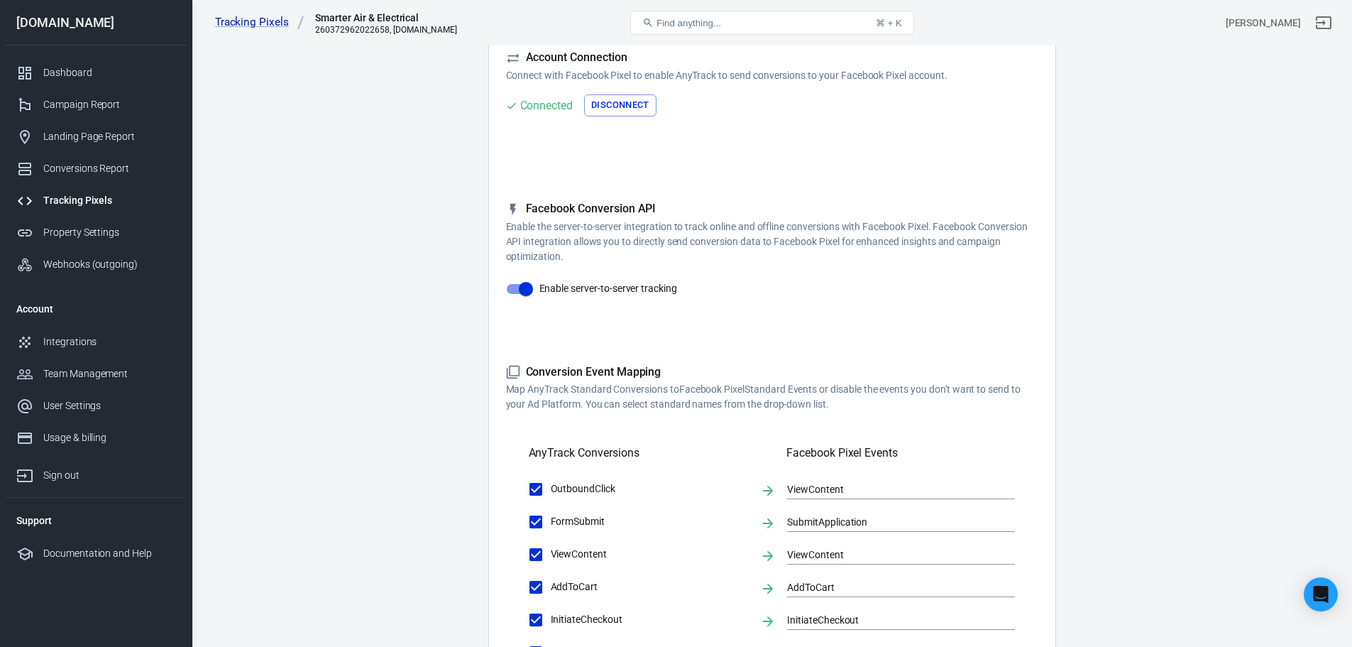
scroll to position [0, 0]
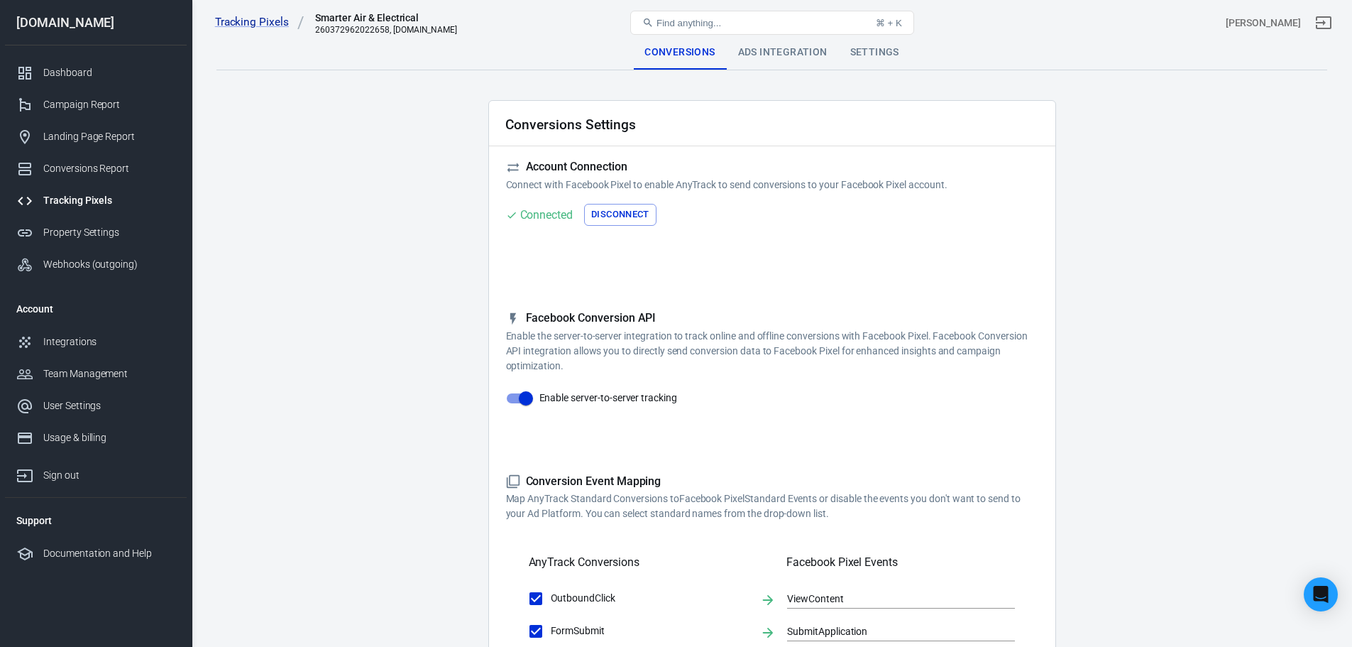
click at [849, 47] on div "Settings" at bounding box center [875, 52] width 72 height 34
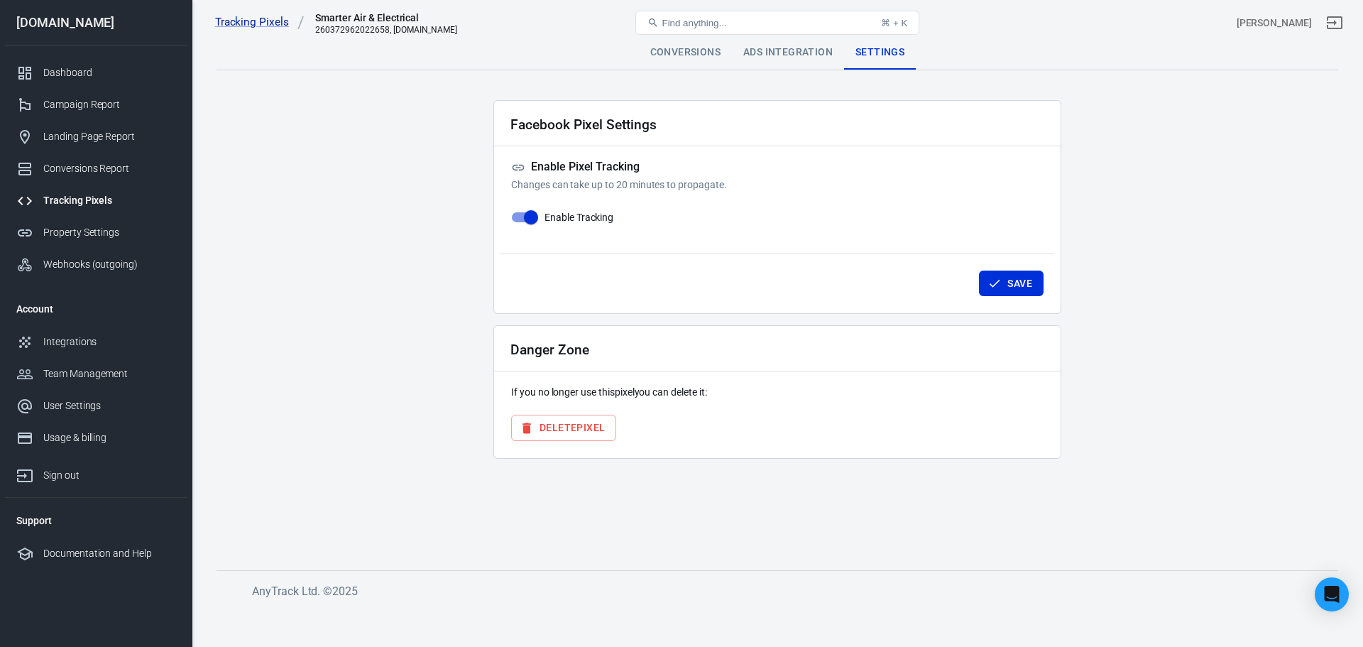
click at [795, 52] on div "Ads Integration" at bounding box center [788, 52] width 112 height 34
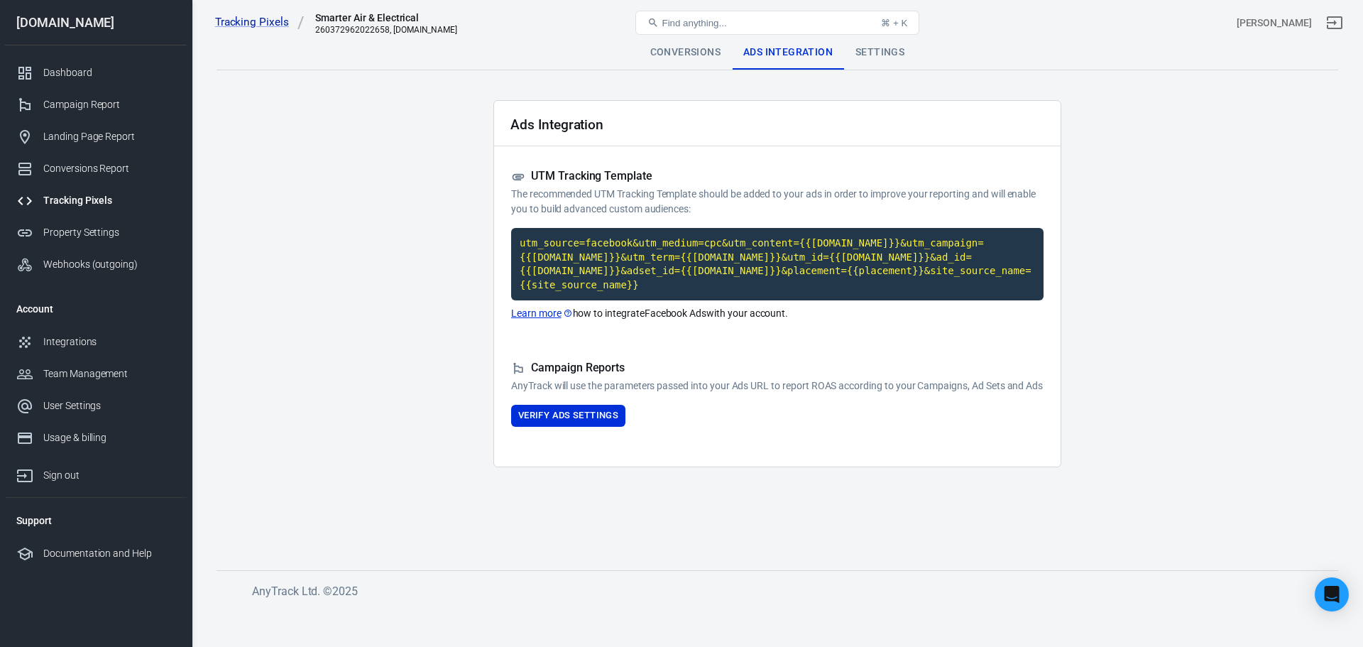
click at [703, 57] on div "Conversions" at bounding box center [685, 52] width 93 height 34
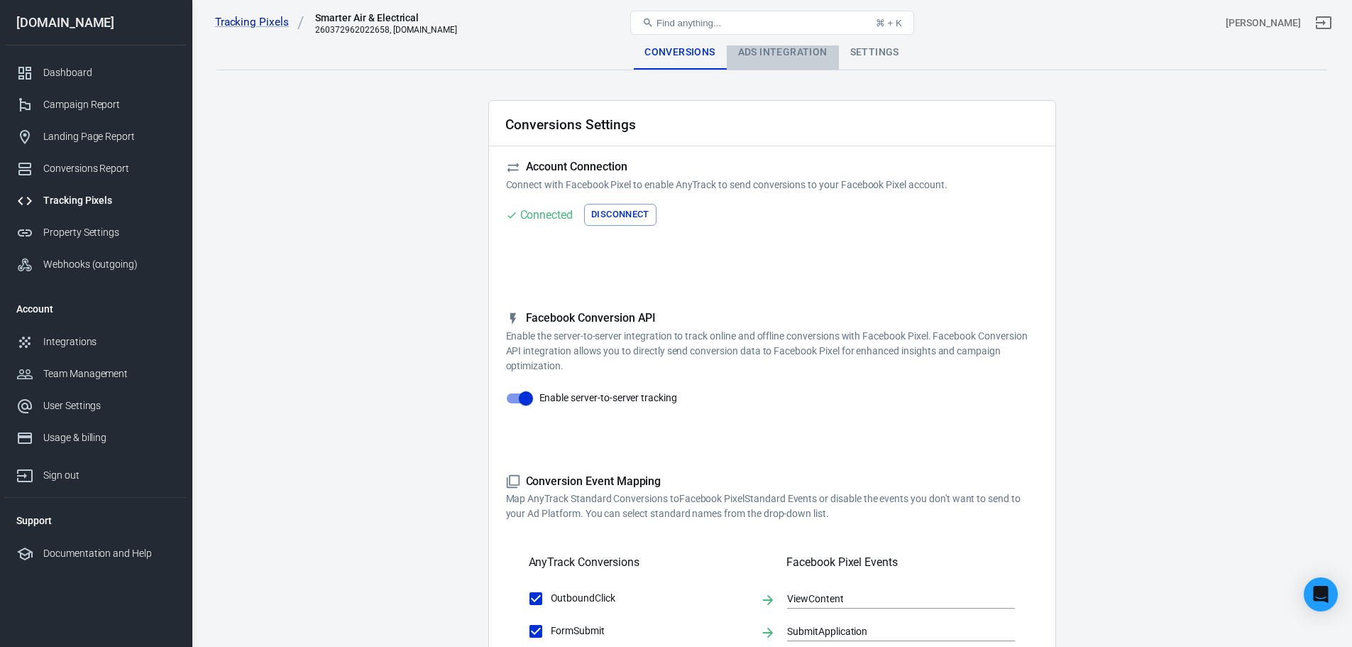
click at [760, 51] on div "Ads Integration" at bounding box center [783, 52] width 112 height 34
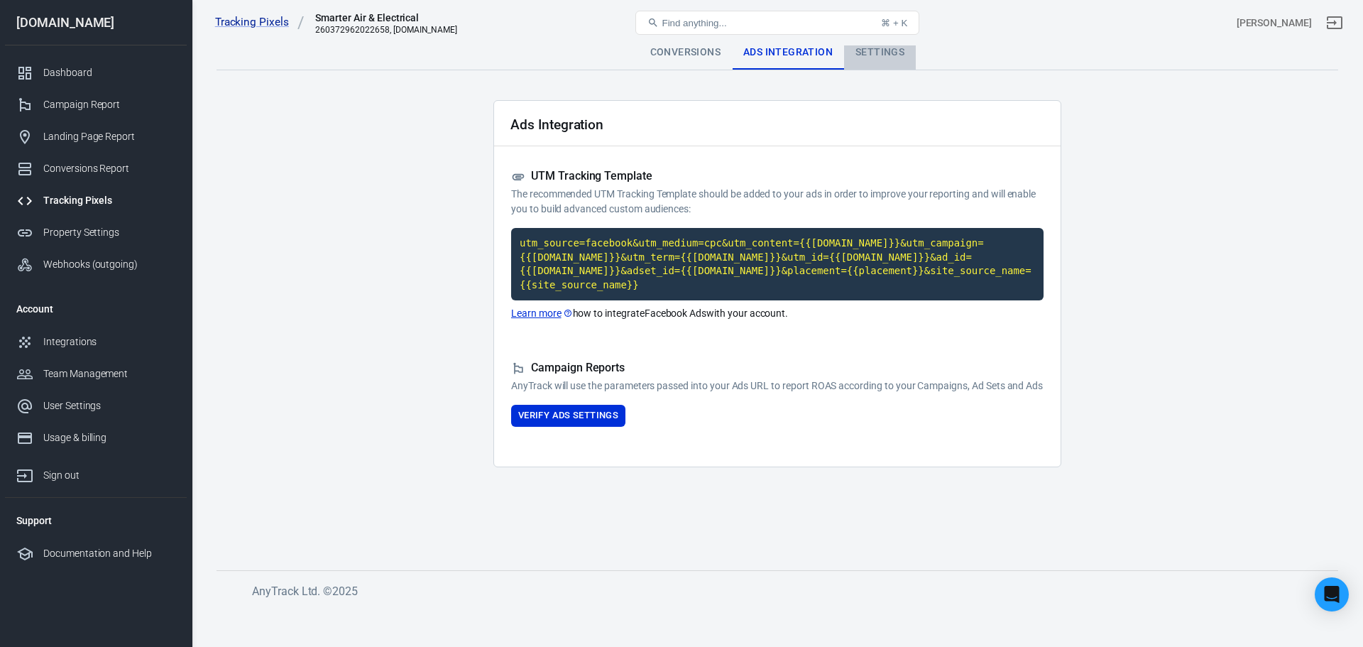
click at [851, 55] on div "Settings" at bounding box center [880, 52] width 72 height 34
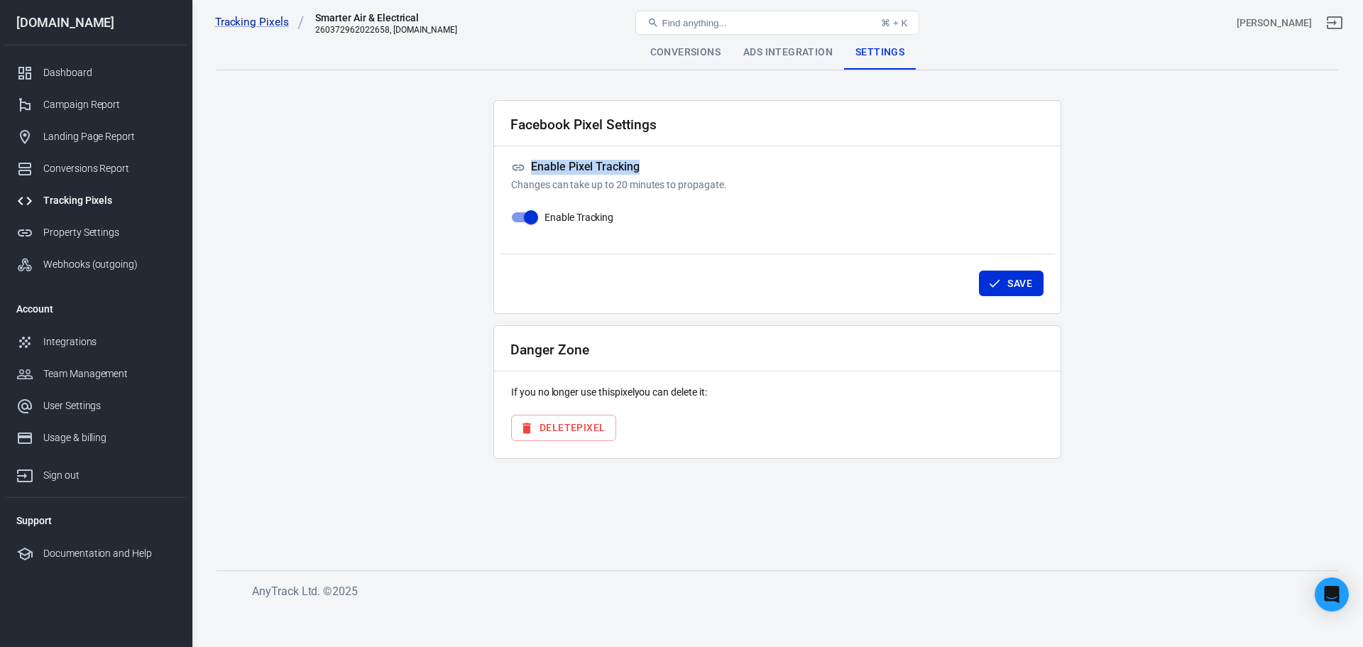
drag, startPoint x: 531, startPoint y: 167, endPoint x: 641, endPoint y: 156, distance: 110.5
click at [641, 156] on div "Facebook Pixel Settings Enable Pixel Tracking Changes can take up to 20 minutes…" at bounding box center [777, 207] width 568 height 214
copy h5 "Enable Pixel Tracking"
drag, startPoint x: 1333, startPoint y: 590, endPoint x: 1298, endPoint y: 571, distance: 40.3
click at [1333, 590] on icon "Open Intercom Messenger" at bounding box center [1332, 594] width 15 height 17
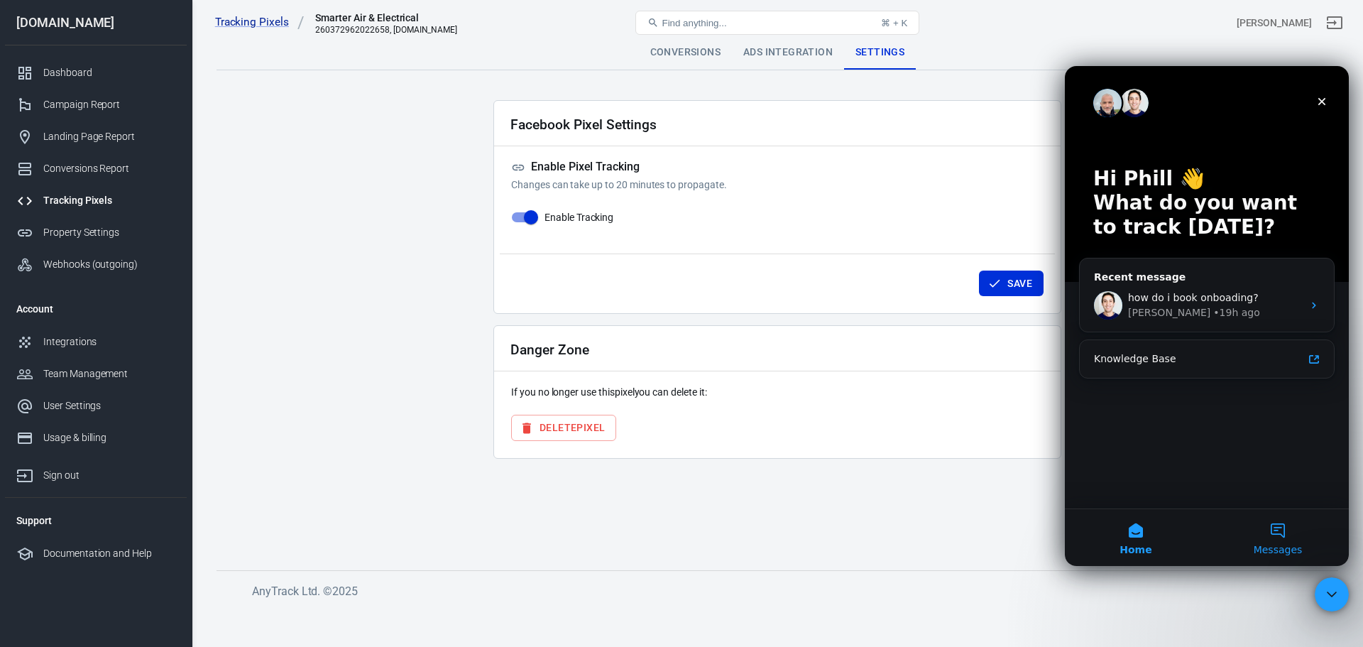
click at [1295, 544] on span "Messages" at bounding box center [1278, 549] width 49 height 10
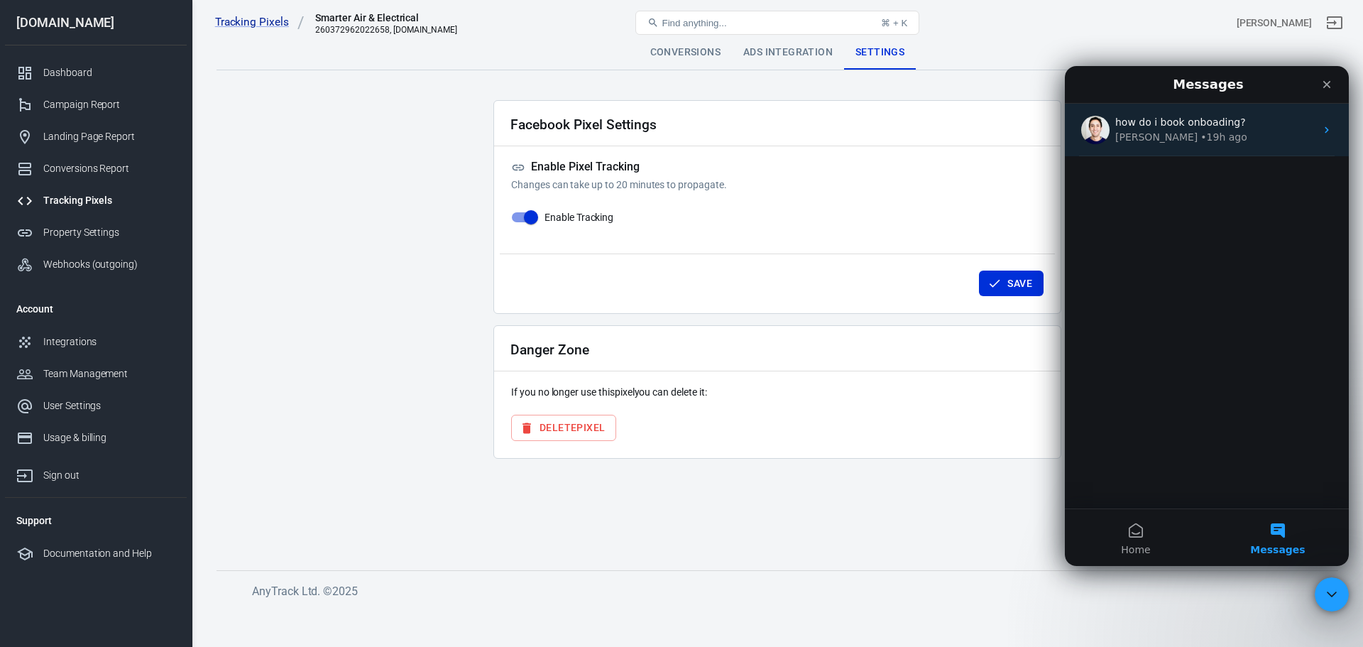
click at [1091, 136] on img "Intercom messenger" at bounding box center [1095, 130] width 28 height 28
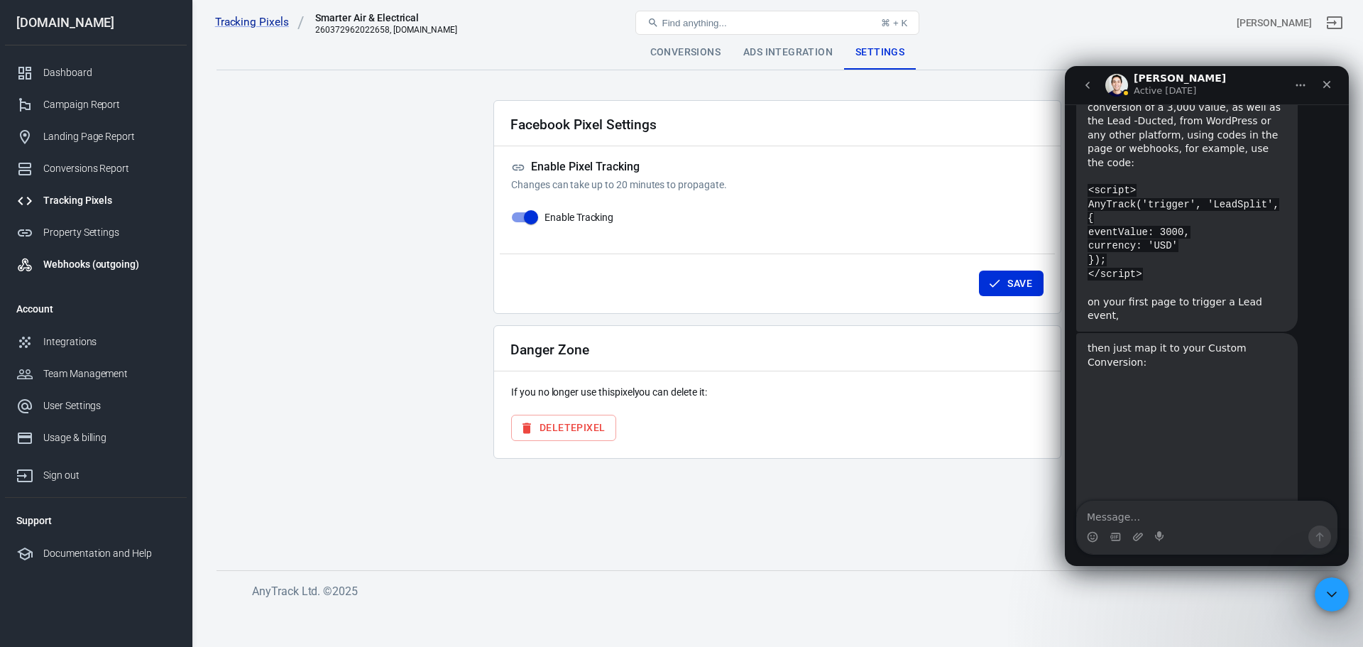
scroll to position [7465, 0]
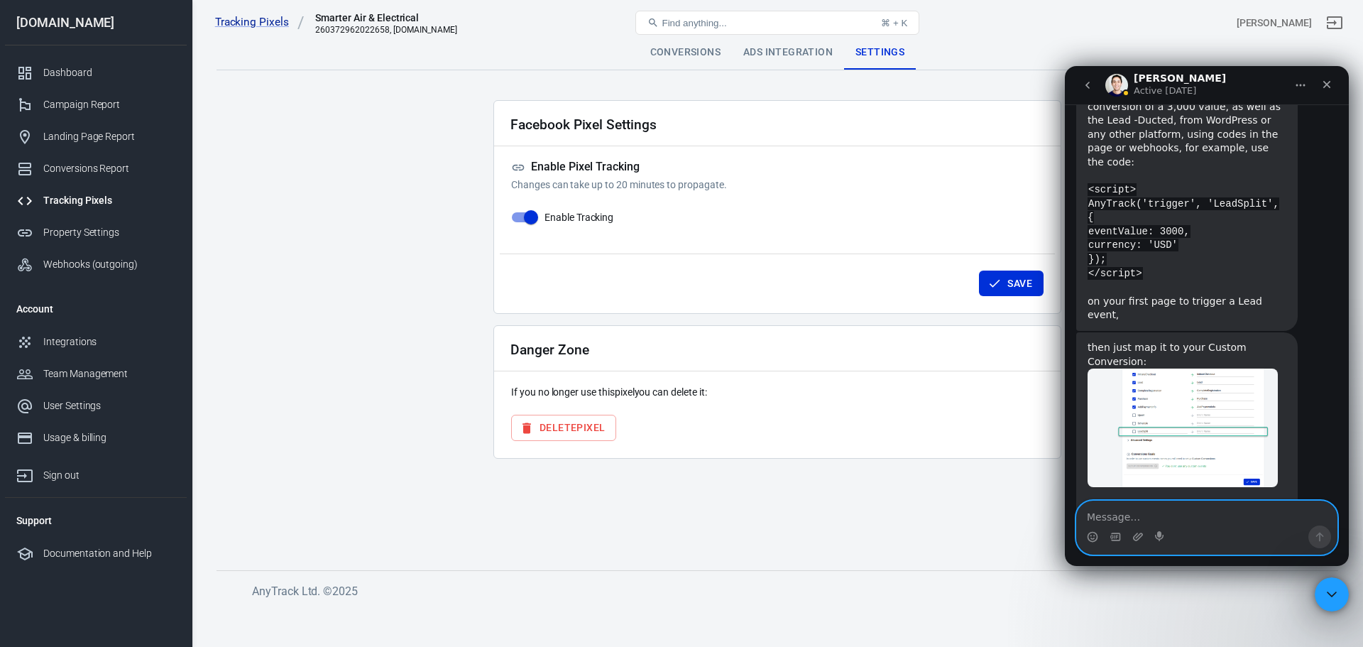
click at [1201, 516] on textarea "Message…" at bounding box center [1207, 513] width 260 height 24
paste textarea "Hello AnyTrack Support, I am writing to request assistance with my server-side …"
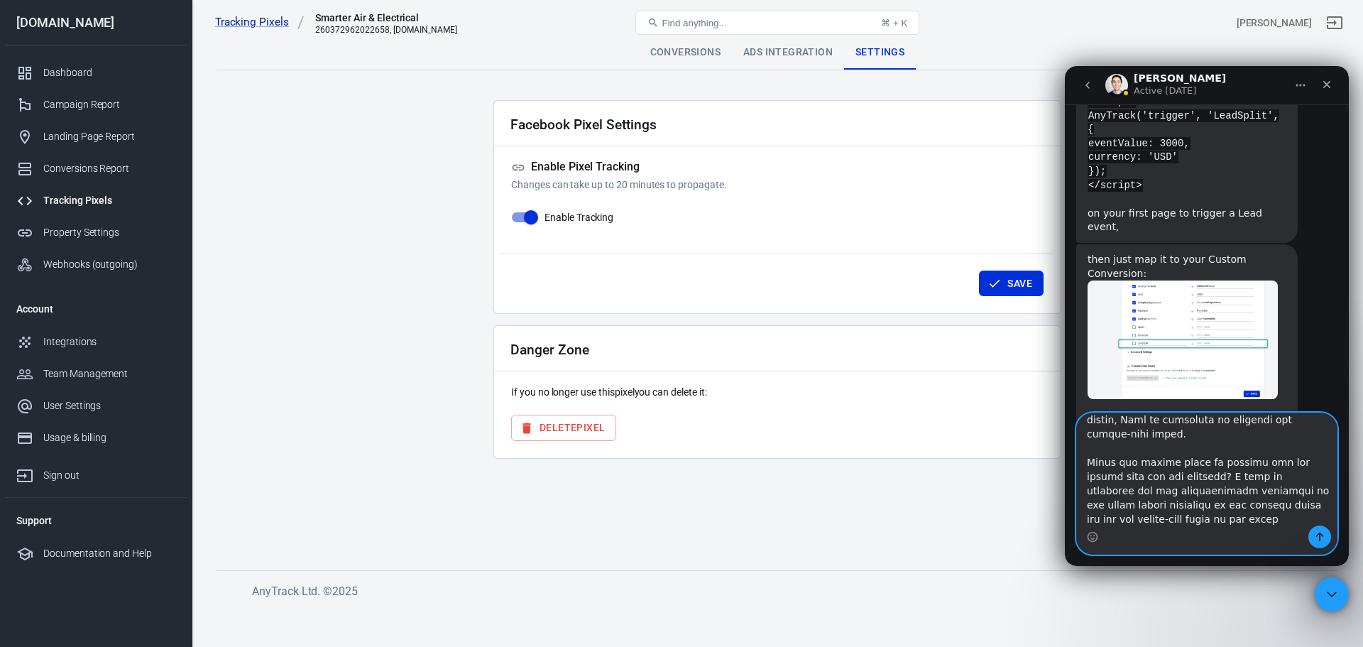
scroll to position [889, 0]
type textarea "Hello AnyTrack Support, I am writing to request assistance with my server-side …"
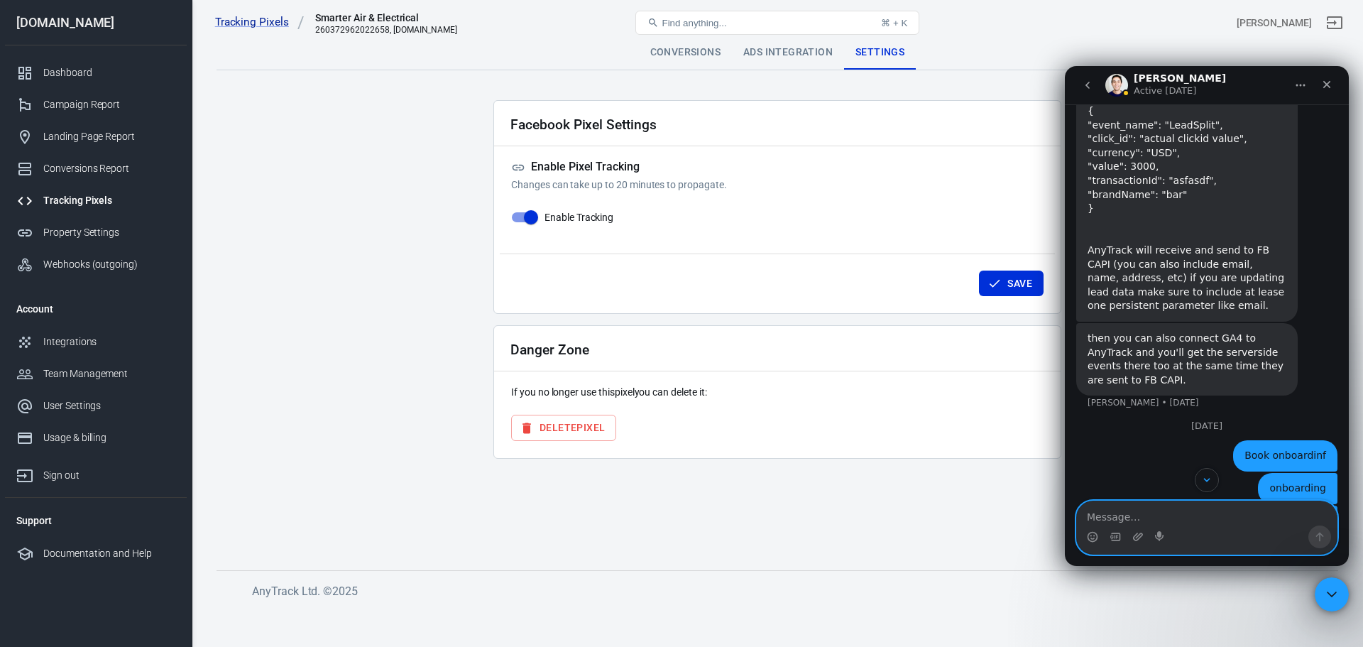
scroll to position [7835, 0]
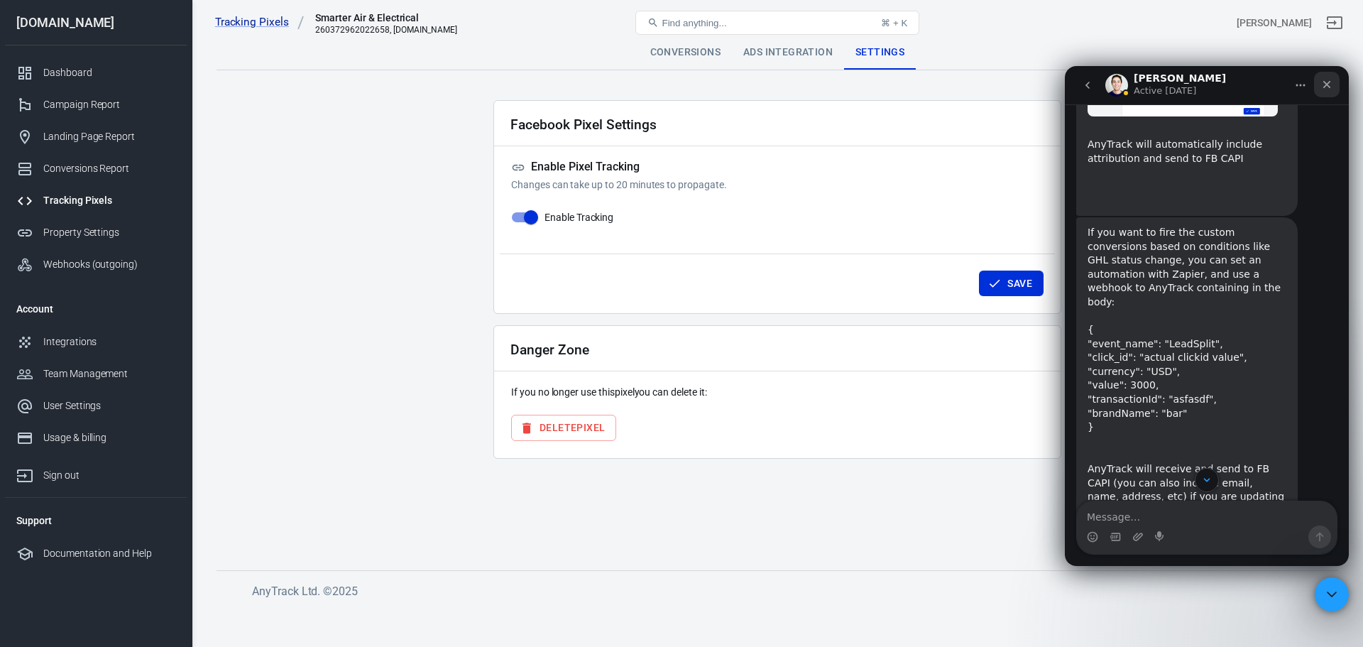
click at [1325, 82] on icon "Close" at bounding box center [1327, 85] width 8 height 8
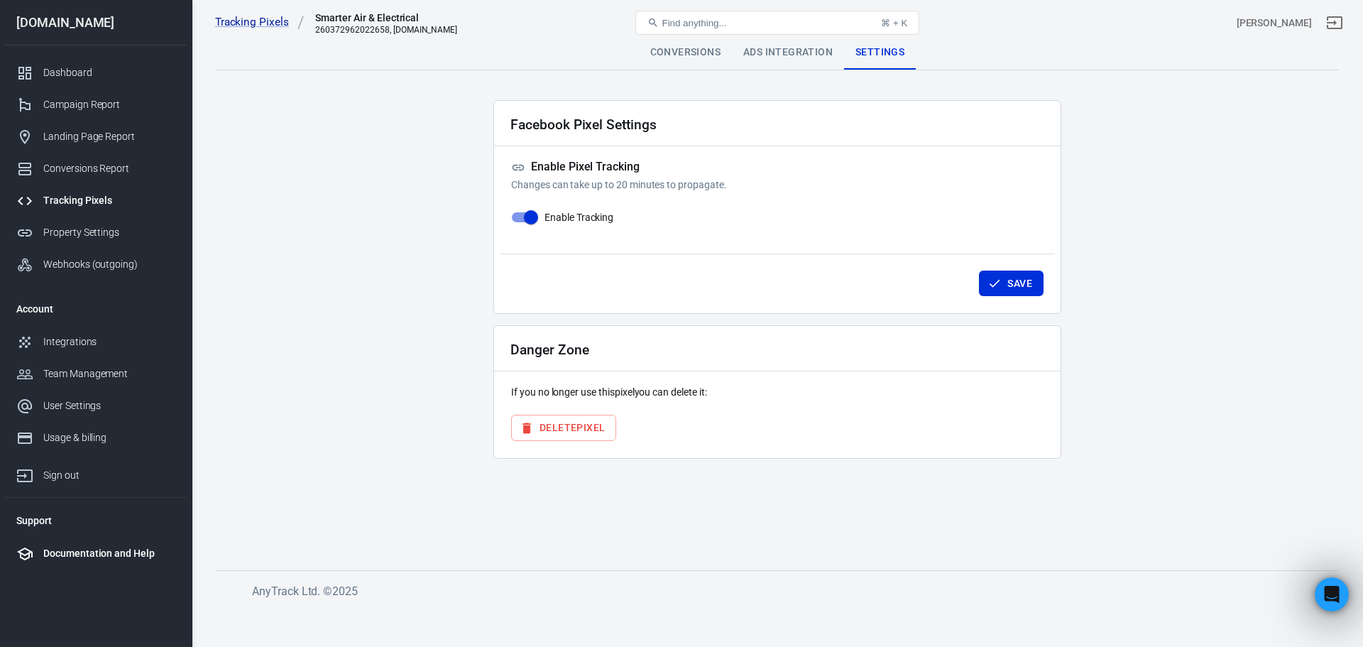
scroll to position [8474, 0]
click at [91, 551] on div "Documentation and Help" at bounding box center [109, 553] width 132 height 15
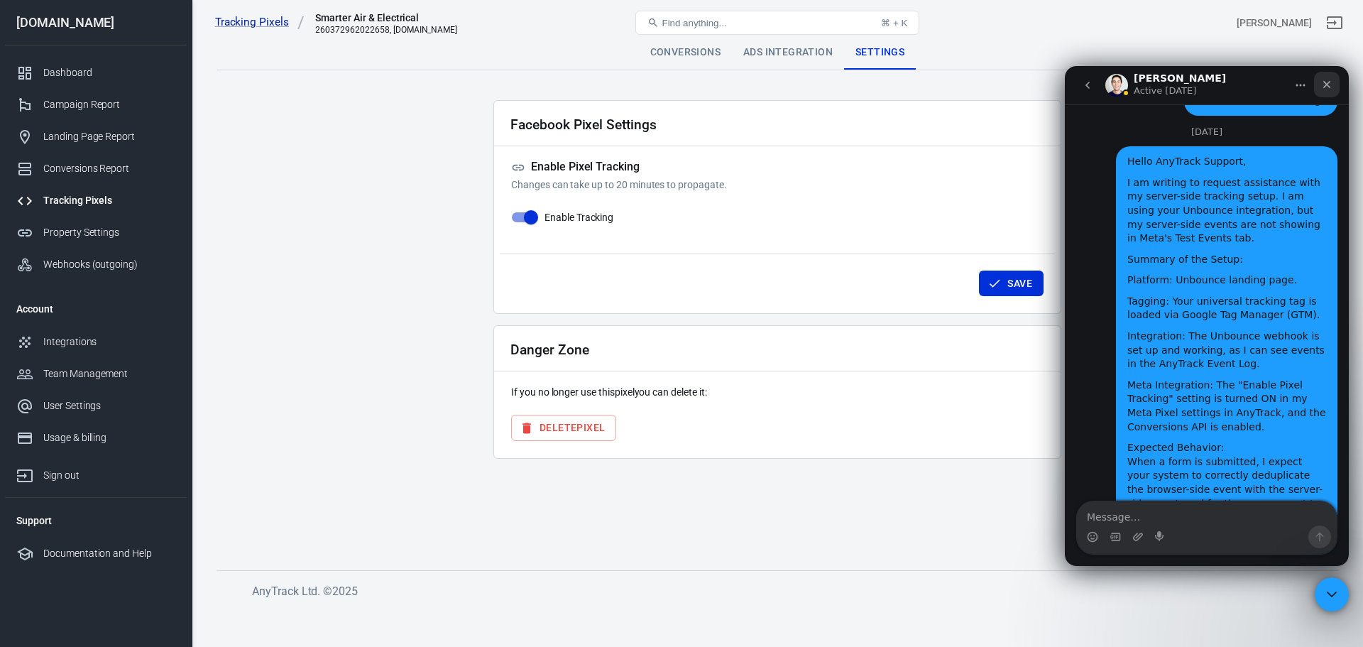
click at [1327, 91] on div "Close" at bounding box center [1327, 85] width 26 height 26
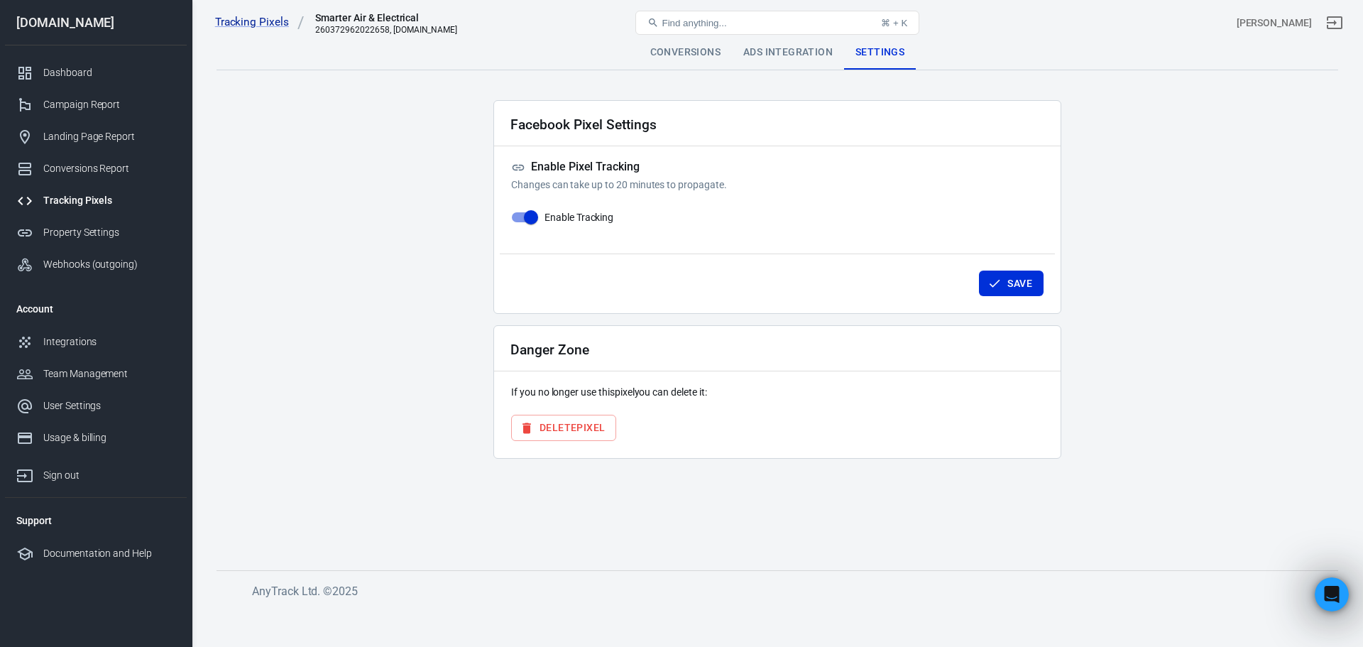
click at [684, 52] on div "Conversions" at bounding box center [685, 52] width 93 height 34
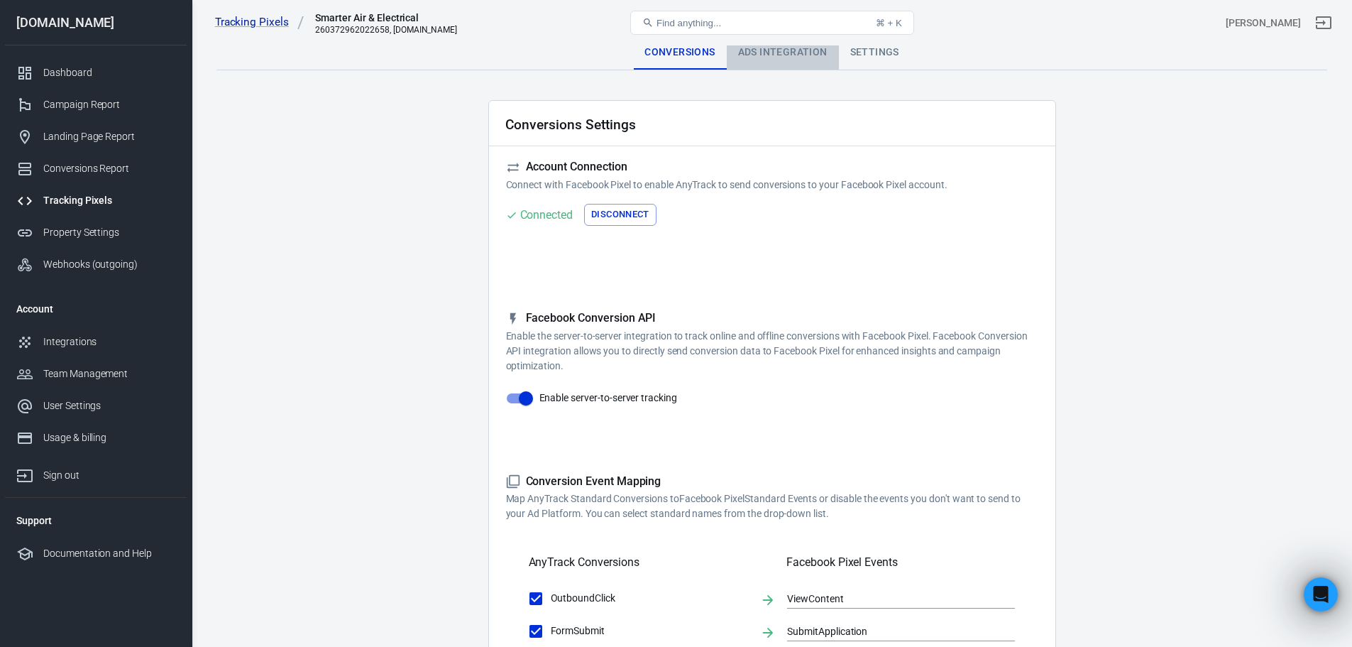
click at [750, 50] on div "Ads Integration" at bounding box center [783, 52] width 112 height 34
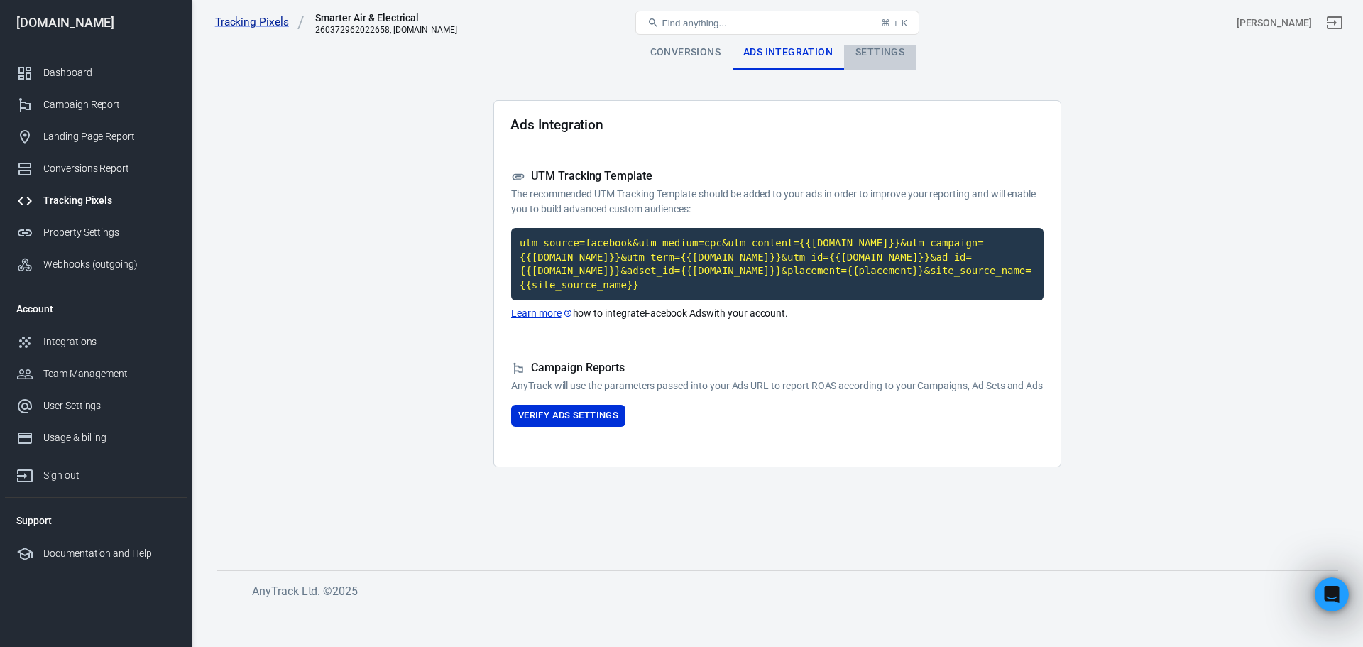
click at [882, 53] on div "Settings" at bounding box center [880, 52] width 72 height 34
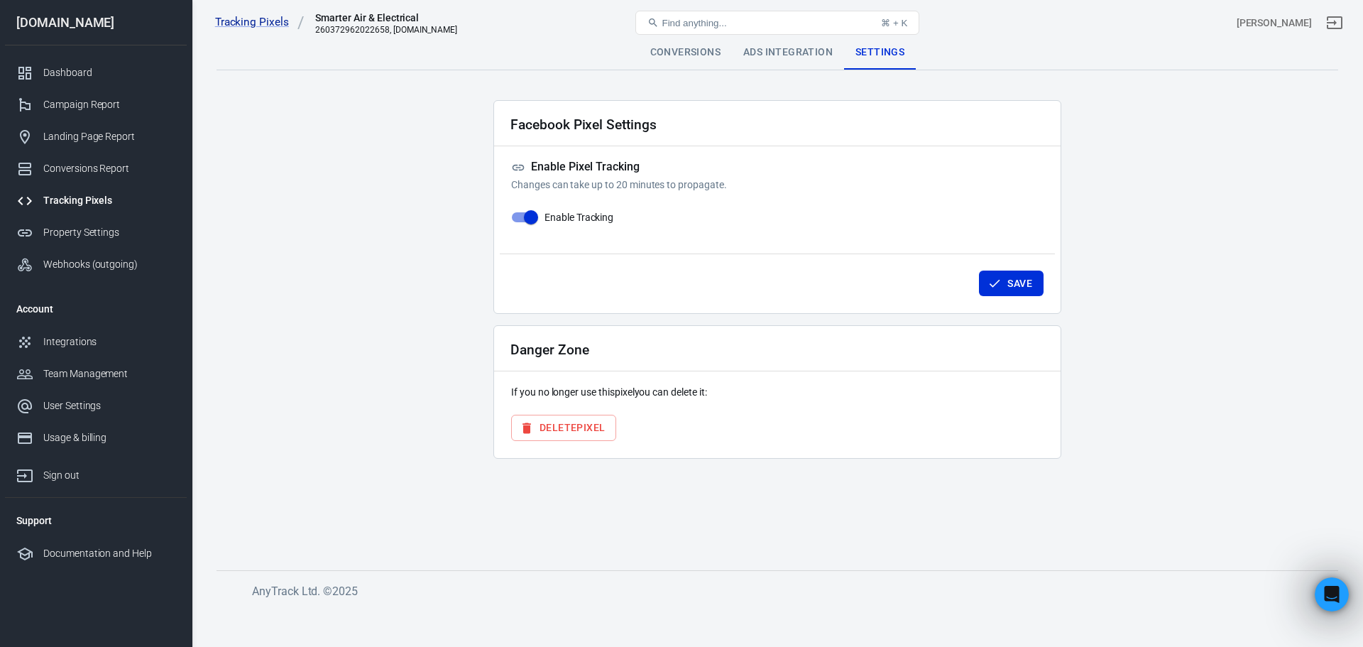
click at [694, 53] on div "Conversions" at bounding box center [685, 52] width 93 height 34
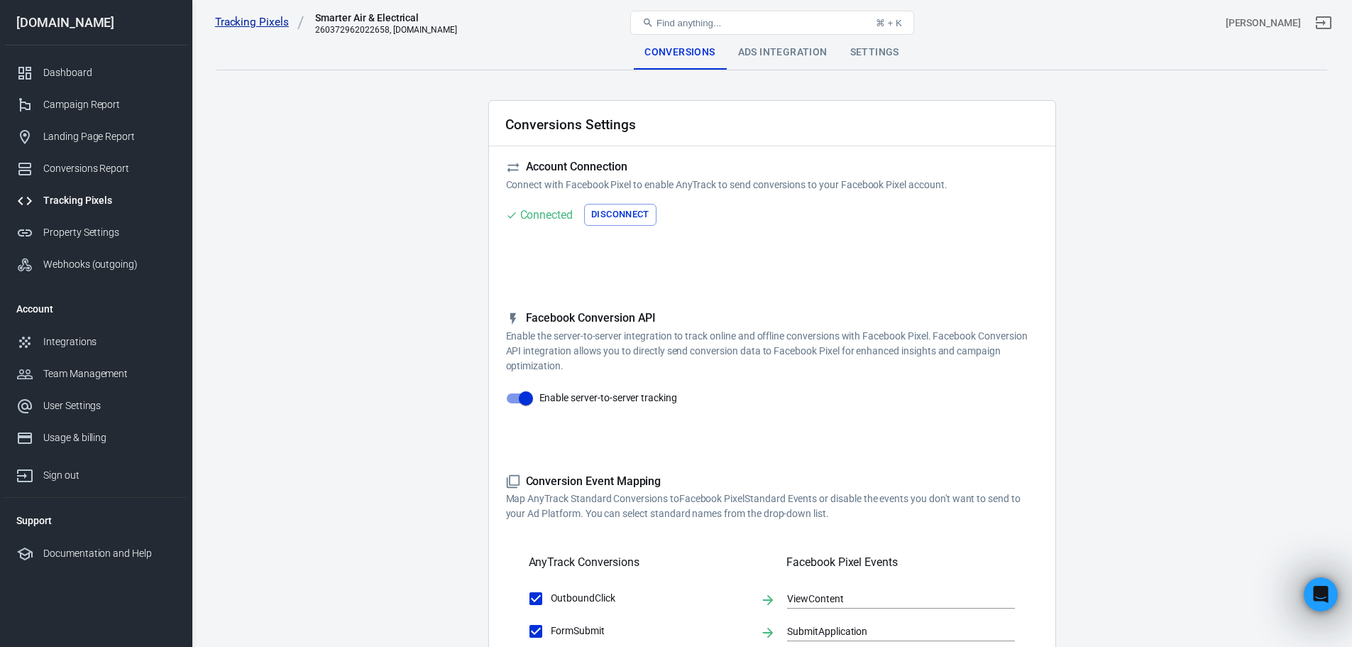
click at [264, 25] on link "Tracking Pixels" at bounding box center [259, 22] width 89 height 15
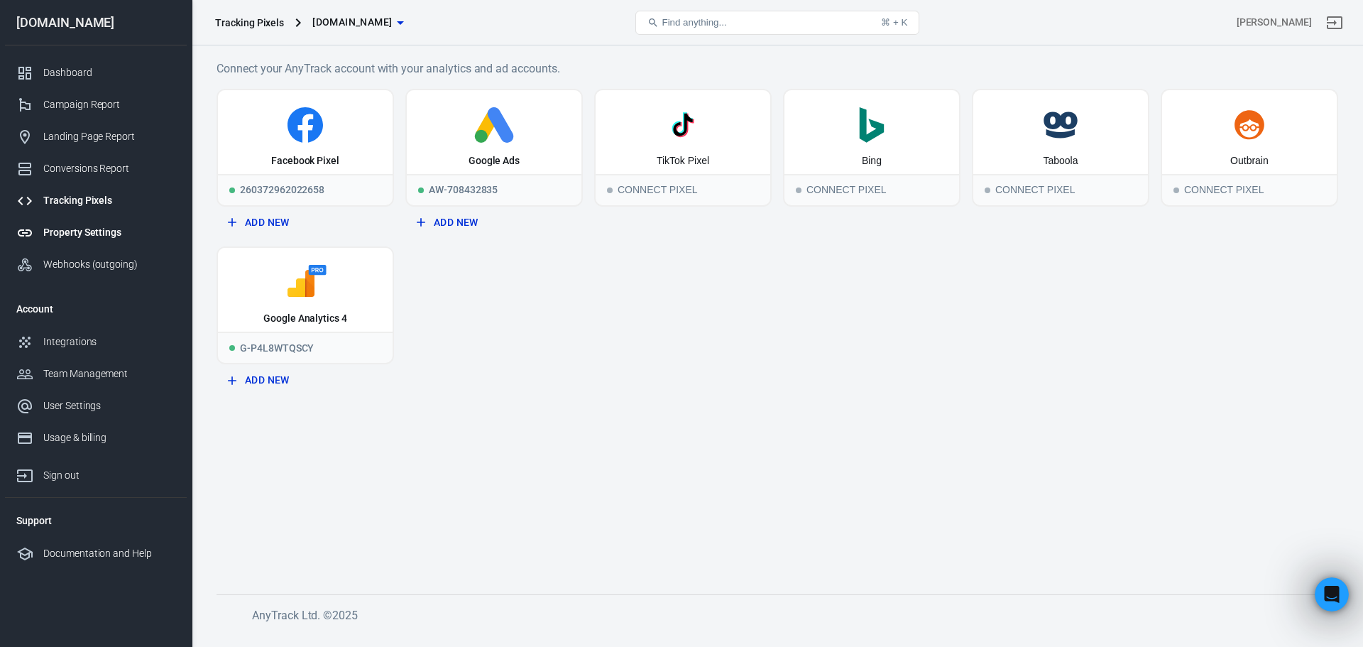
click at [85, 233] on div "Property Settings" at bounding box center [109, 232] width 132 height 15
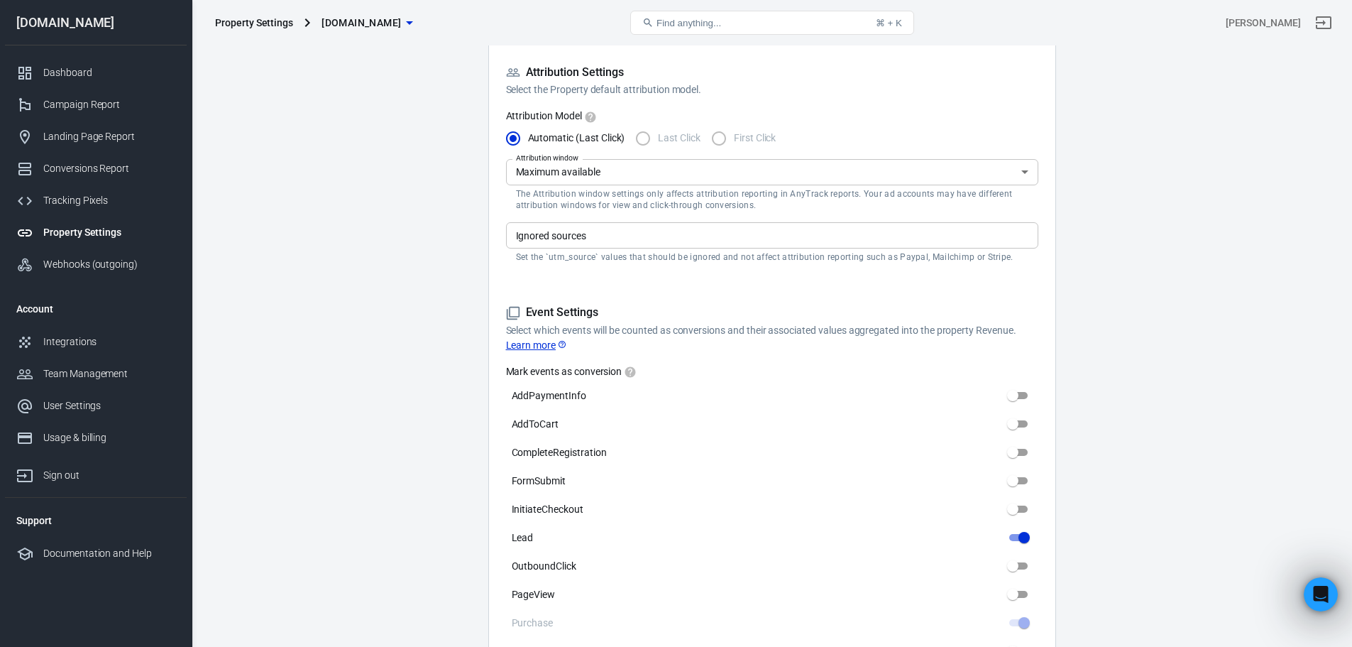
scroll to position [497, 0]
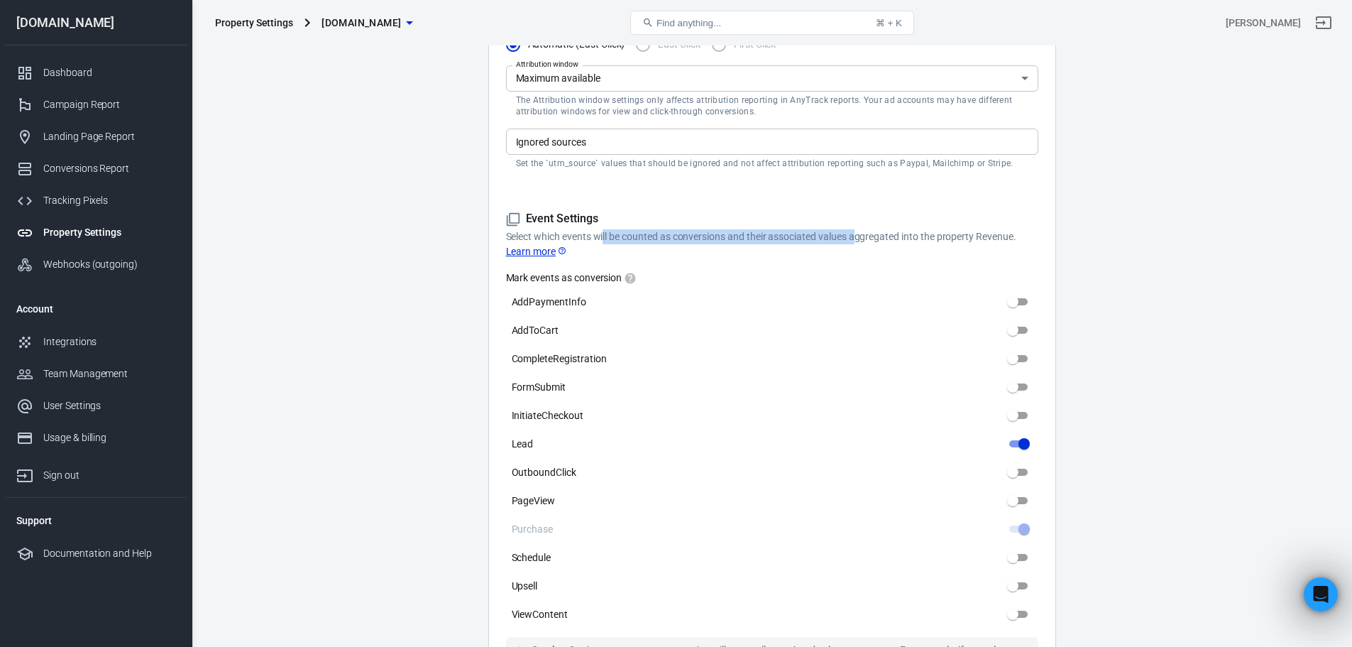
drag, startPoint x: 605, startPoint y: 230, endPoint x: 860, endPoint y: 239, distance: 255.0
click at [860, 239] on p "Select which events will be counted as conversions and their associated values …" at bounding box center [772, 244] width 532 height 30
click at [862, 237] on p "Select which events will be counted as conversions and their associated values …" at bounding box center [772, 244] width 532 height 30
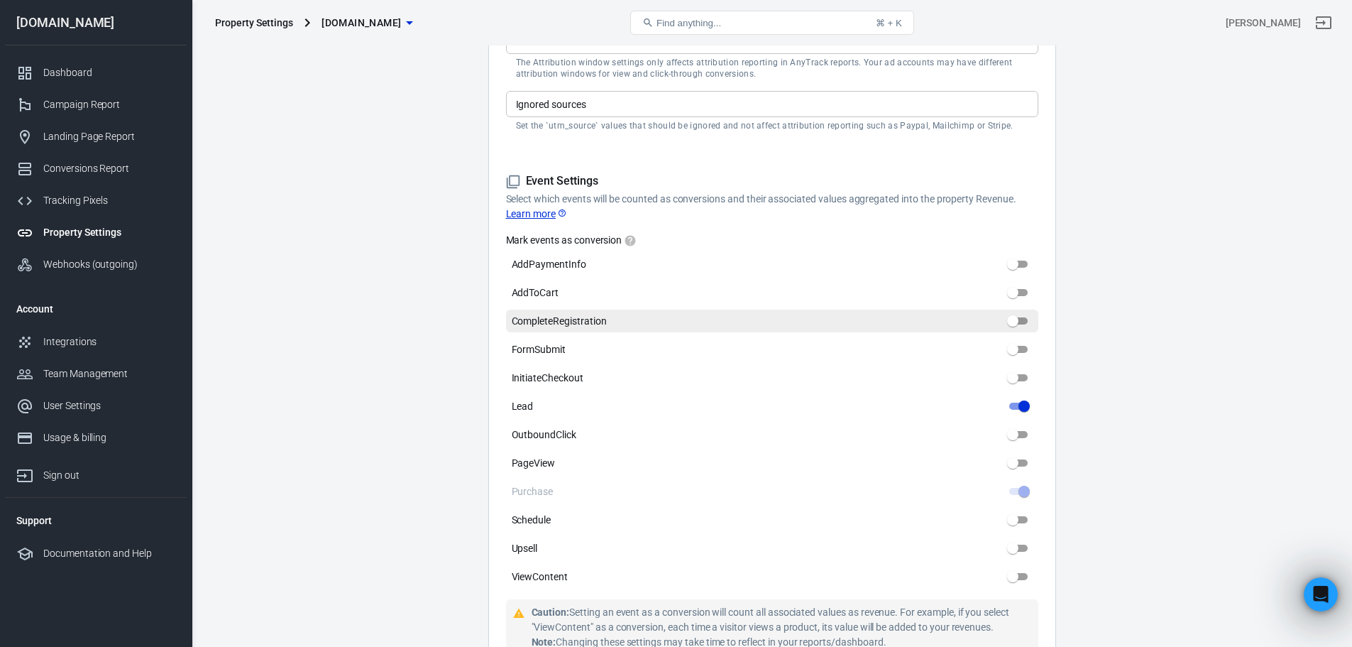
scroll to position [568, 0]
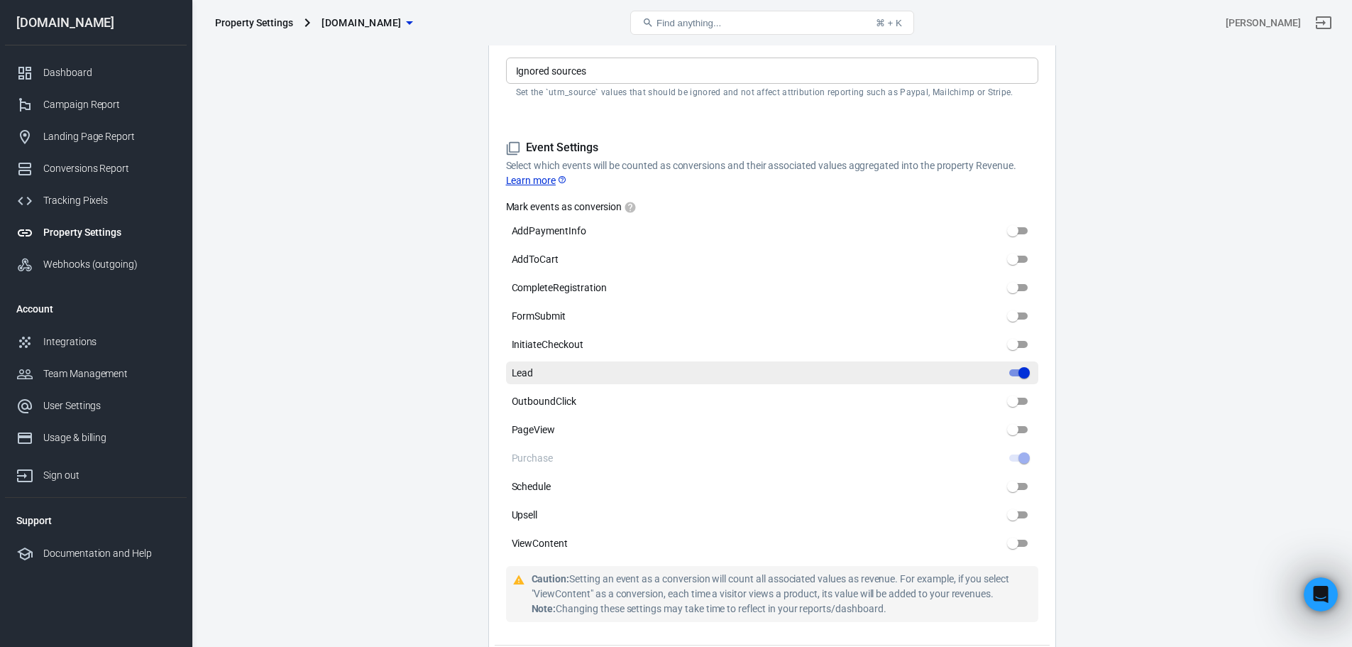
click at [1019, 373] on input "Lead" at bounding box center [1024, 372] width 51 height 17
checkbox input "false"
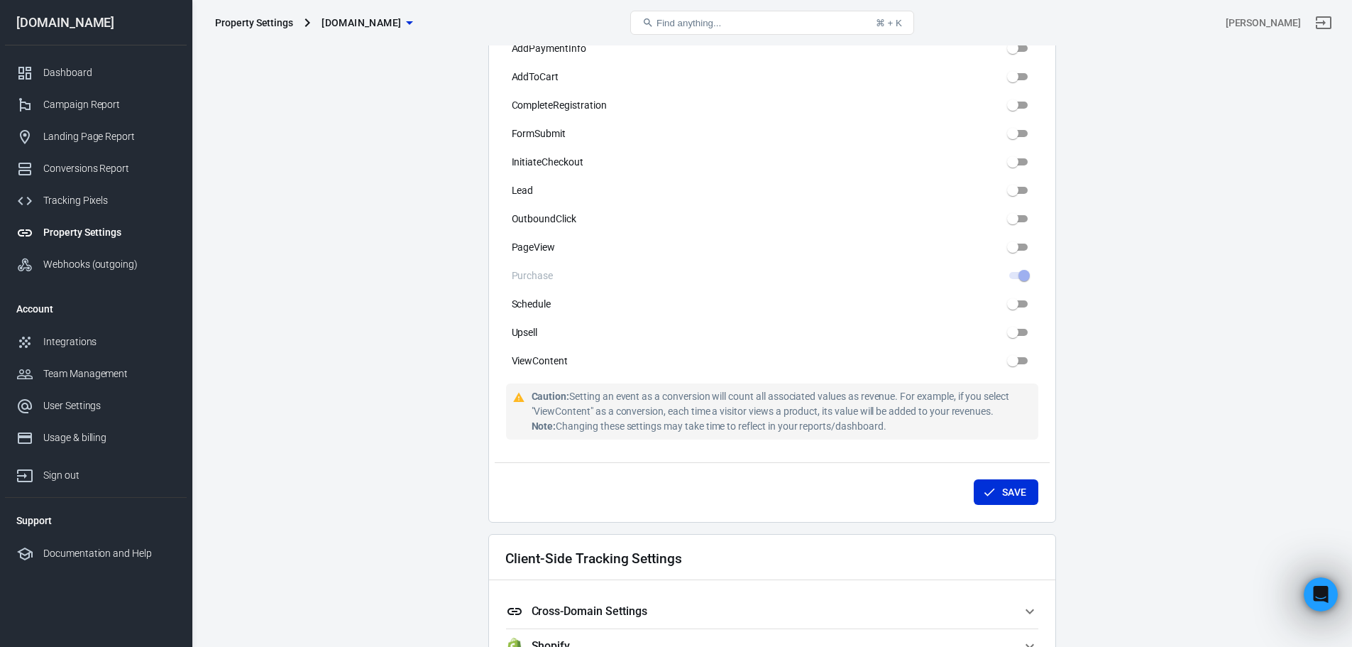
scroll to position [781, 0]
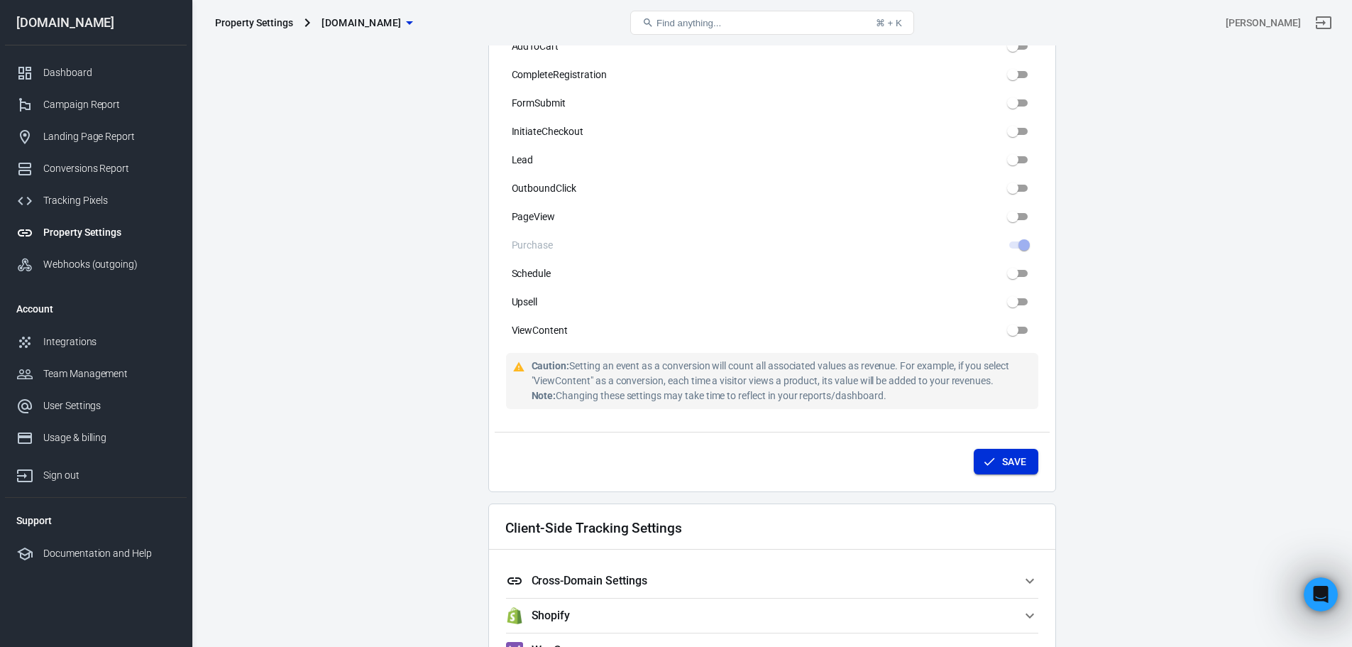
click at [982, 467] on icon "submit" at bounding box center [989, 461] width 14 height 14
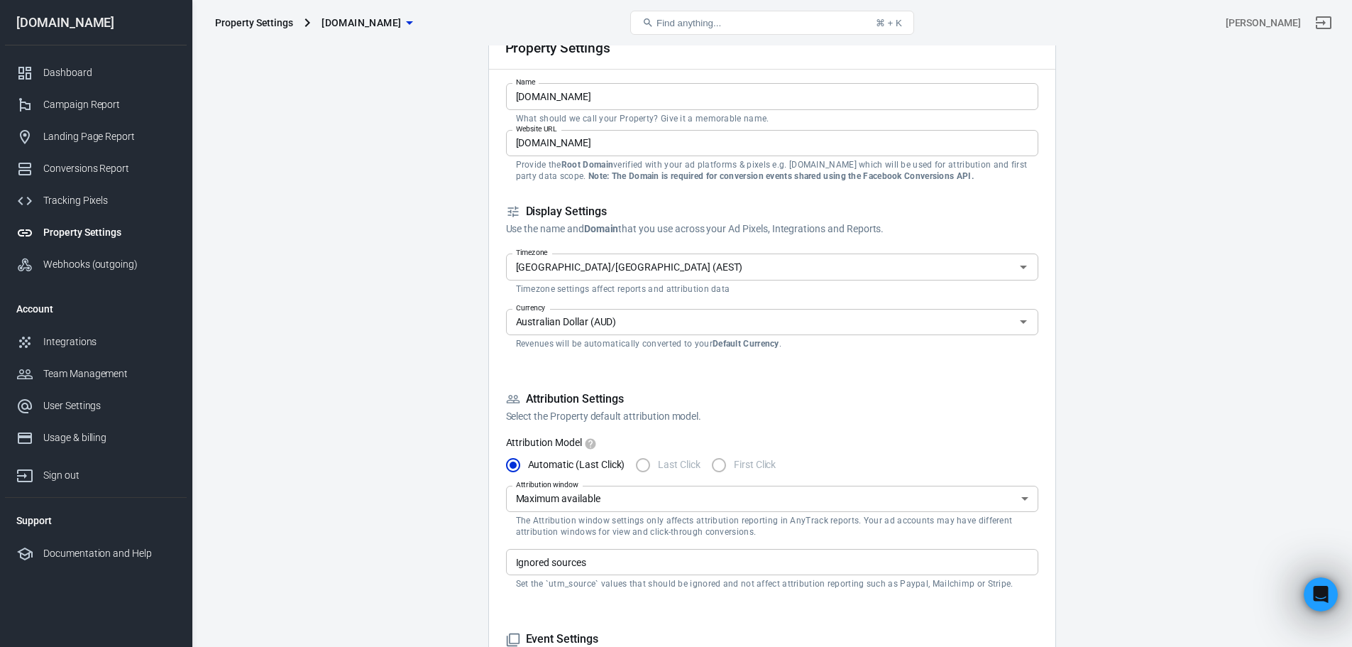
scroll to position [71, 0]
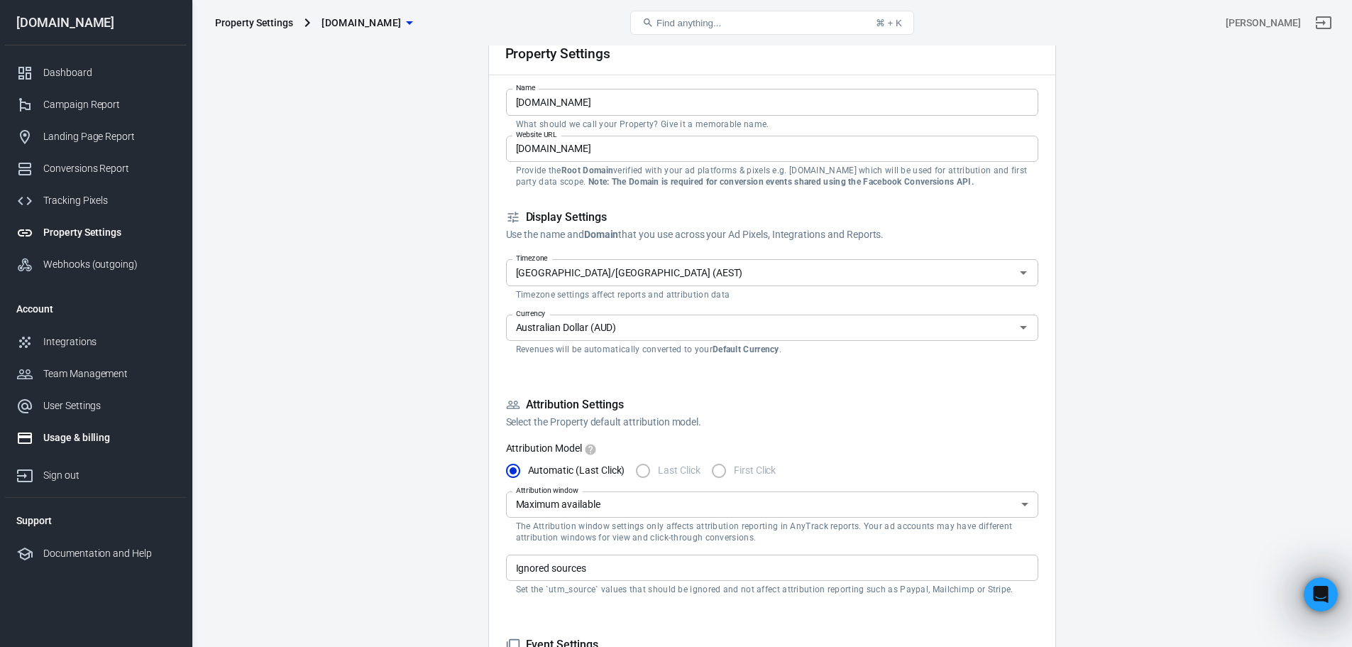
click at [45, 434] on div "Usage & billing" at bounding box center [109, 437] width 132 height 15
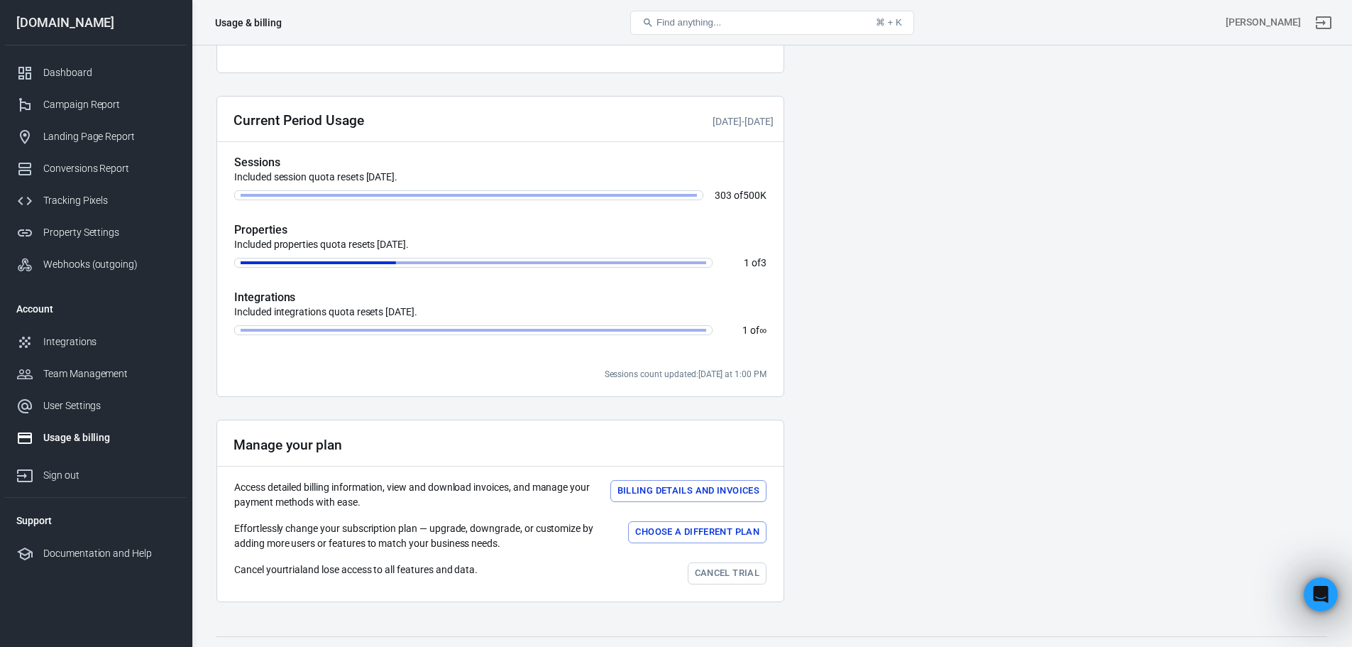
scroll to position [346, 0]
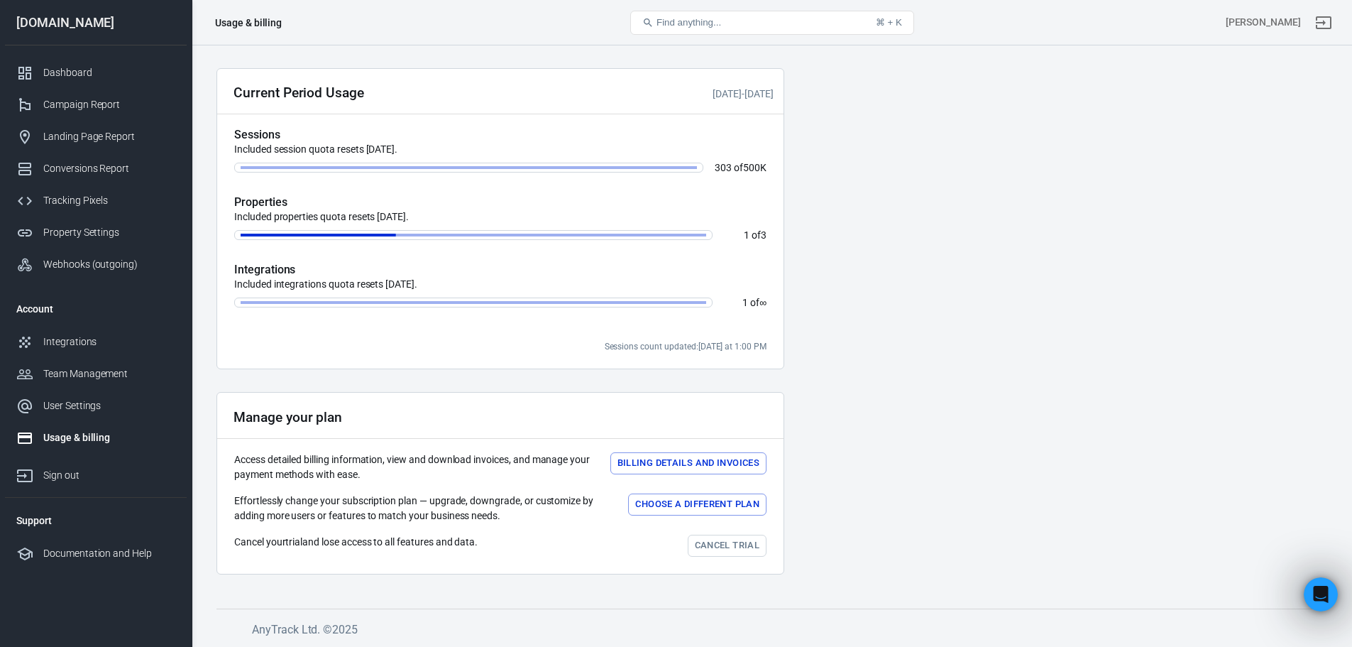
click at [1344, 602] on div "Upcoming monthly payment $150 Billing details and Invoices Get 2 months free wi…" at bounding box center [772, 173] width 1161 height 947
click at [1332, 596] on div "Open Intercom Messenger" at bounding box center [1318, 592] width 47 height 47
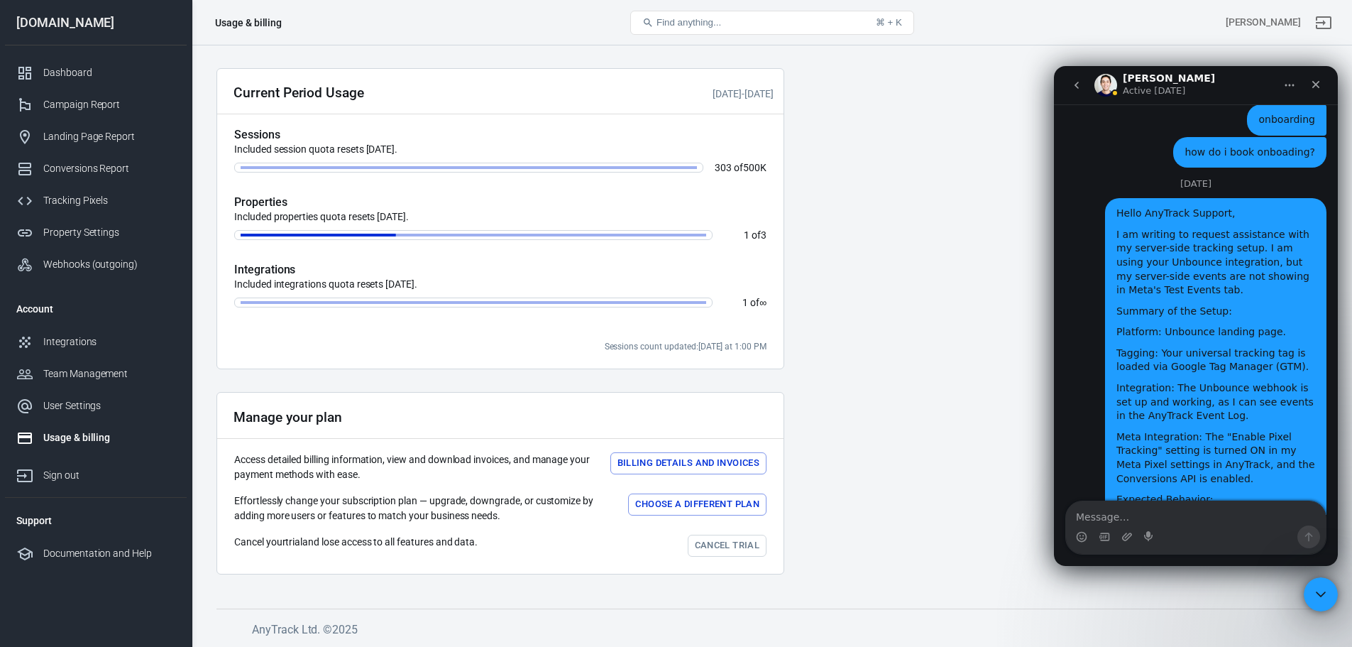
scroll to position [8474, 0]
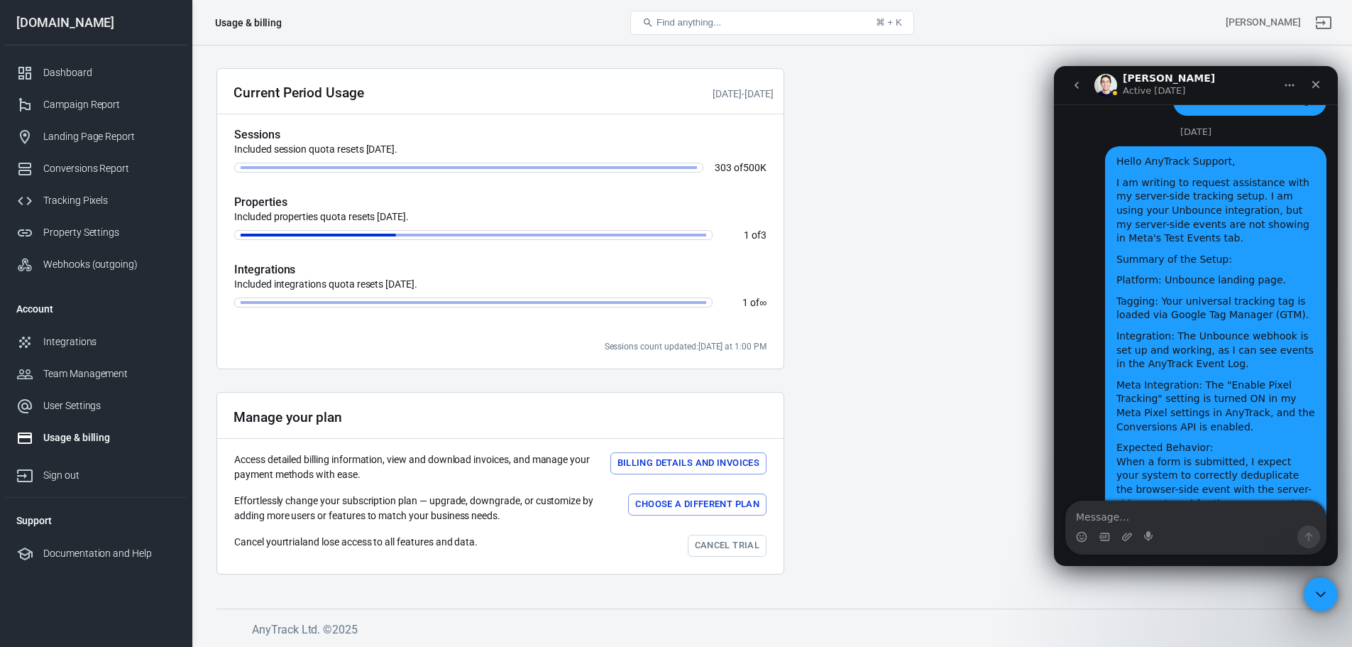
click at [1076, 86] on icon "go back" at bounding box center [1077, 85] width 4 height 7
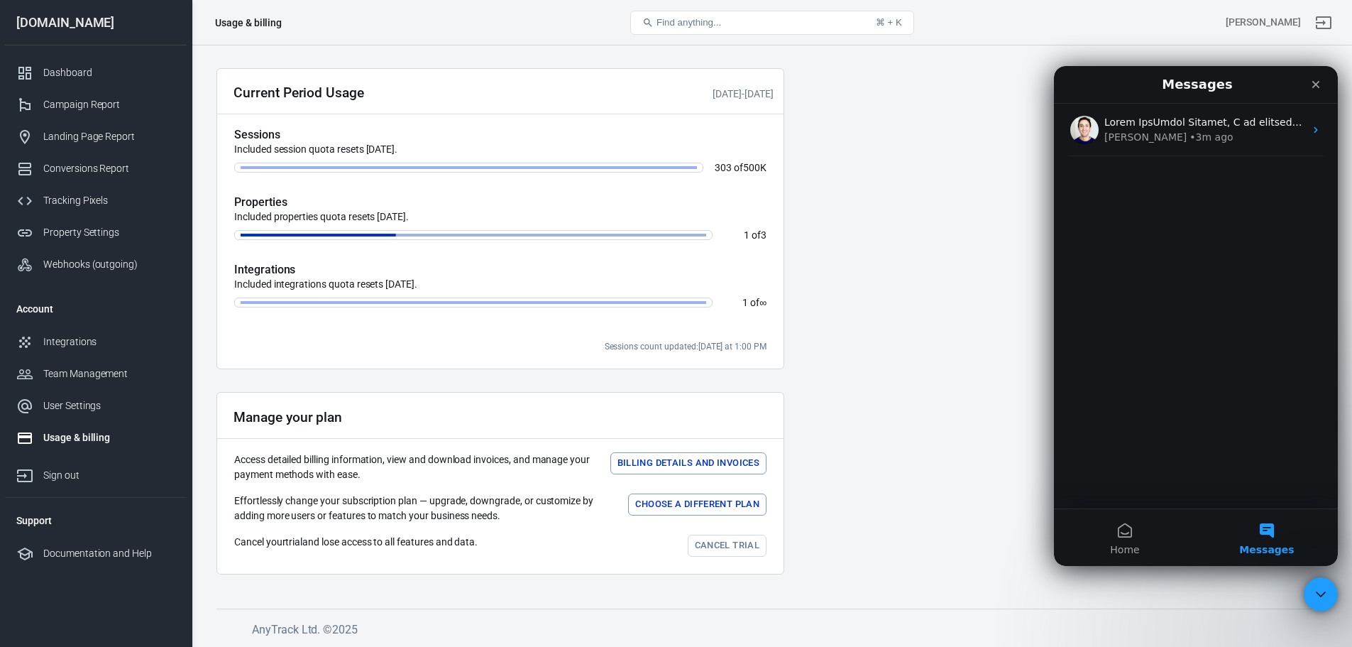
scroll to position [0, 0]
click at [1133, 533] on button "Home" at bounding box center [1125, 537] width 142 height 57
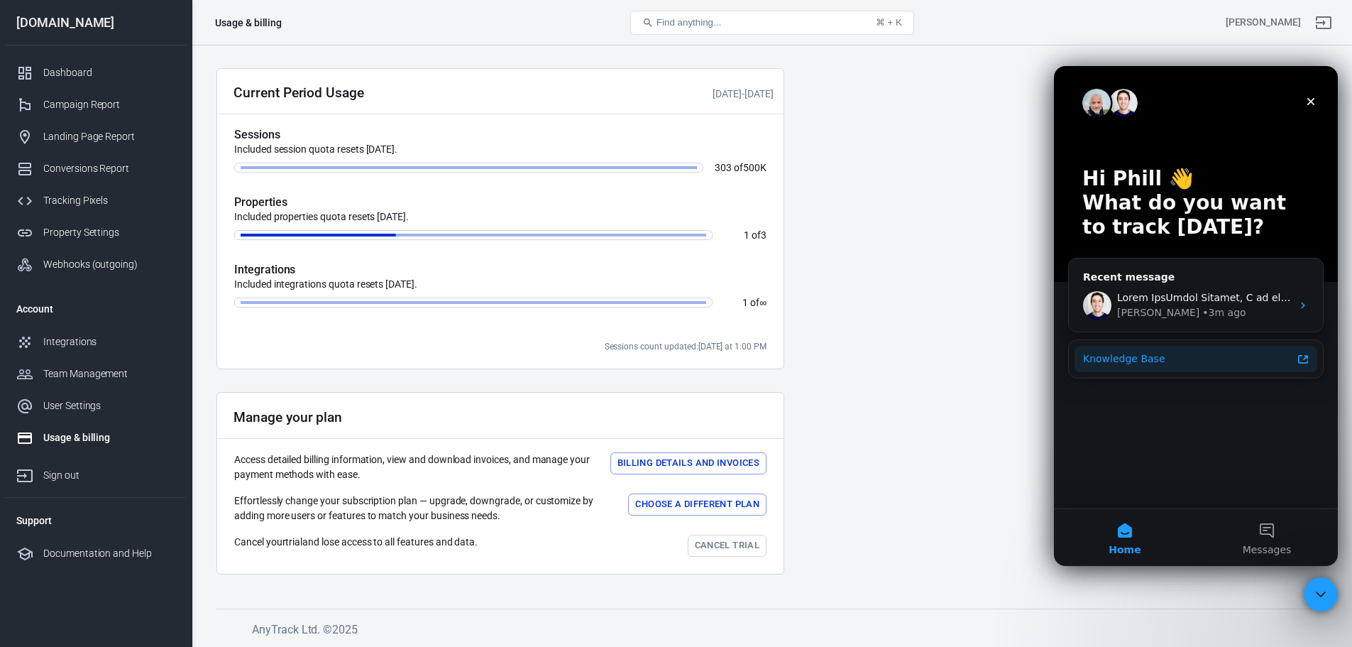
click at [1168, 366] on div "Knowledge Base" at bounding box center [1187, 358] width 209 height 15
click at [66, 195] on div "Tracking Pixels" at bounding box center [109, 200] width 132 height 15
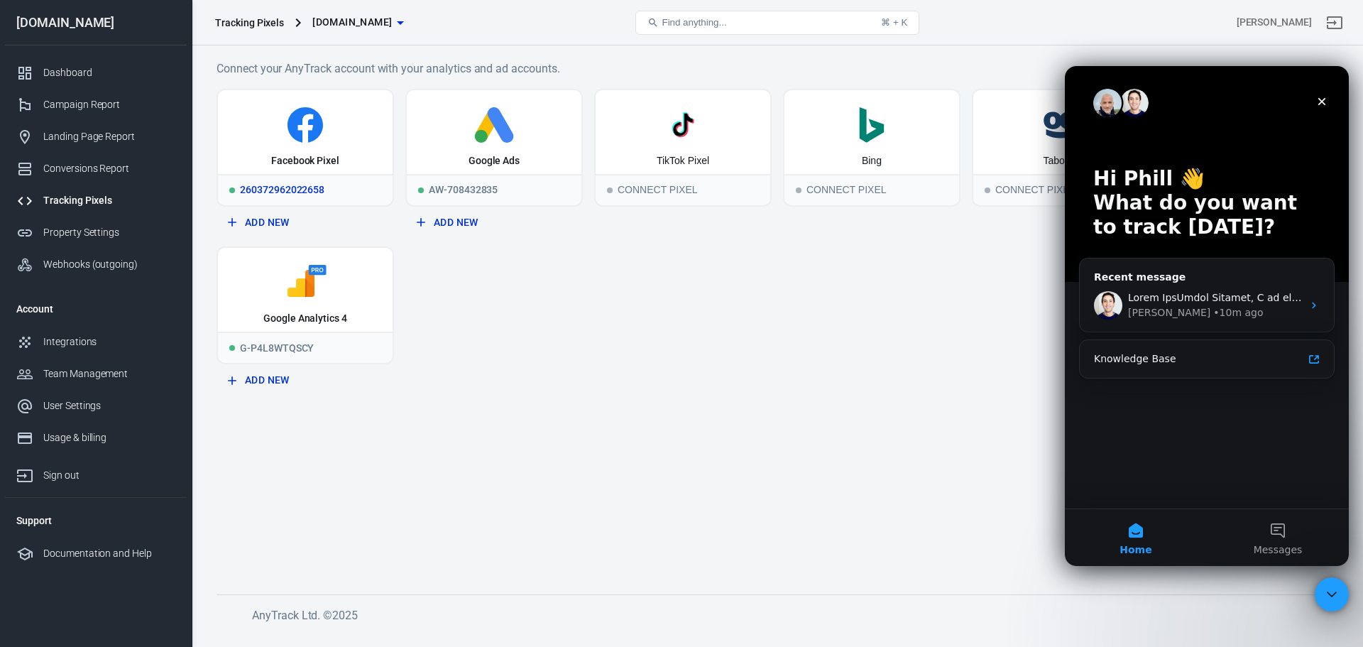
click at [307, 126] on icon at bounding box center [305, 128] width 15 height 28
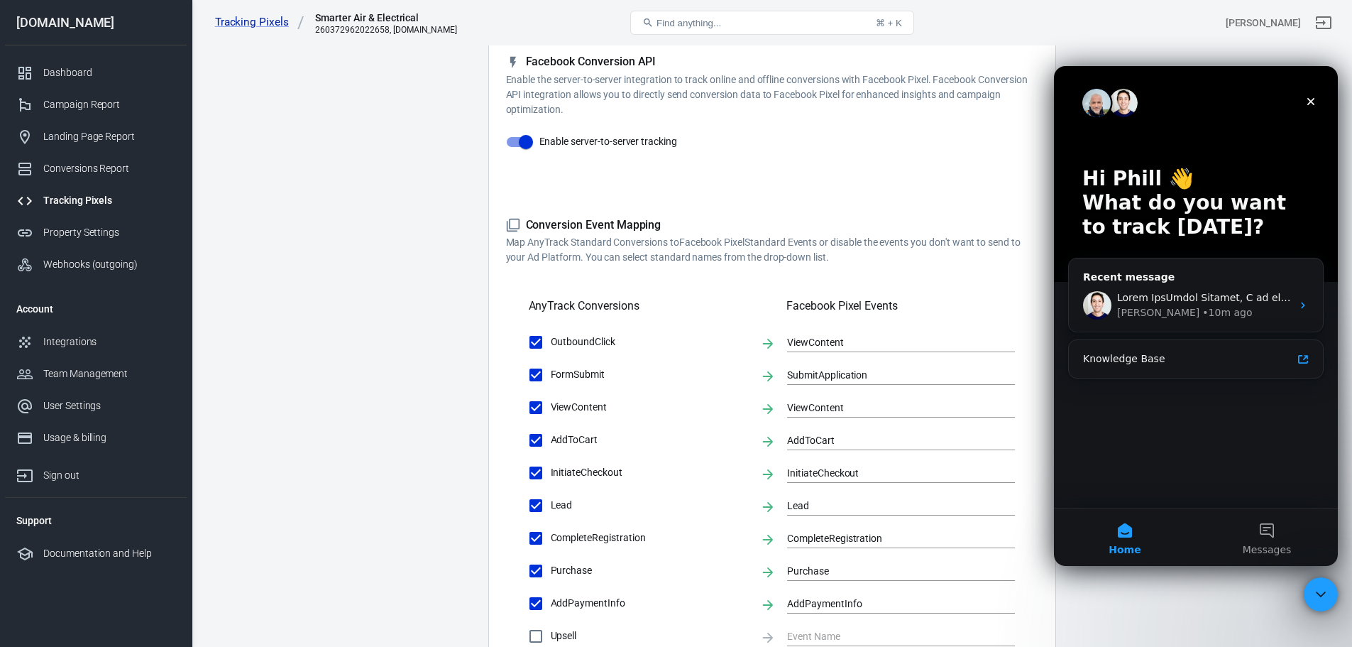
scroll to position [284, 0]
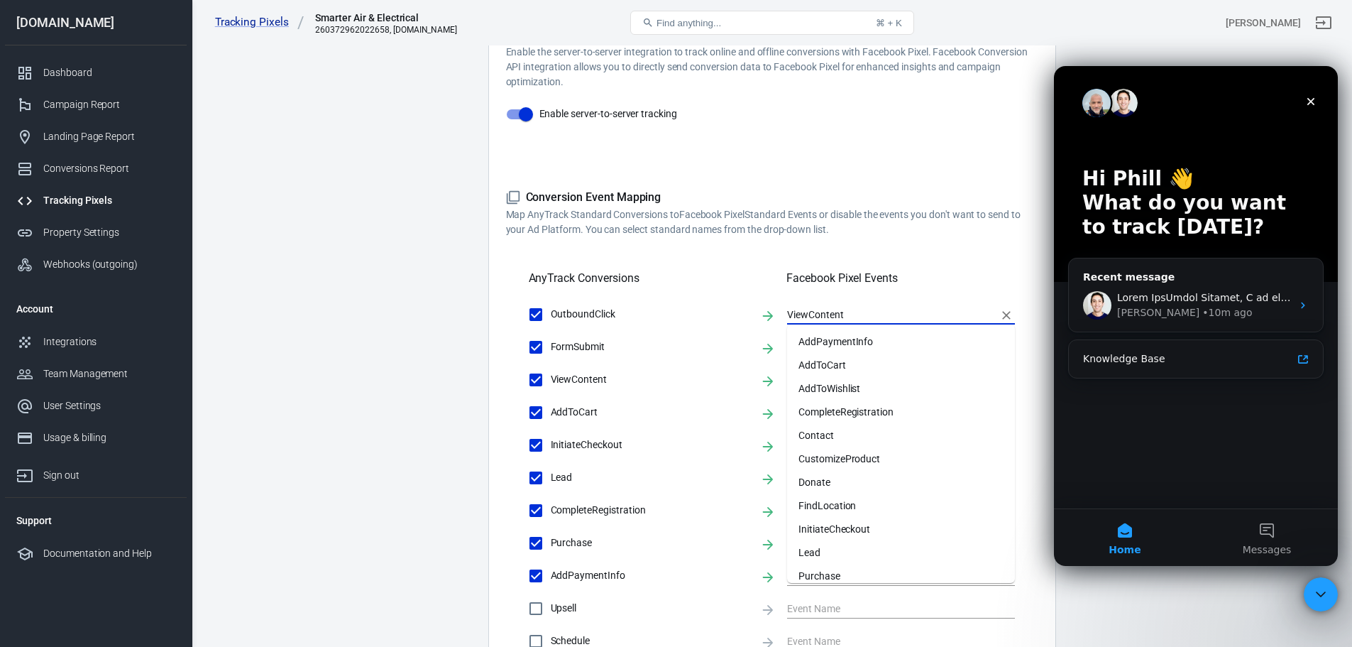
click at [837, 315] on input "ViewContent" at bounding box center [890, 314] width 207 height 18
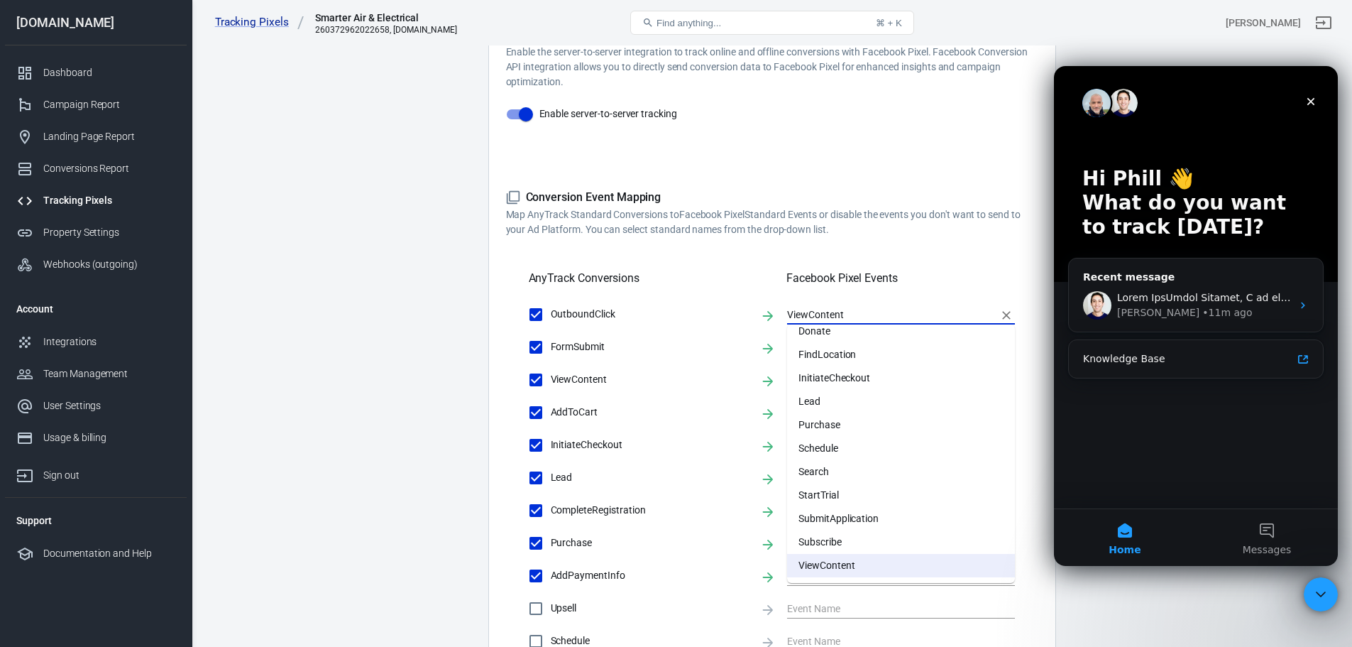
scroll to position [0, 0]
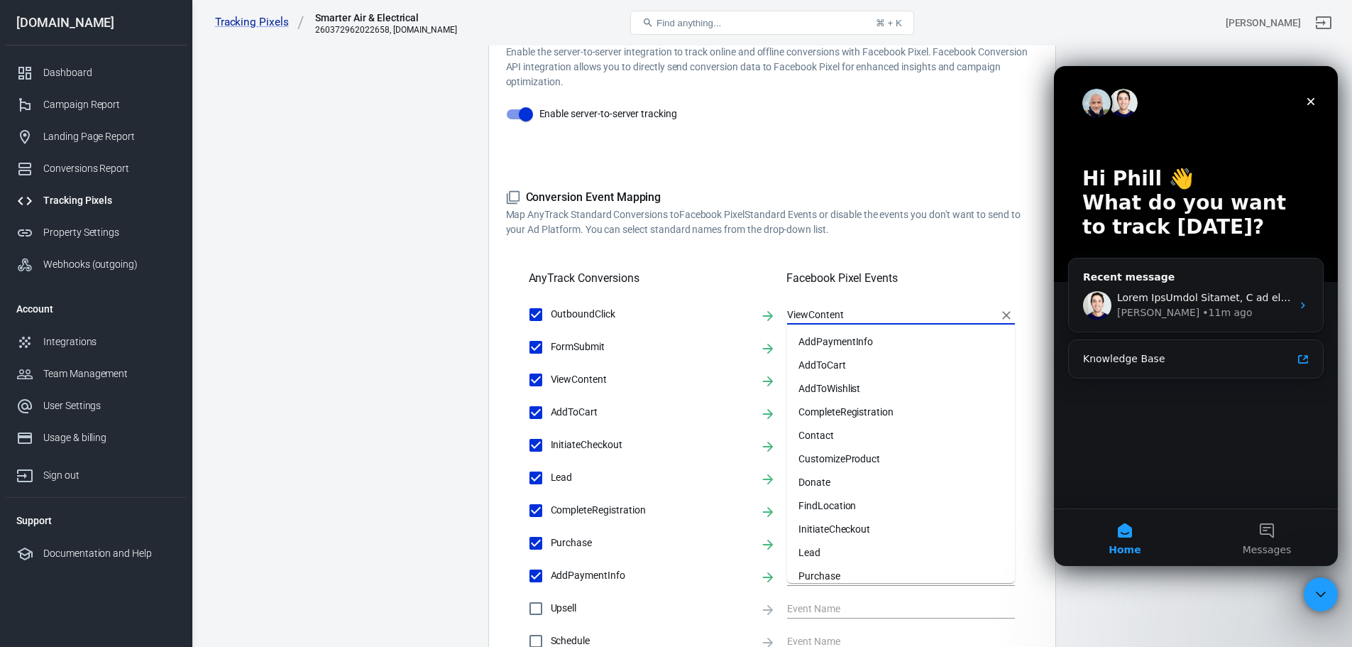
click at [843, 268] on div "AnyTrack Conversions Facebook Pixel Events" at bounding box center [772, 272] width 487 height 48
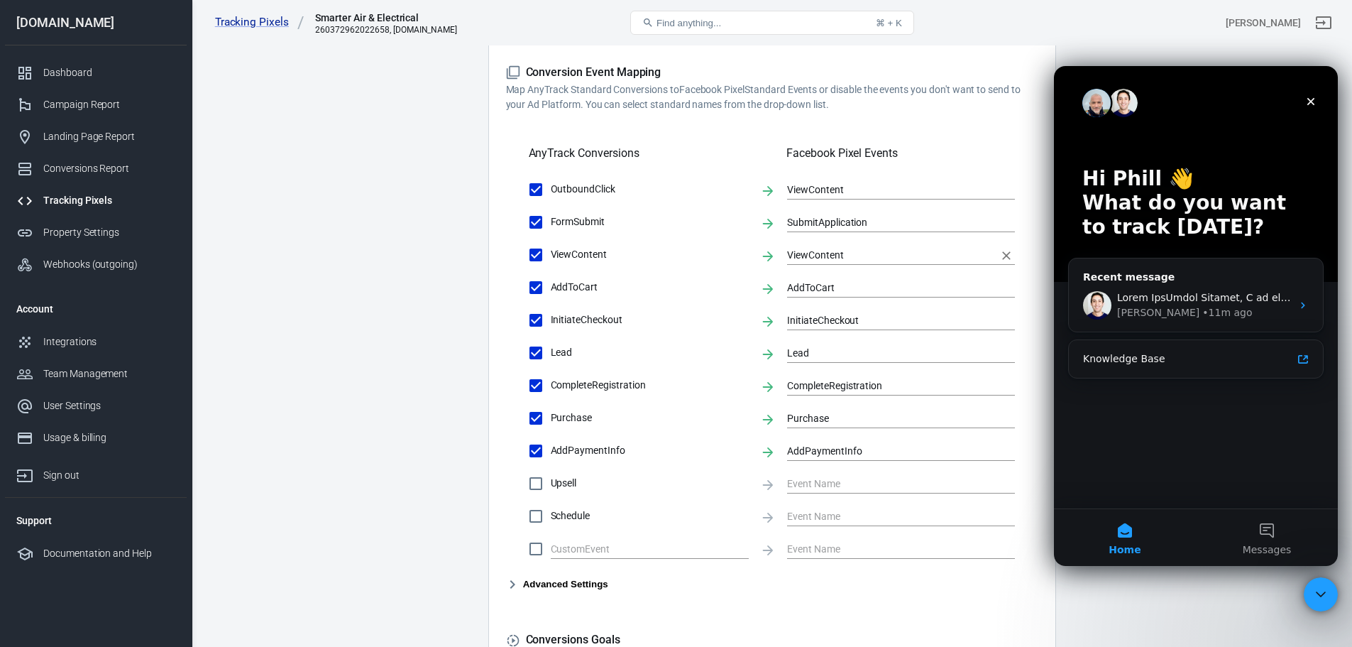
scroll to position [426, 0]
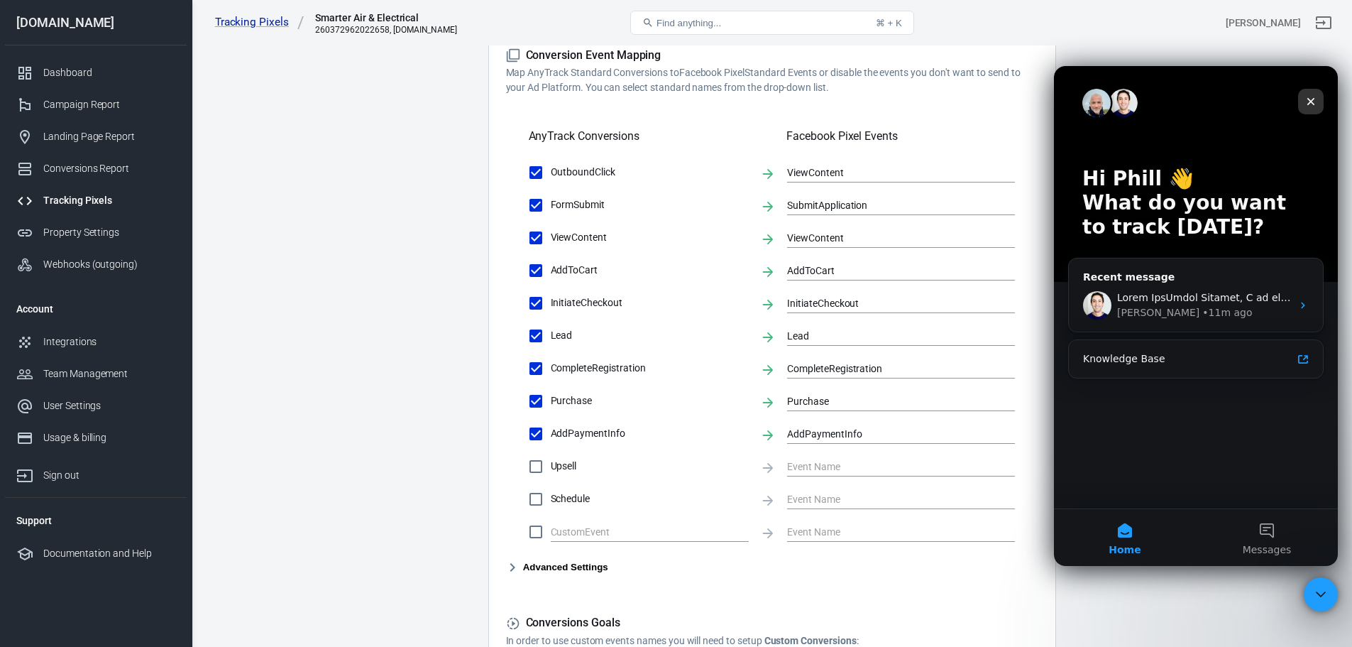
click at [1305, 99] on icon "Close" at bounding box center [1310, 101] width 11 height 11
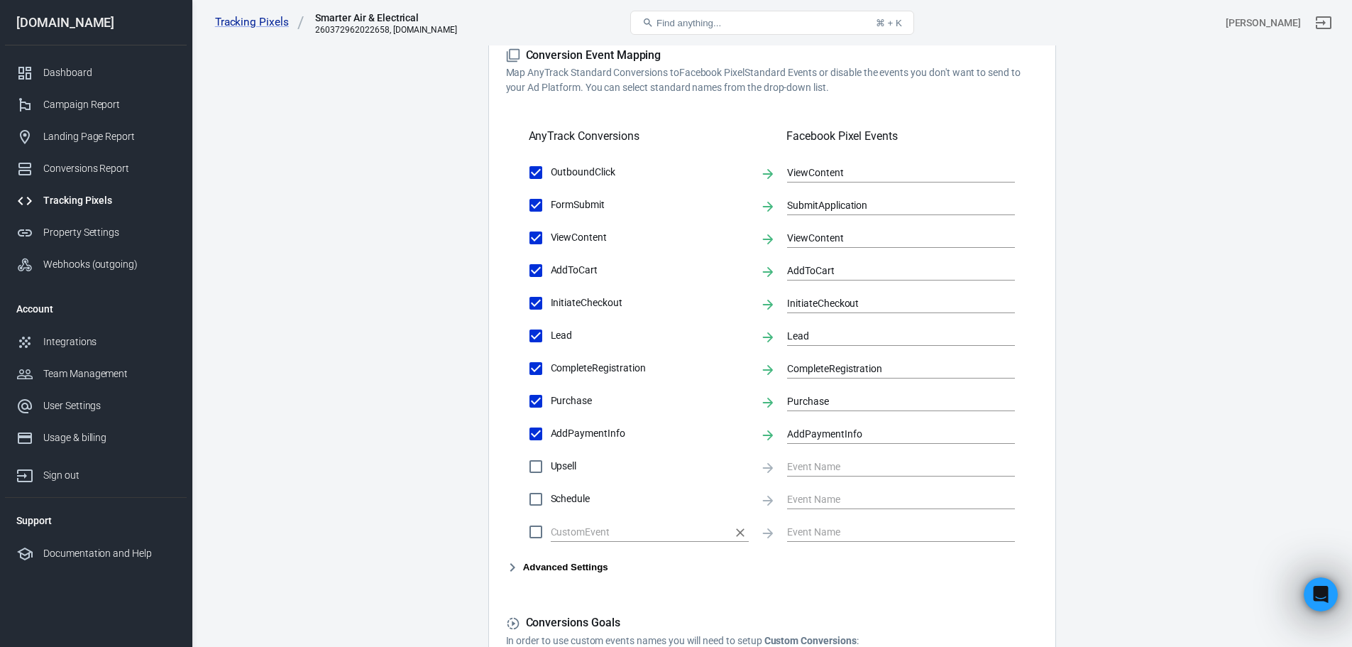
click at [645, 530] on input "text" at bounding box center [639, 531] width 177 height 18
click at [596, 554] on div "Conversion Event Mapping Map AnyTrack Standard Conversions to Facebook Pixel St…" at bounding box center [772, 311] width 532 height 527
click at [598, 561] on button "Advanced Settings" at bounding box center [557, 567] width 102 height 17
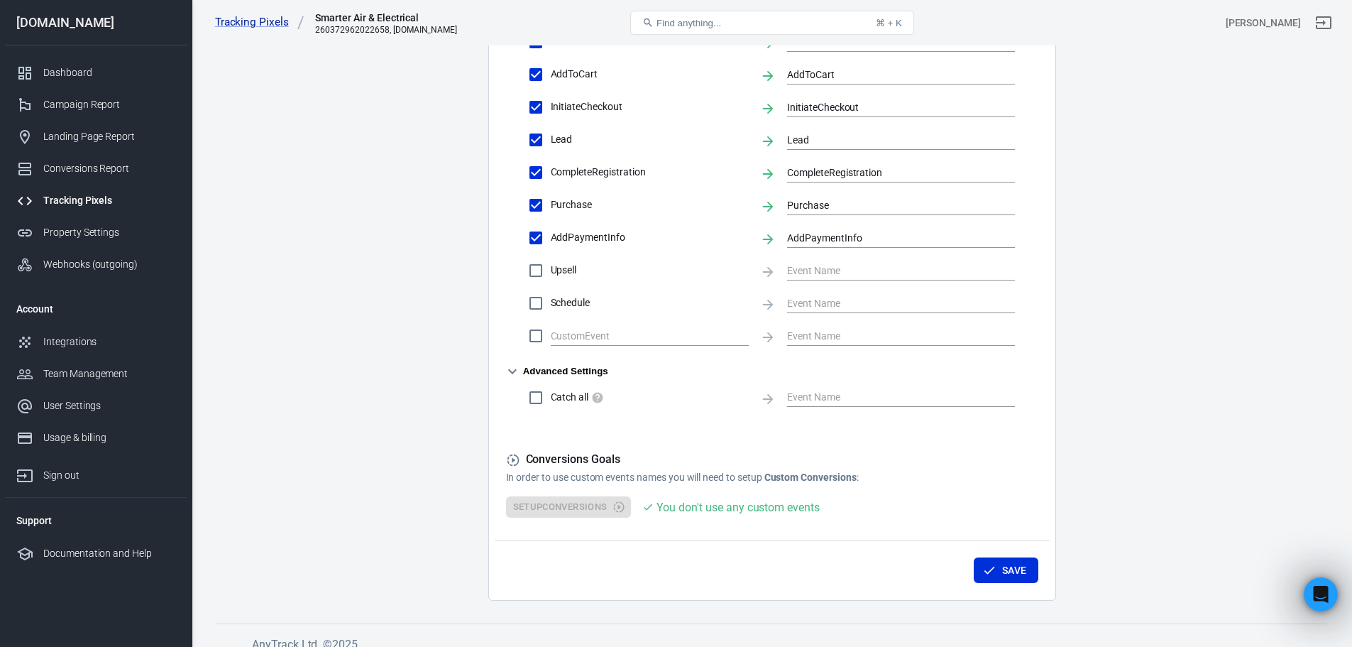
scroll to position [637, 0]
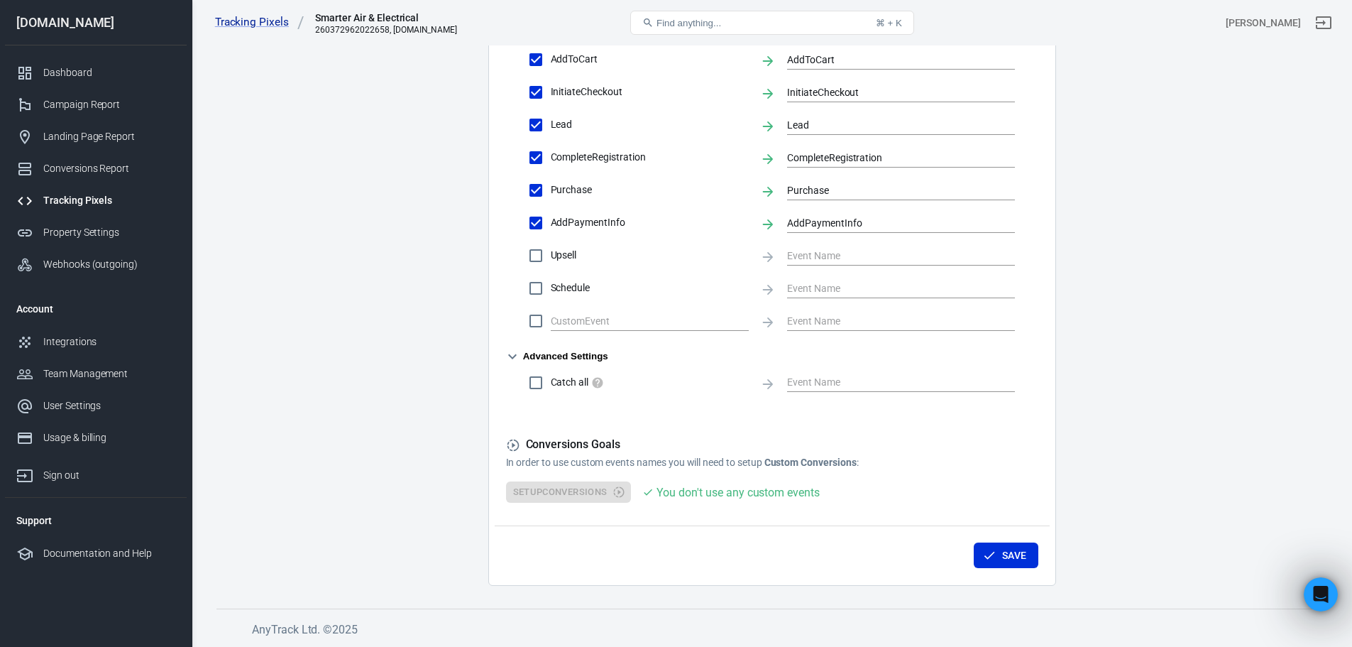
click at [513, 356] on icon "button" at bounding box center [512, 356] width 17 height 17
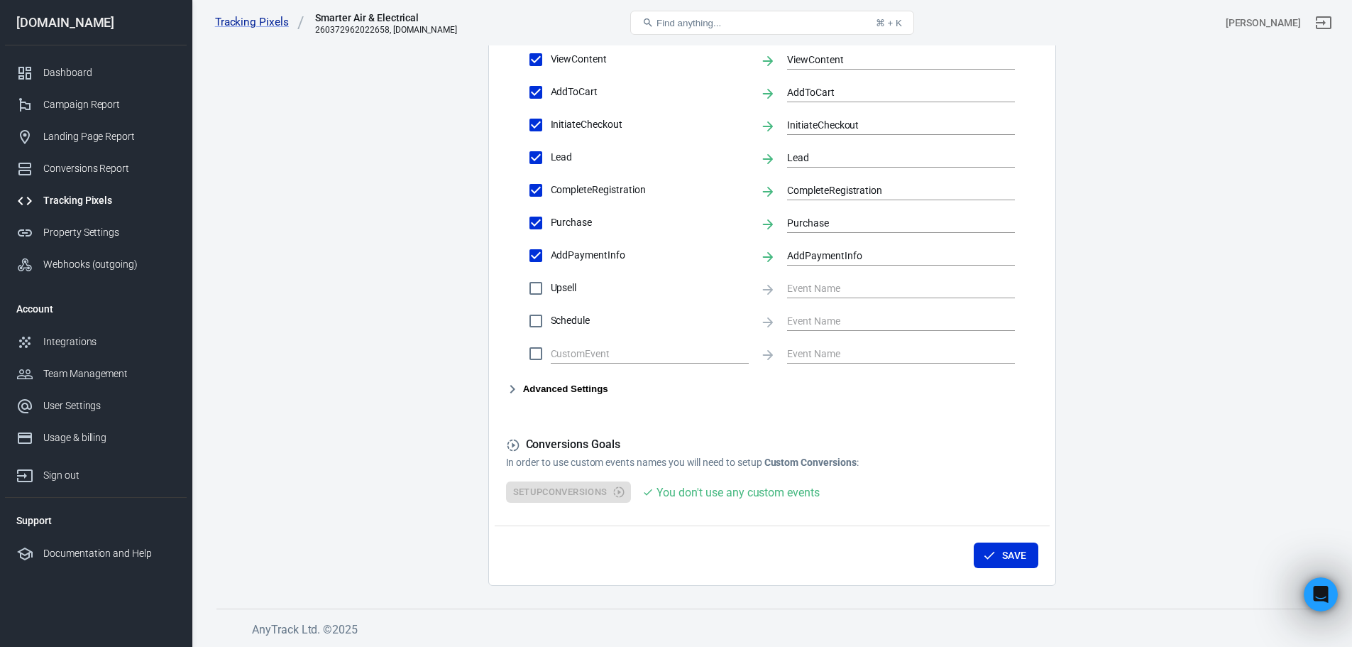
click at [570, 500] on div "Setup Conversions You don't use any custom events" at bounding box center [772, 492] width 532 height 22
click at [688, 473] on div "Conversions Goals In order to use custom events names you will need to setup Cu…" at bounding box center [772, 470] width 532 height 66
click at [1007, 552] on button "Save" at bounding box center [1006, 555] width 65 height 26
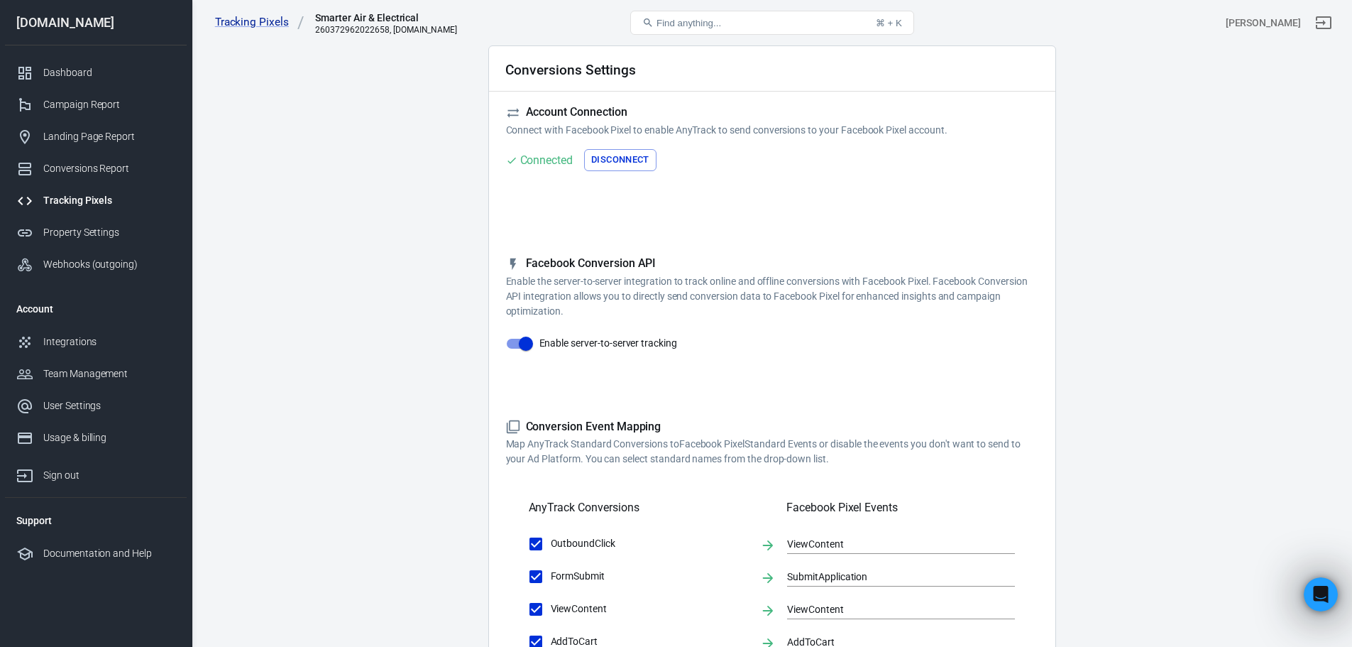
scroll to position [0, 0]
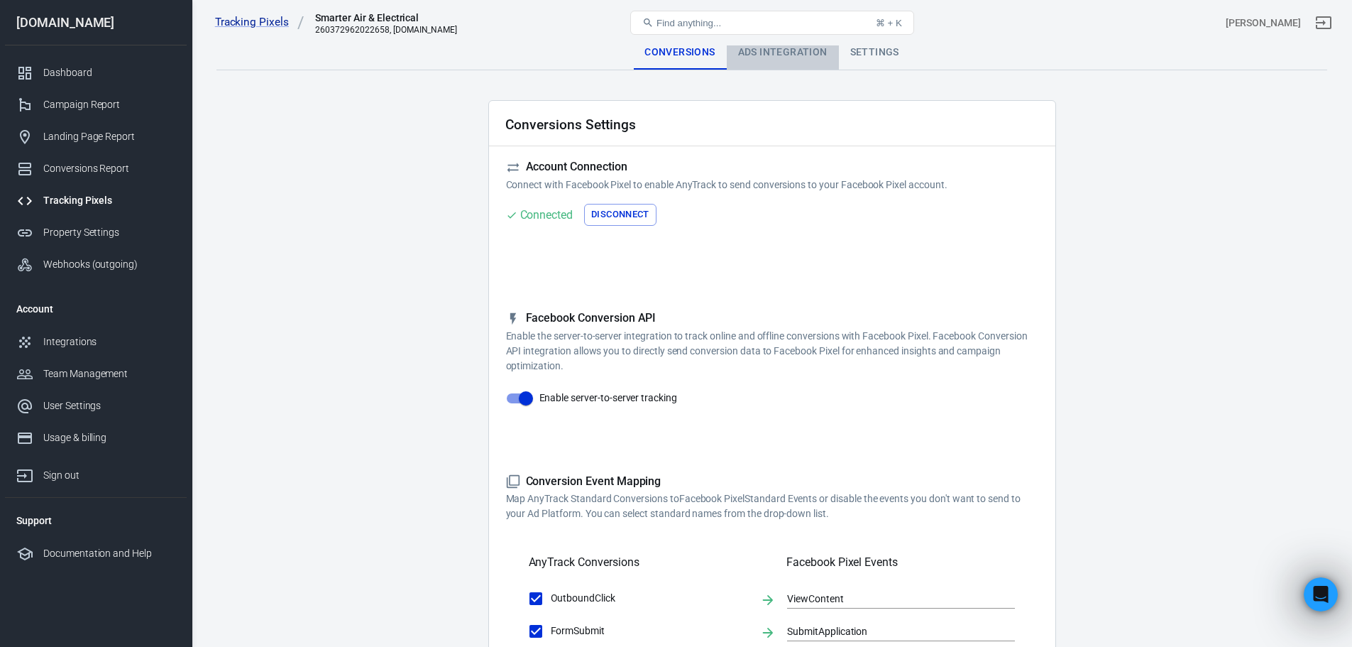
click at [753, 59] on div "Ads Integration" at bounding box center [783, 52] width 112 height 34
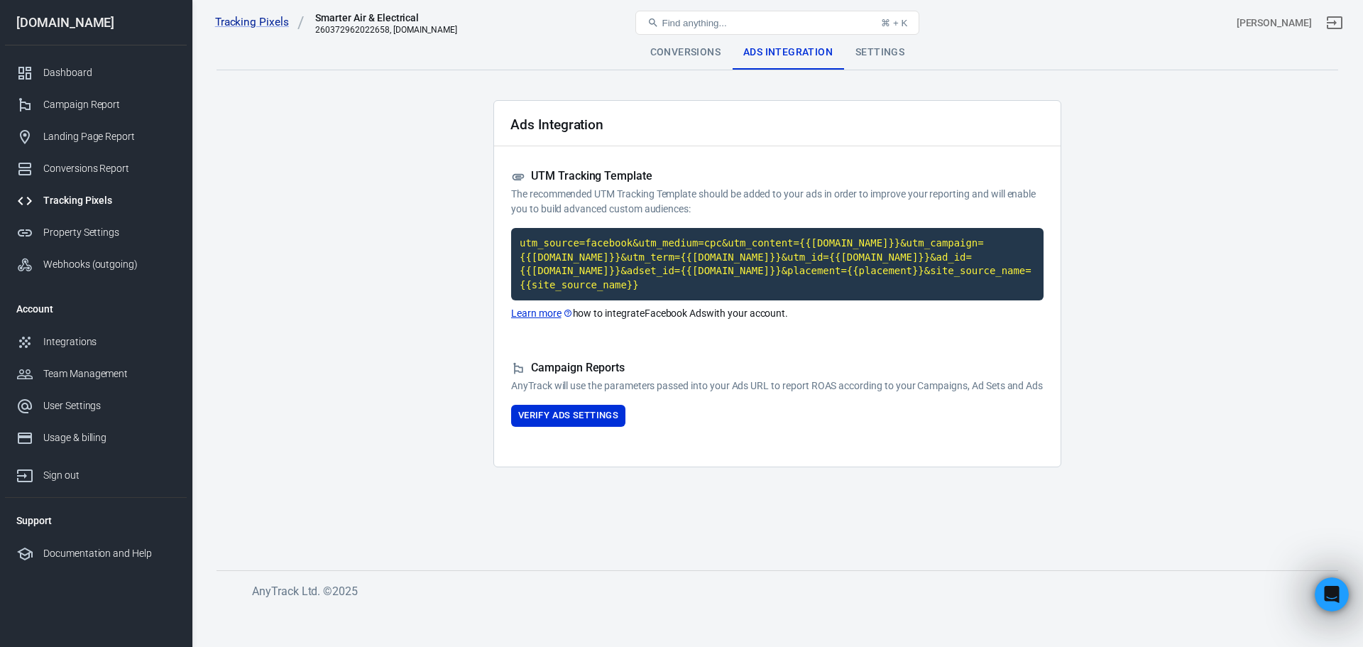
click at [865, 57] on div "Settings" at bounding box center [880, 52] width 72 height 34
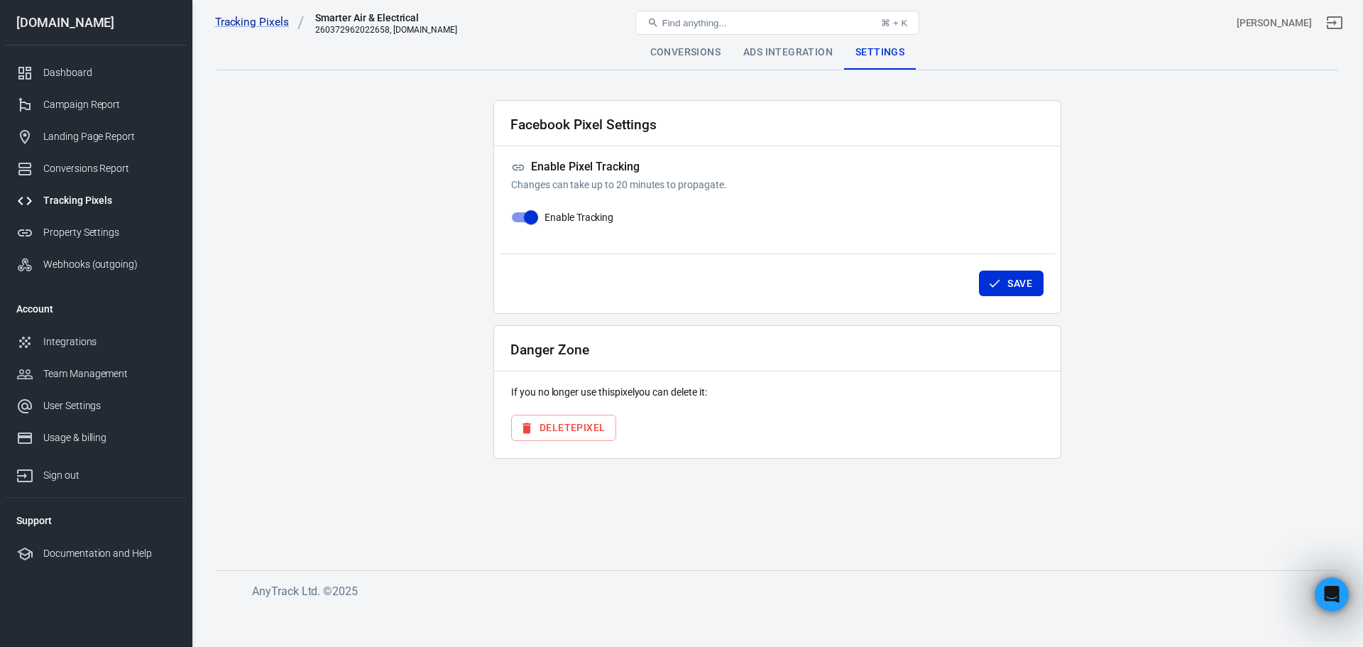
click at [695, 60] on div "Conversions" at bounding box center [685, 52] width 93 height 34
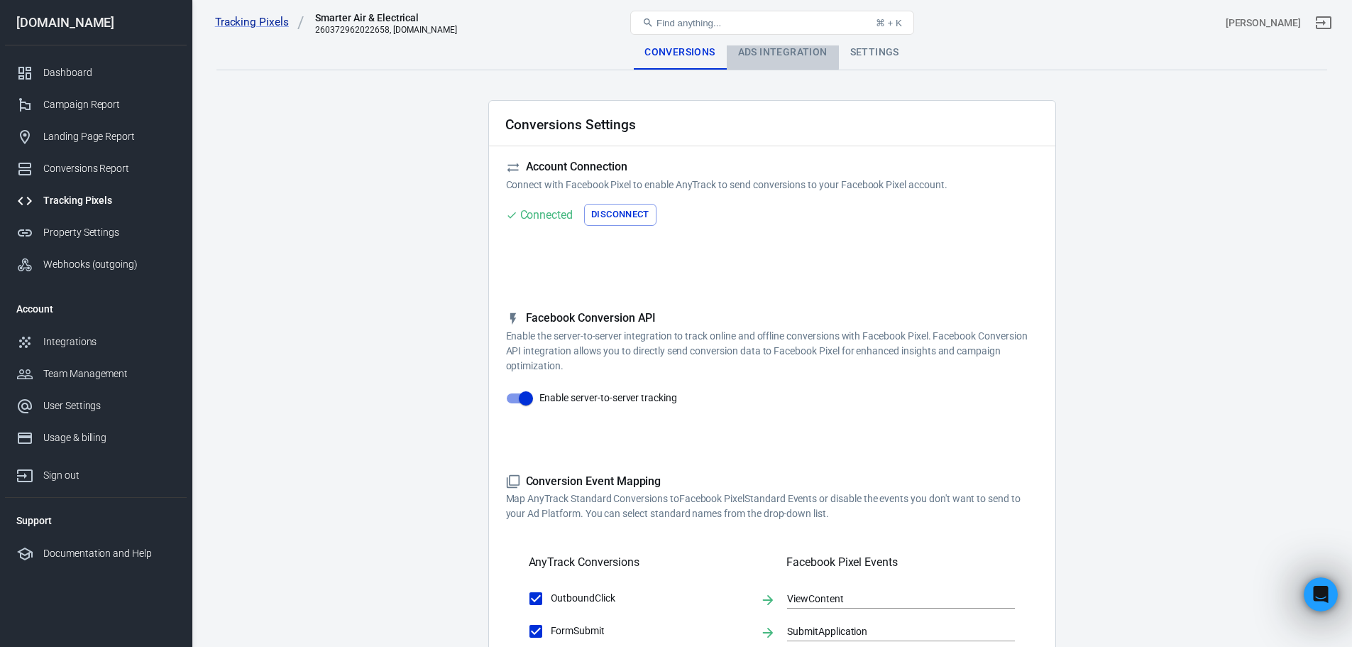
click at [745, 52] on div "Ads Integration" at bounding box center [783, 52] width 112 height 34
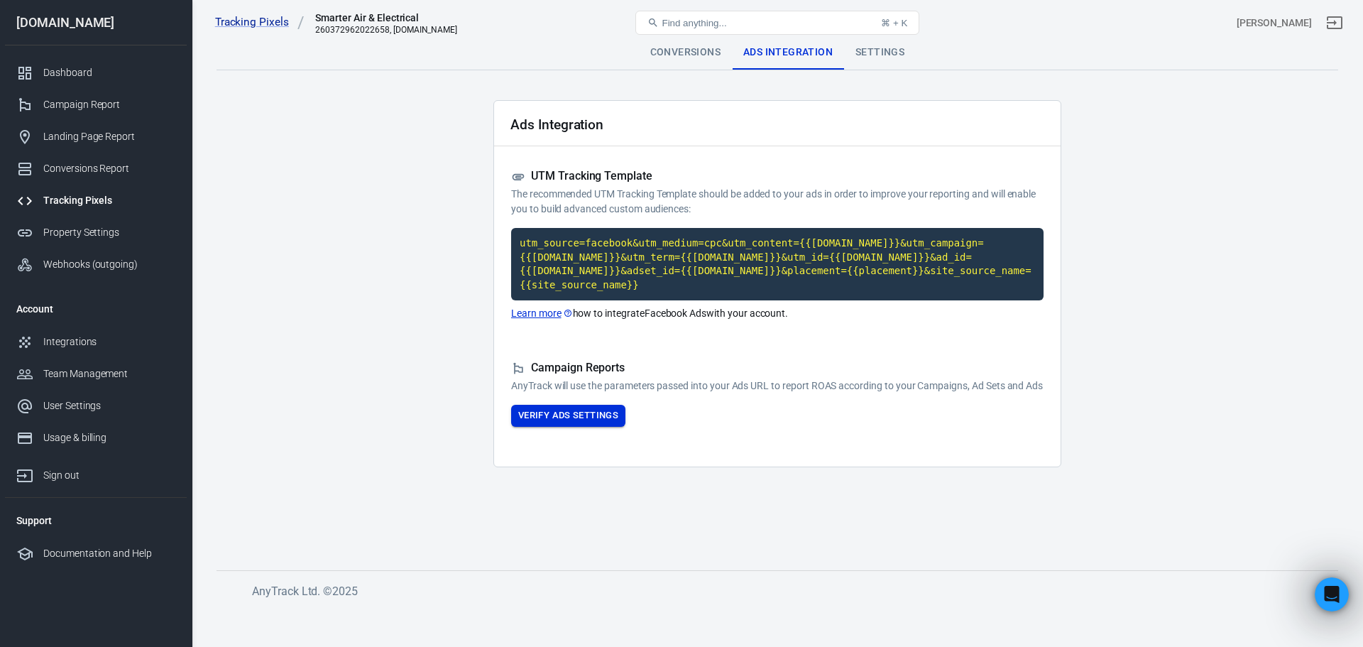
click at [572, 422] on button "Verify Ads Settings" at bounding box center [568, 416] width 114 height 22
